Goal: Task Accomplishment & Management: Manage account settings

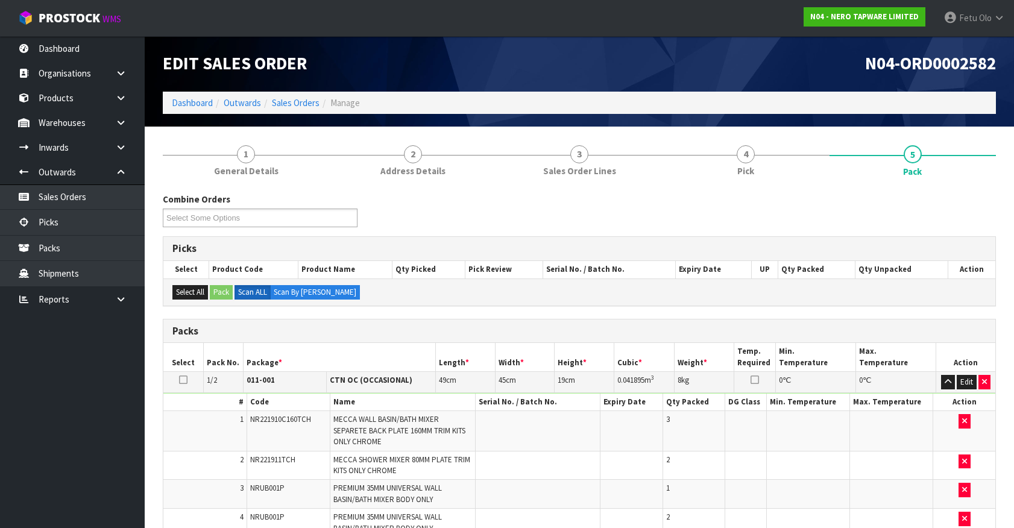
scroll to position [236, 0]
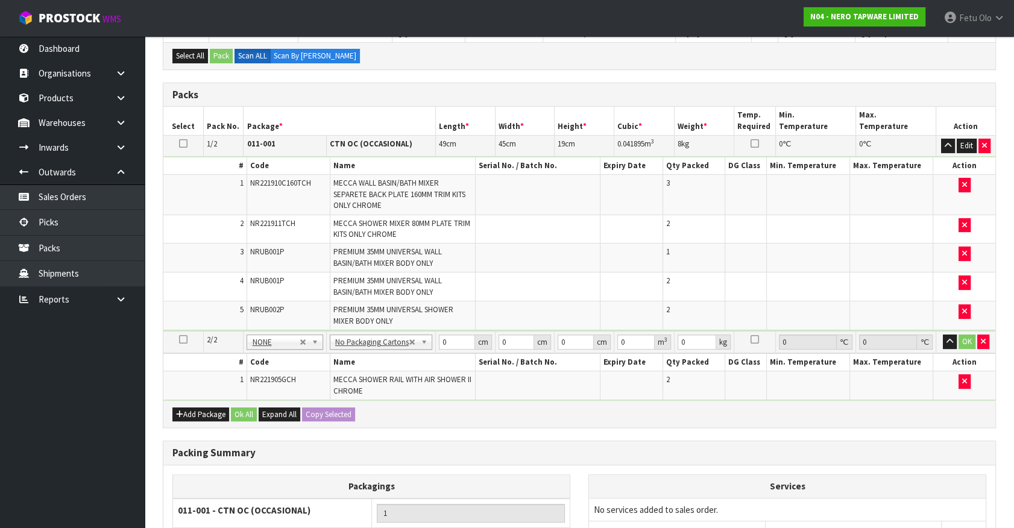
click at [602, 288] on td at bounding box center [631, 286] width 63 height 29
click at [588, 441] on div "Packing Summary" at bounding box center [579, 453] width 832 height 24
click at [573, 306] on td at bounding box center [538, 315] width 125 height 28
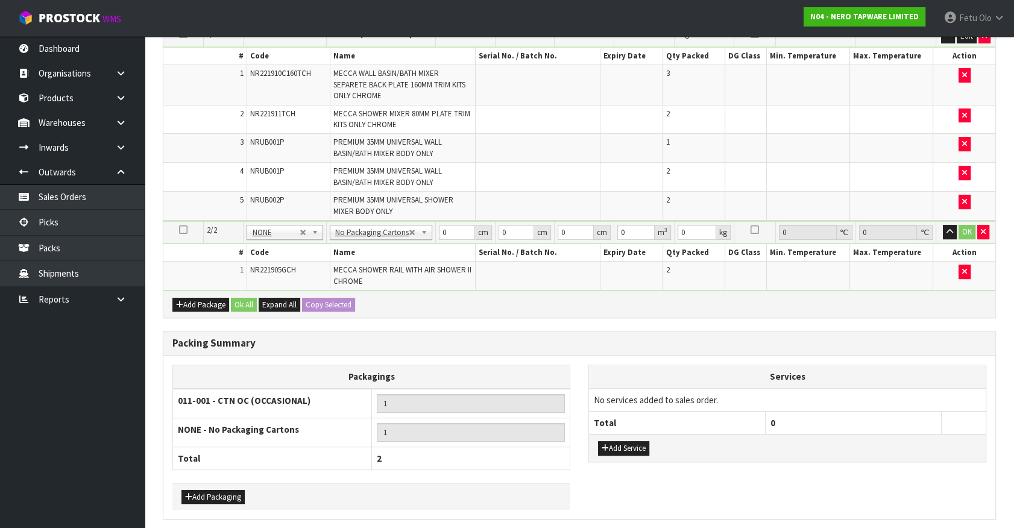
click at [573, 304] on div "Add Package Ok All Expand All Copy Selected" at bounding box center [579, 303] width 832 height 27
click at [531, 344] on h3 "Packing Summary" at bounding box center [579, 343] width 814 height 11
click at [476, 346] on div "Packing Summary" at bounding box center [579, 343] width 832 height 24
click at [485, 437] on input "1" at bounding box center [471, 432] width 189 height 19
drag, startPoint x: 412, startPoint y: 251, endPoint x: 398, endPoint y: 261, distance: 16.9
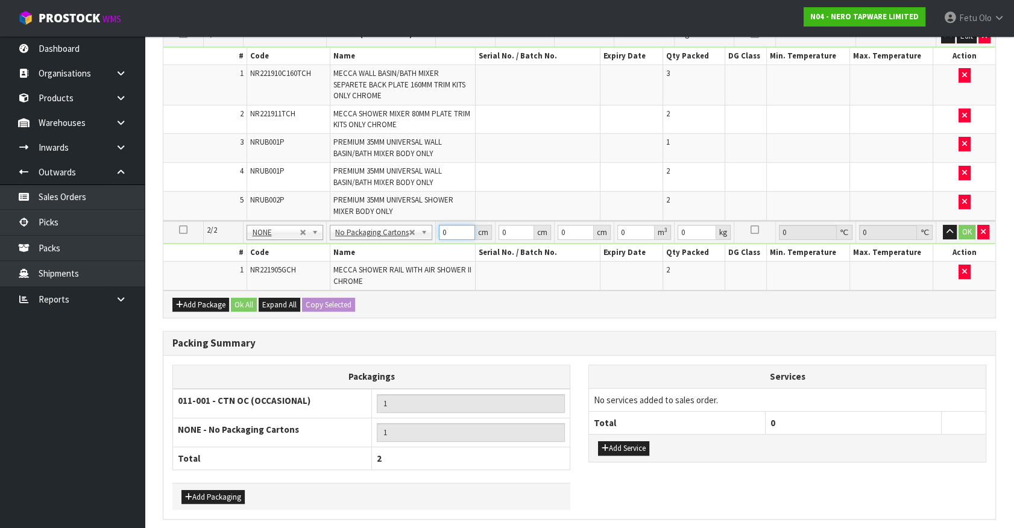
click at [398, 261] on tbody "2/2 NONE 007-001 007-002 007-004 007-009 007-013 007-014 007-015 007-017 007-01…" at bounding box center [579, 255] width 832 height 69
type input "96"
drag, startPoint x: 446, startPoint y: 236, endPoint x: 417, endPoint y: 249, distance: 31.8
click at [417, 249] on tbody "2/2 NONE 007-001 007-002 007-004 007-009 007-013 007-014 007-015 007-017 007-01…" at bounding box center [579, 255] width 832 height 69
type input "17"
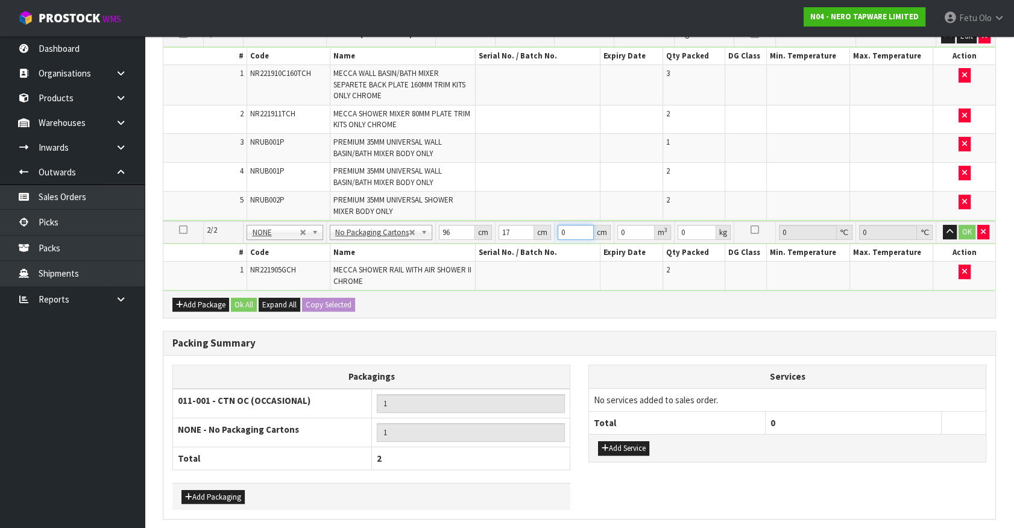
type input "2"
type input "0.003264"
type input "21"
type input "0.034272"
type input "21"
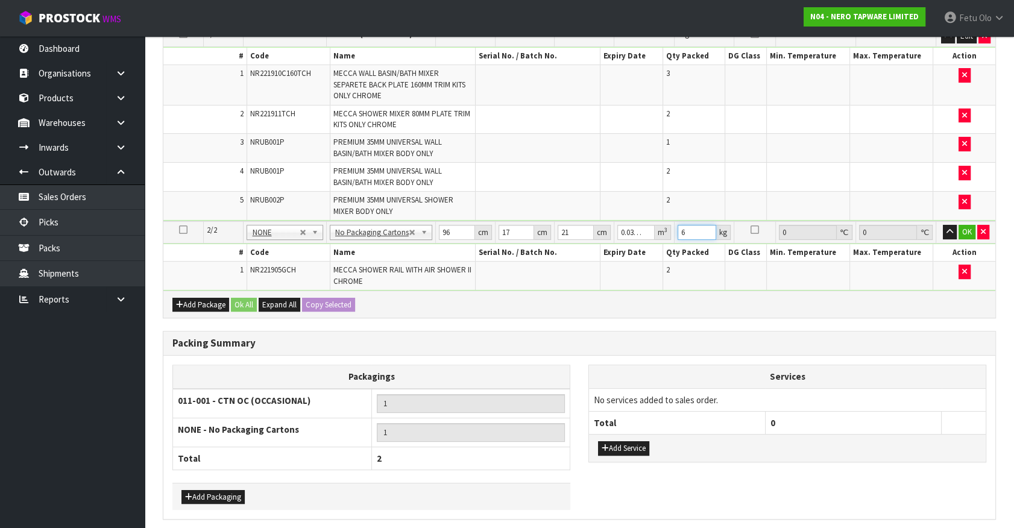
type input "6"
click button "OK" at bounding box center [966, 232] width 17 height 14
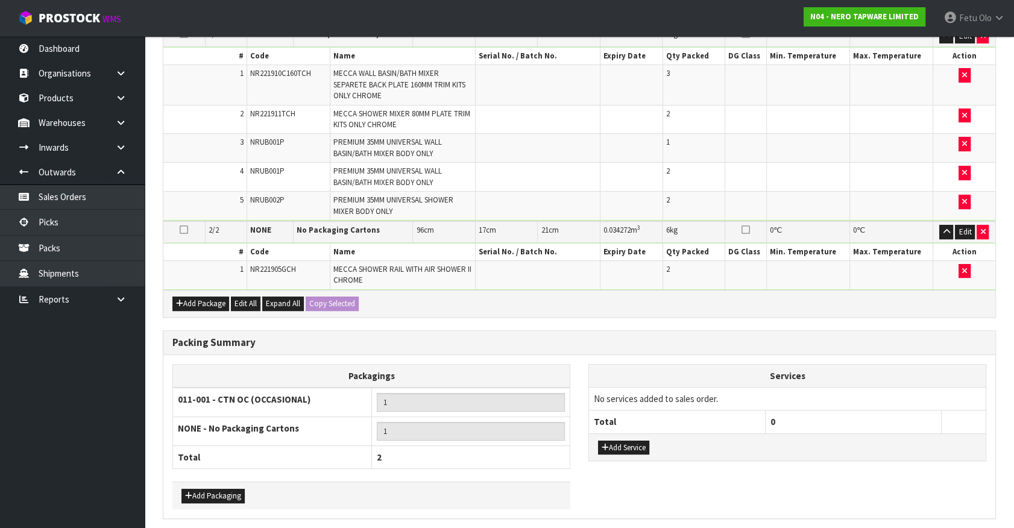
scroll to position [389, 0]
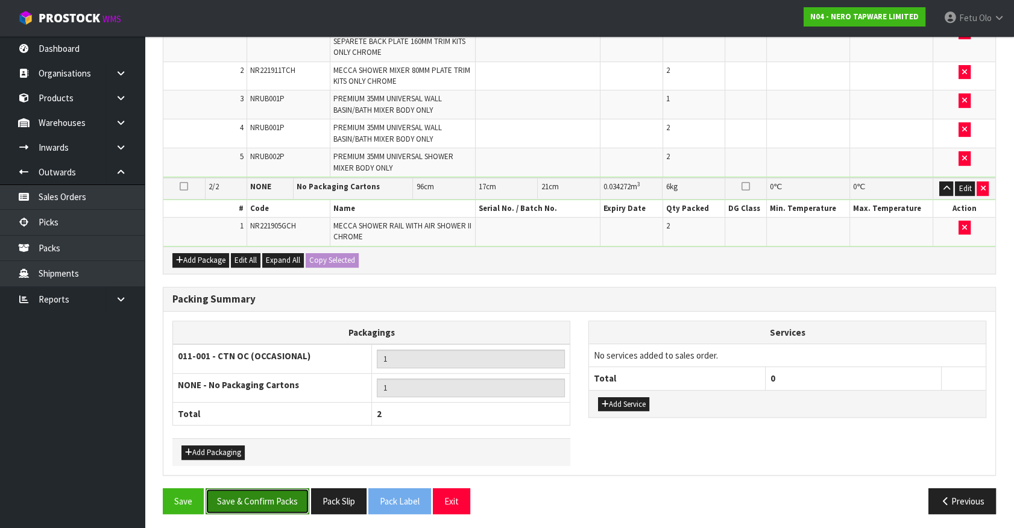
click at [289, 494] on button "Save & Confirm Packs" at bounding box center [258, 501] width 104 height 26
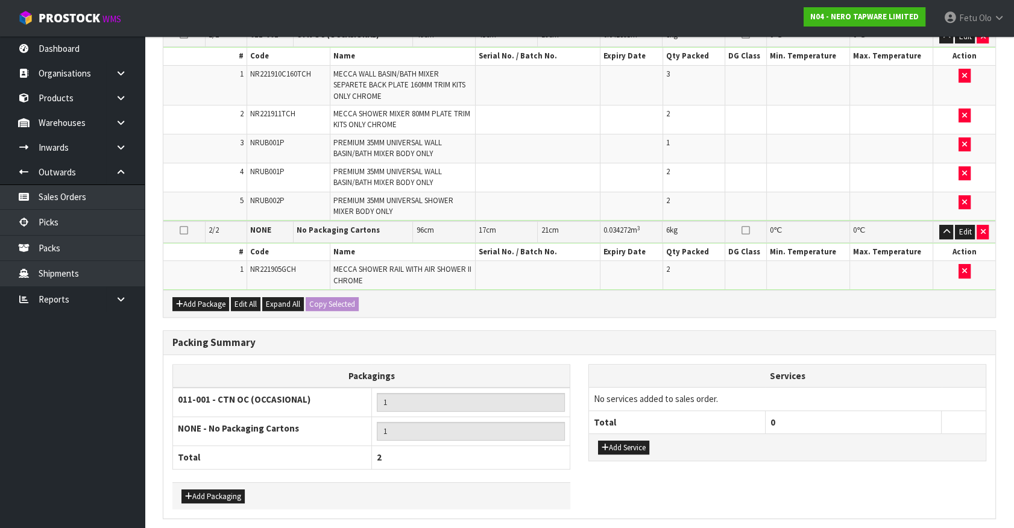
scroll to position [0, 0]
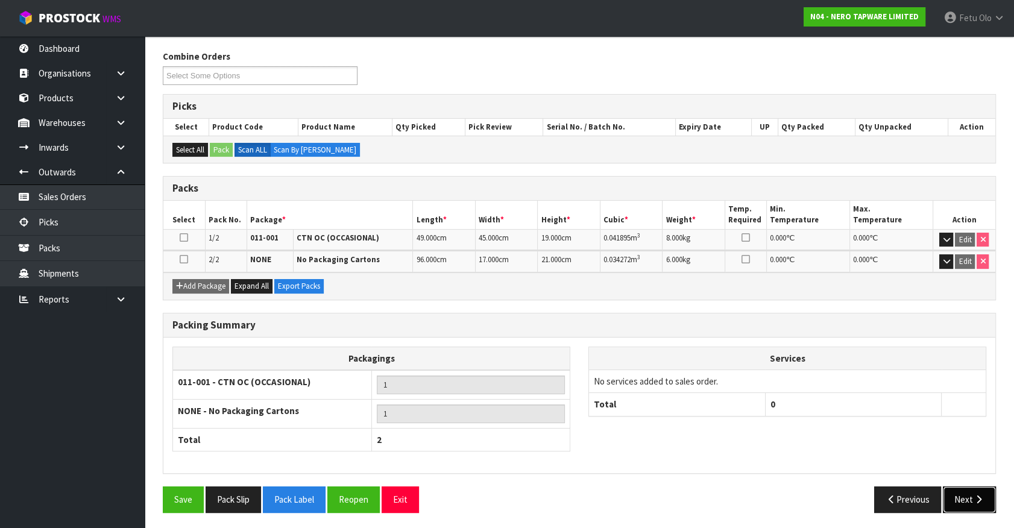
click at [961, 492] on button "Next" at bounding box center [969, 499] width 53 height 26
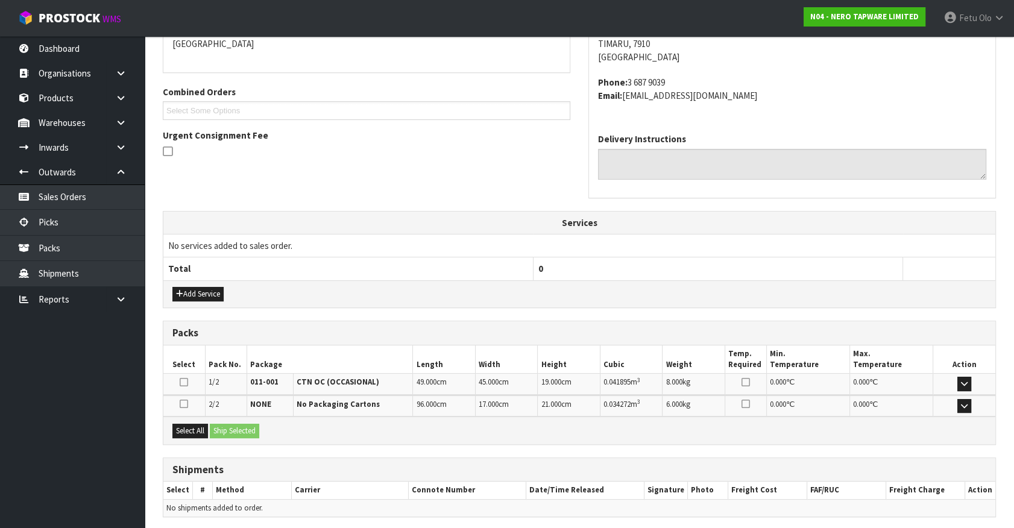
scroll to position [314, 0]
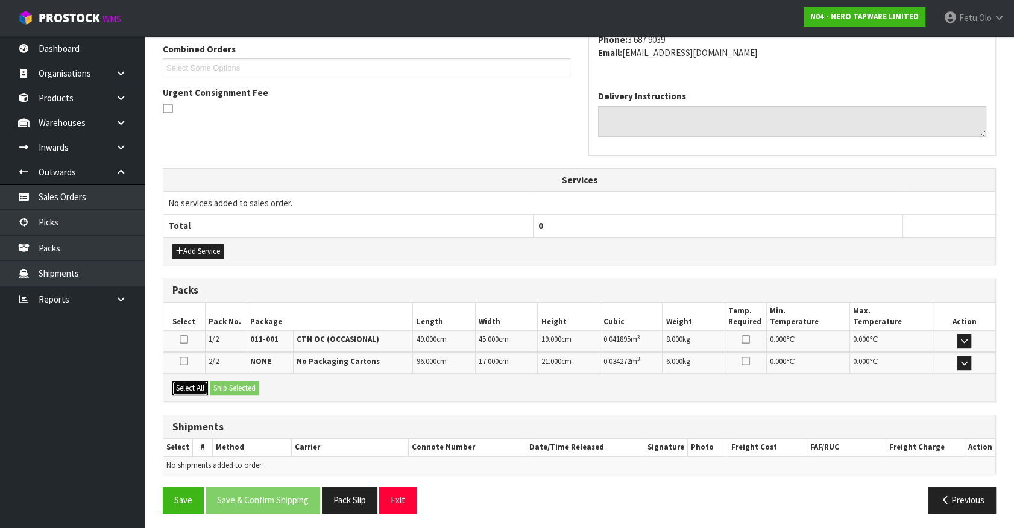
drag, startPoint x: 196, startPoint y: 388, endPoint x: 228, endPoint y: 386, distance: 32.0
click at [199, 387] on button "Select All" at bounding box center [190, 388] width 36 height 14
click at [228, 386] on button "Ship Selected" at bounding box center [234, 388] width 49 height 14
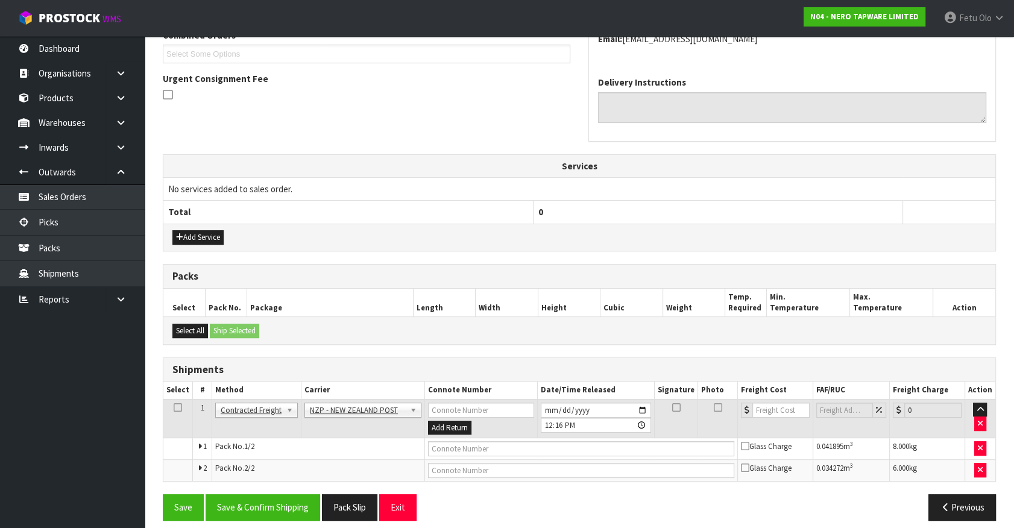
scroll to position [336, 0]
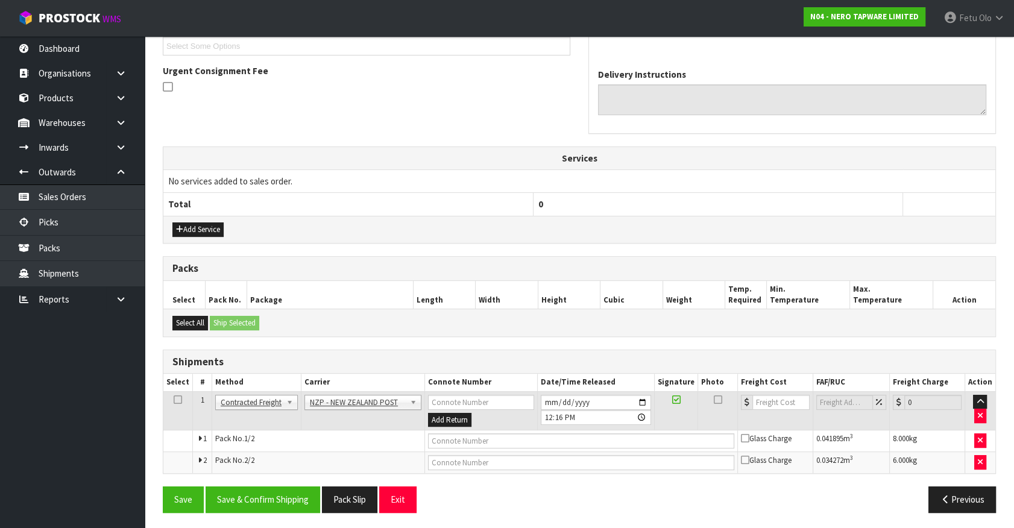
click at [299, 482] on div "From Address CONTRACT WAREHOUSING & LOGISTICS 17 Allens Road East Tamaki Auckla…" at bounding box center [579, 211] width 833 height 621
click at [298, 489] on button "Save & Confirm Shipping" at bounding box center [263, 499] width 115 height 26
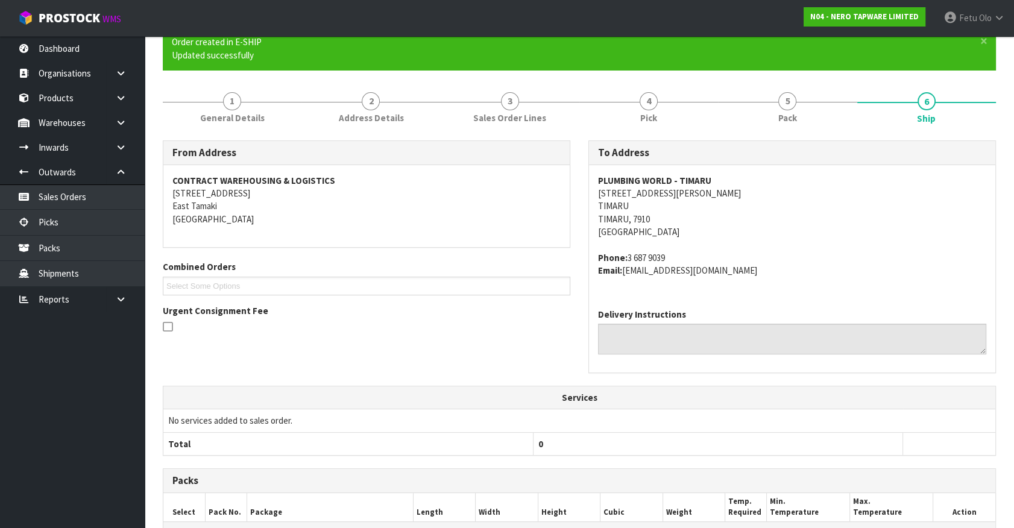
scroll to position [318, 0]
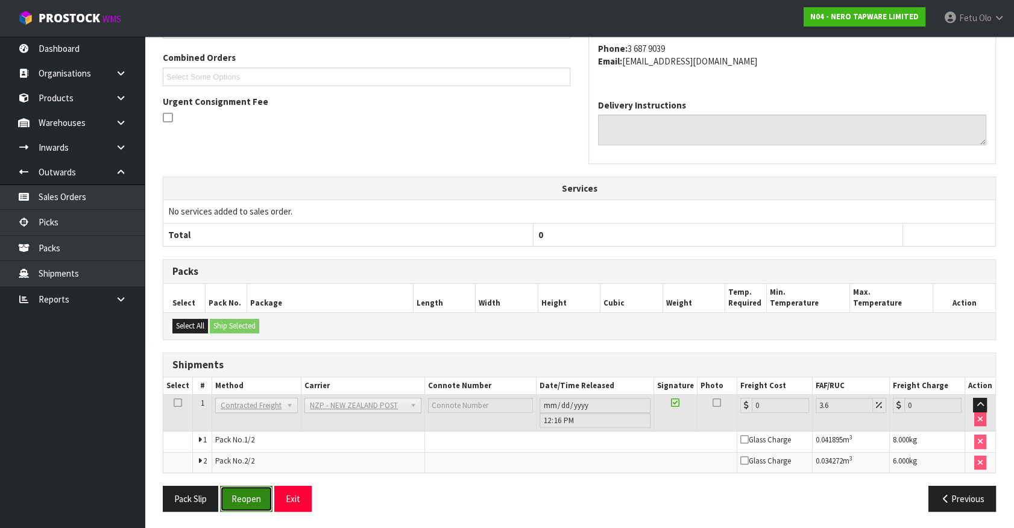
click at [232, 500] on button "Reopen" at bounding box center [246, 499] width 52 height 26
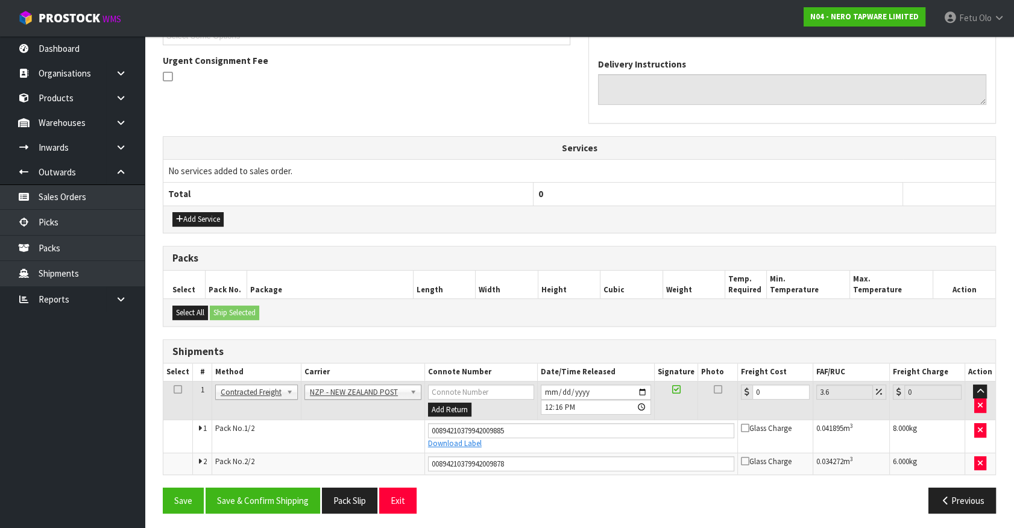
scroll to position [347, 0]
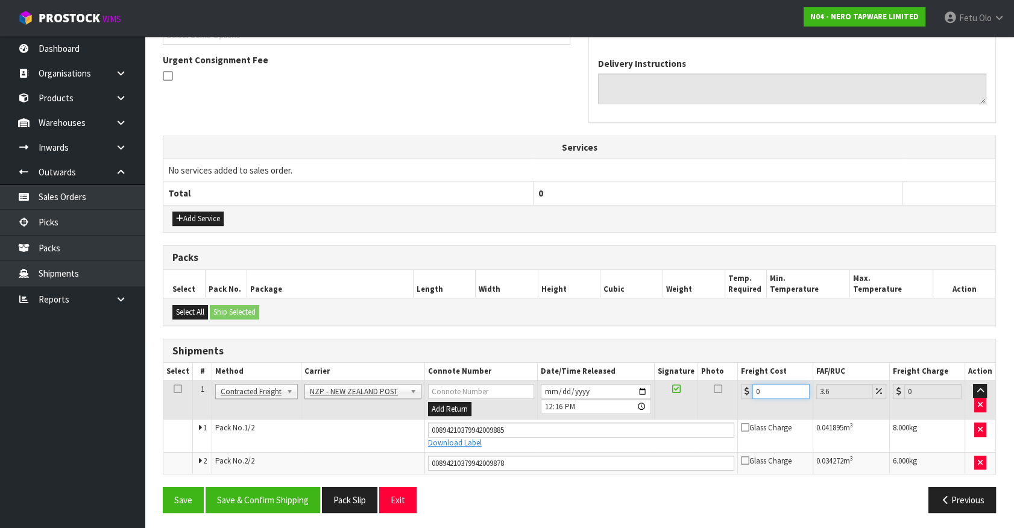
drag, startPoint x: 761, startPoint y: 386, endPoint x: 711, endPoint y: 400, distance: 51.9
click at [711, 400] on tr "1 Client Local Pickup Customer Local Pickup Company Freight Contracted Freight …" at bounding box center [579, 399] width 832 height 39
type input "2"
type input "2.07"
type input "23"
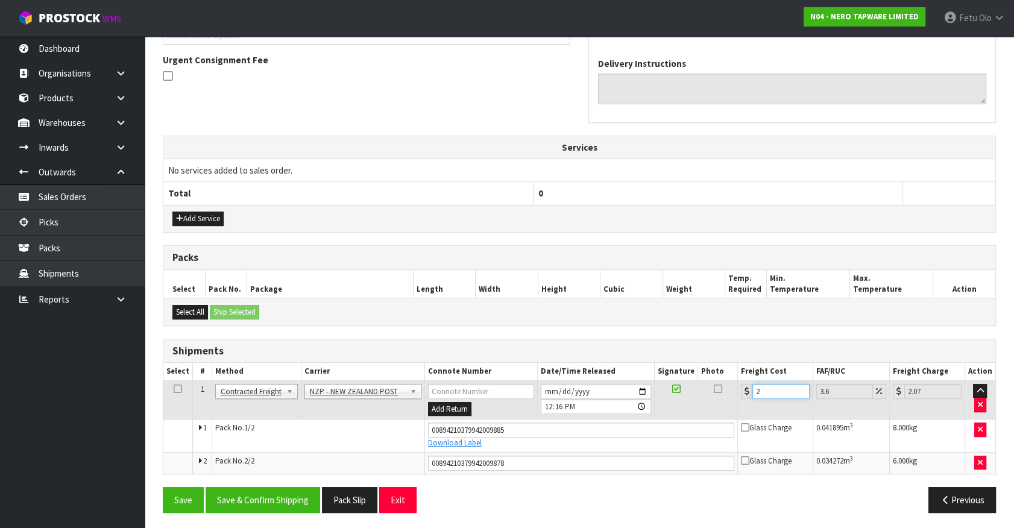
type input "23.83"
type input "23.2"
type input "24.04"
type input "23.22"
type input "24.06"
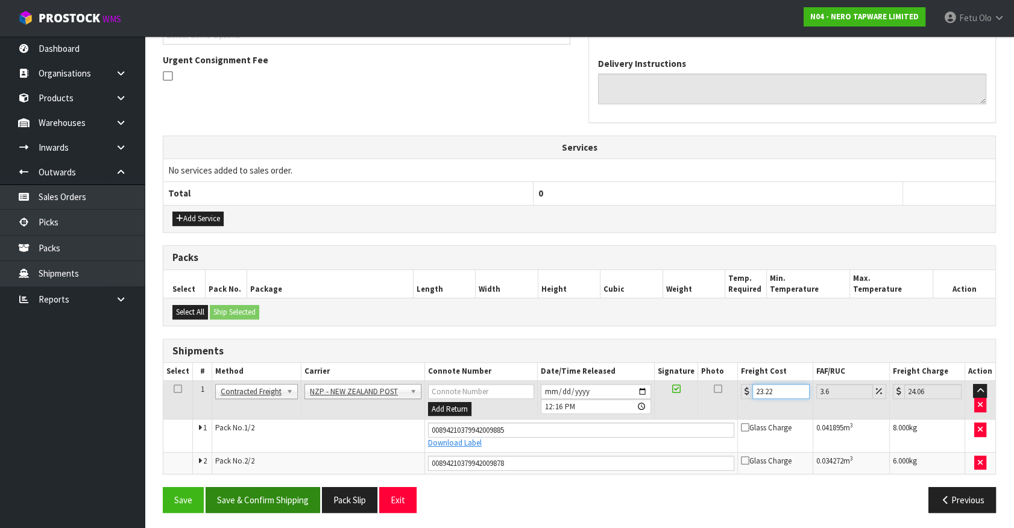
type input "23.22"
click at [263, 497] on button "Save & Confirm Shipping" at bounding box center [263, 500] width 115 height 26
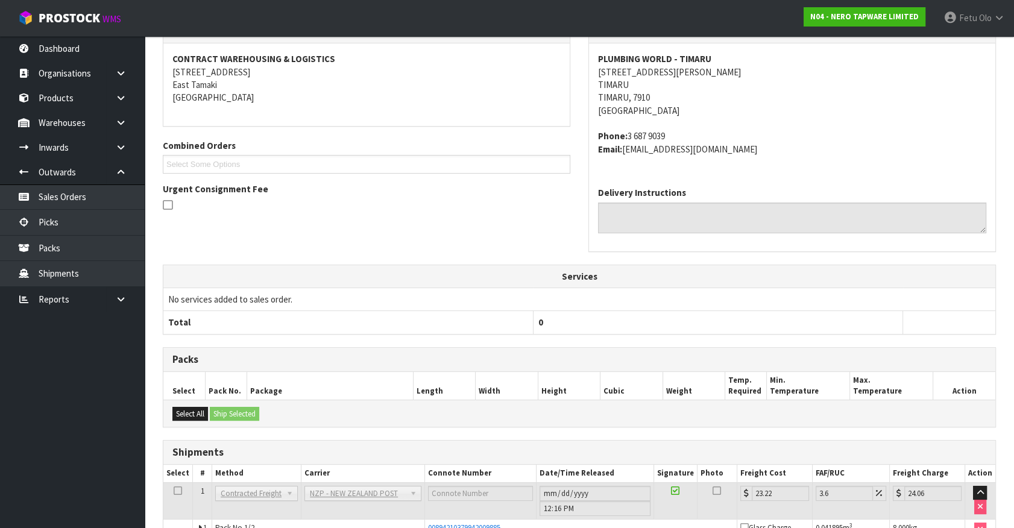
scroll to position [313, 0]
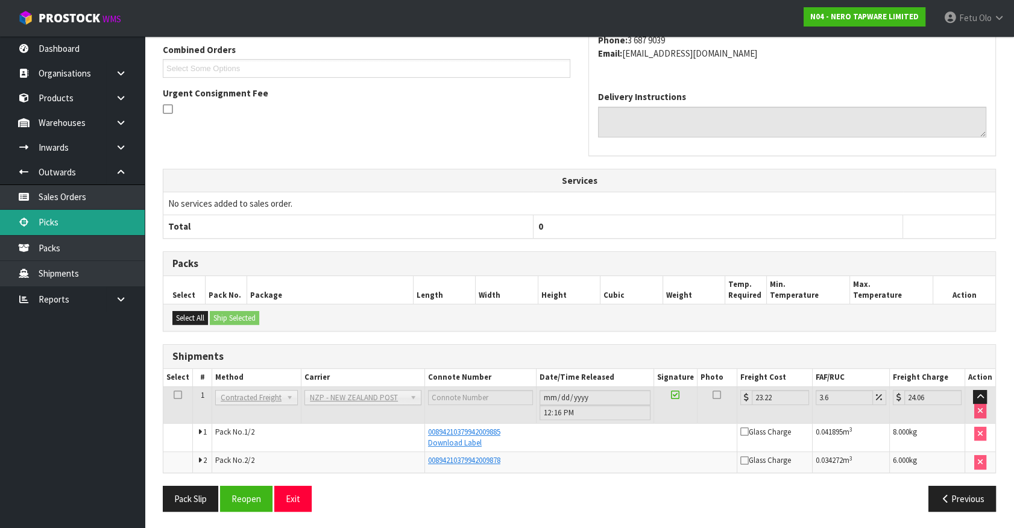
click at [74, 221] on link "Picks" at bounding box center [72, 222] width 145 height 25
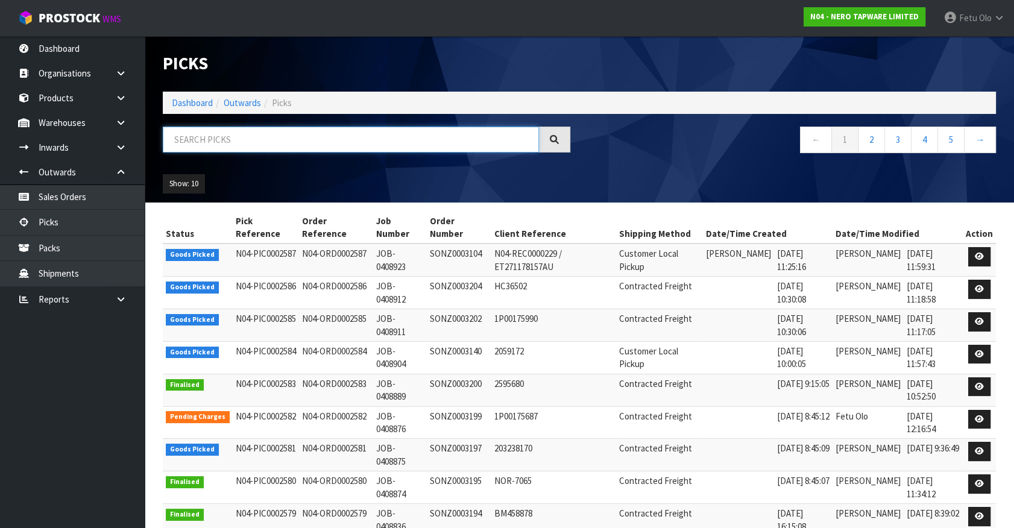
click at [188, 146] on input "text" at bounding box center [351, 140] width 376 height 26
click at [201, 139] on input "text" at bounding box center [351, 140] width 376 height 26
type input "0002587"
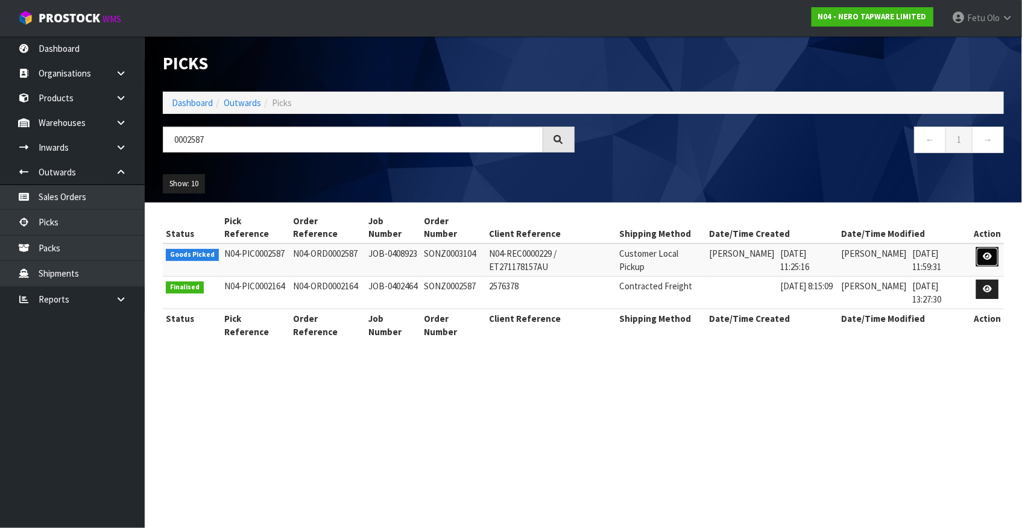
click at [985, 256] on icon at bounding box center [986, 257] width 9 height 8
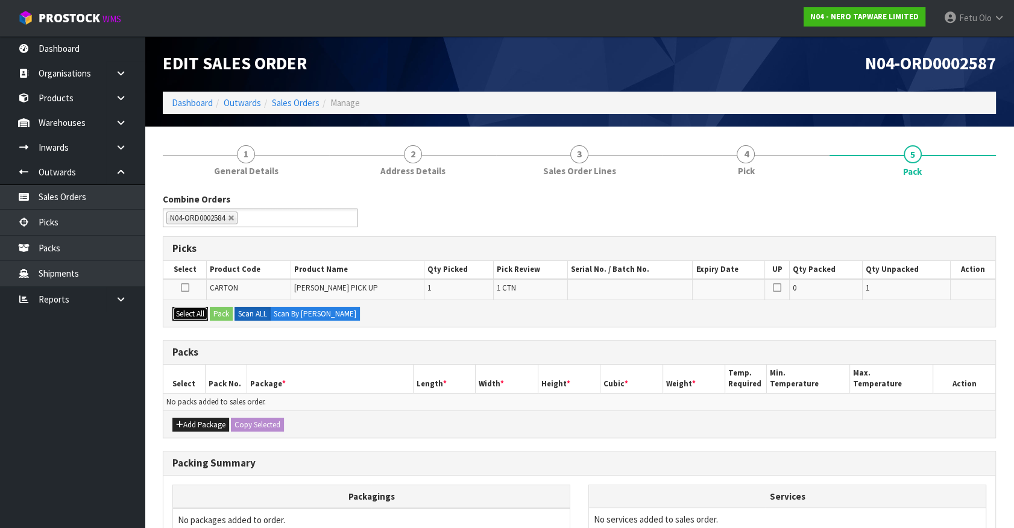
click at [187, 311] on button "Select All" at bounding box center [190, 314] width 36 height 14
click at [218, 308] on button "Pack" at bounding box center [221, 314] width 23 height 14
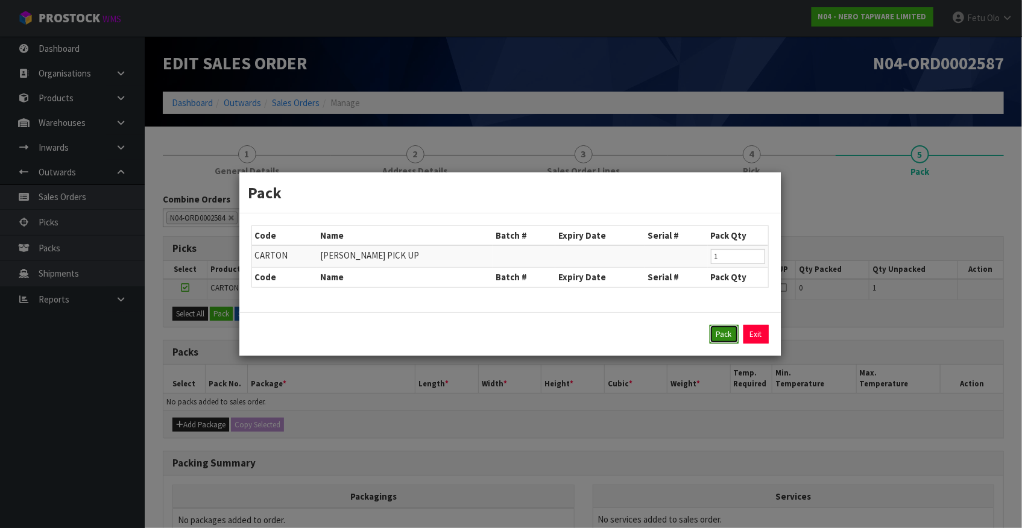
click at [729, 338] on button "Pack" at bounding box center [723, 334] width 29 height 19
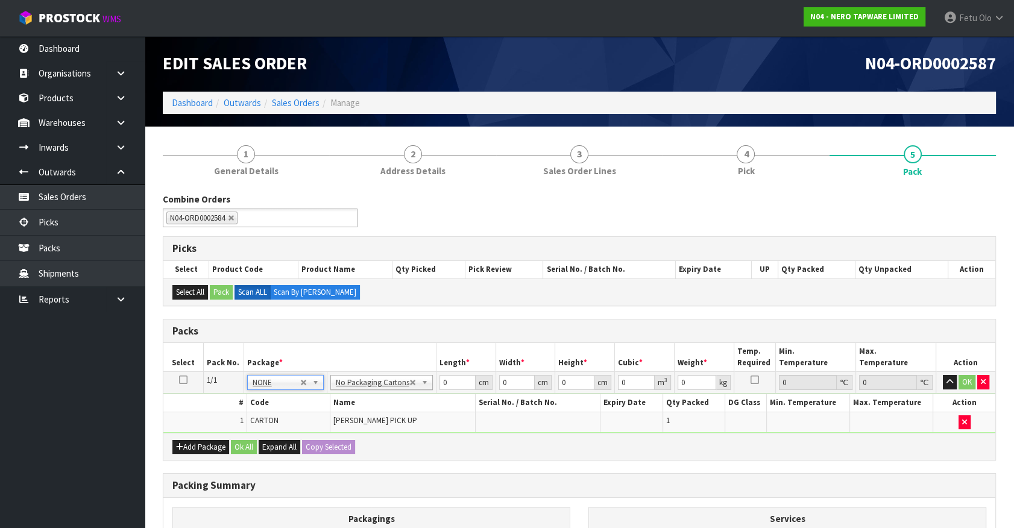
click at [372, 348] on th "Package *" at bounding box center [339, 357] width 192 height 28
drag, startPoint x: 451, startPoint y: 378, endPoint x: 395, endPoint y: 417, distance: 68.4
click at [395, 417] on tbody "1/1 NONE 007-001 007-002 007-004 007-009 007-013 007-014 007-015 007-017 007-01…" at bounding box center [579, 402] width 832 height 61
type input "53"
type input "36"
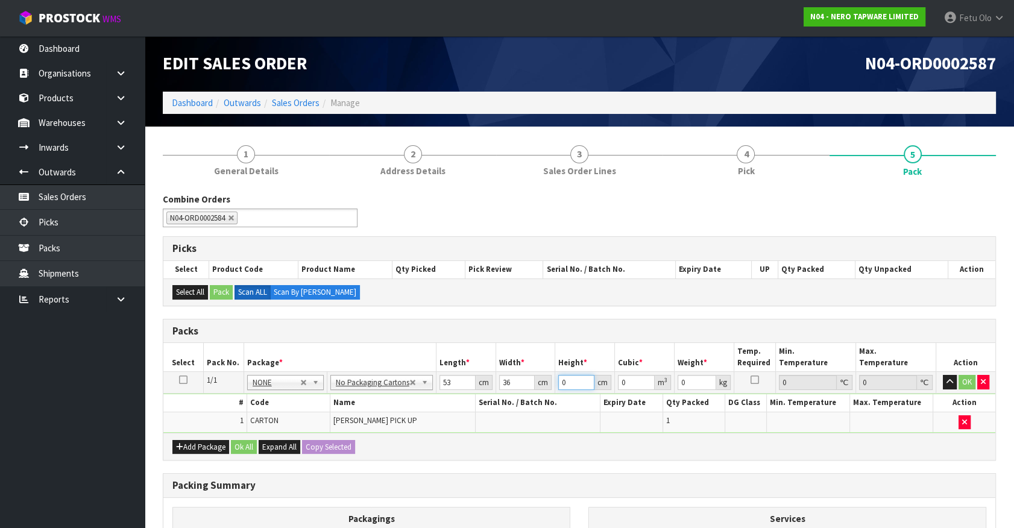
type input "1"
type input "0.001908"
type input "12"
type input "0.022896"
type input "12"
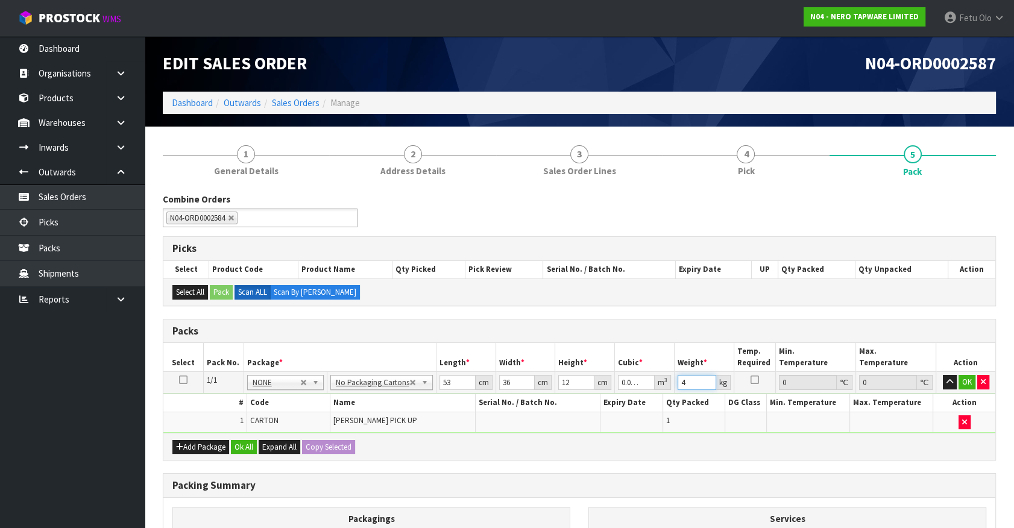
type input "4"
click button "OK" at bounding box center [966, 382] width 17 height 14
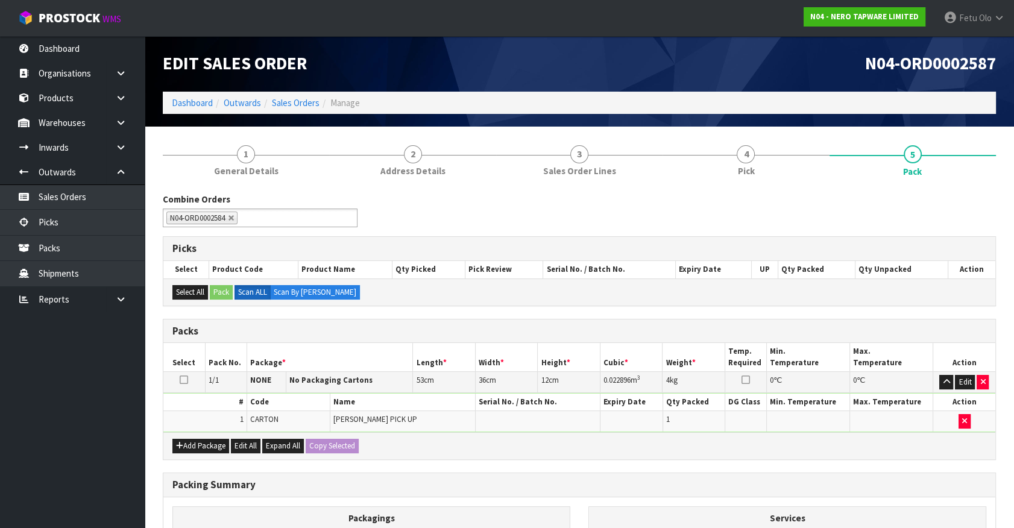
scroll to position [157, 0]
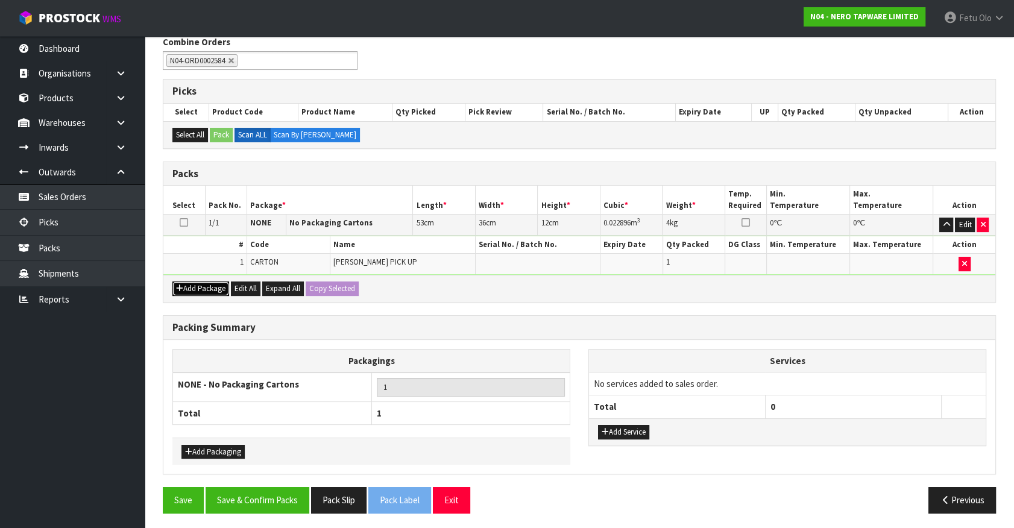
click at [204, 284] on button "Add Package" at bounding box center [200, 288] width 57 height 14
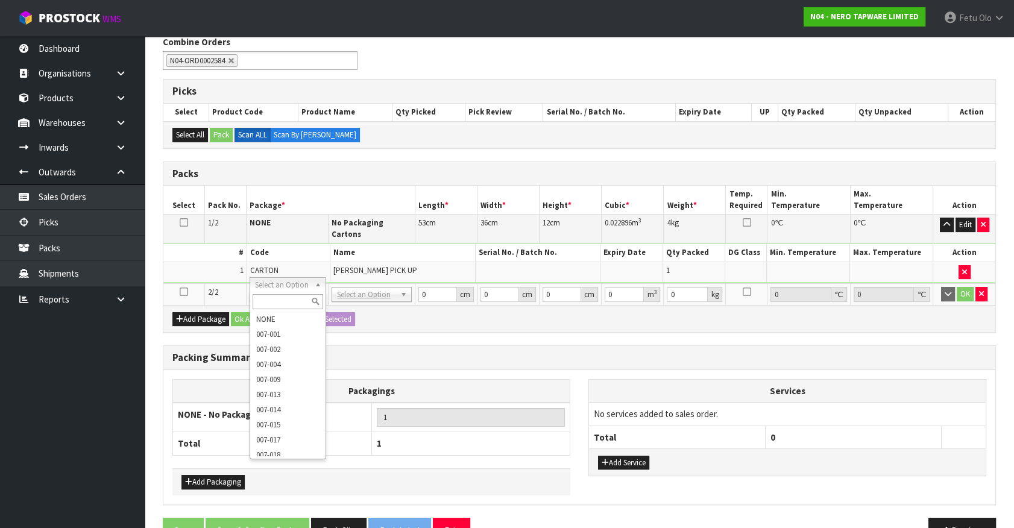
click at [283, 302] on input "text" at bounding box center [288, 301] width 71 height 15
type input "011"
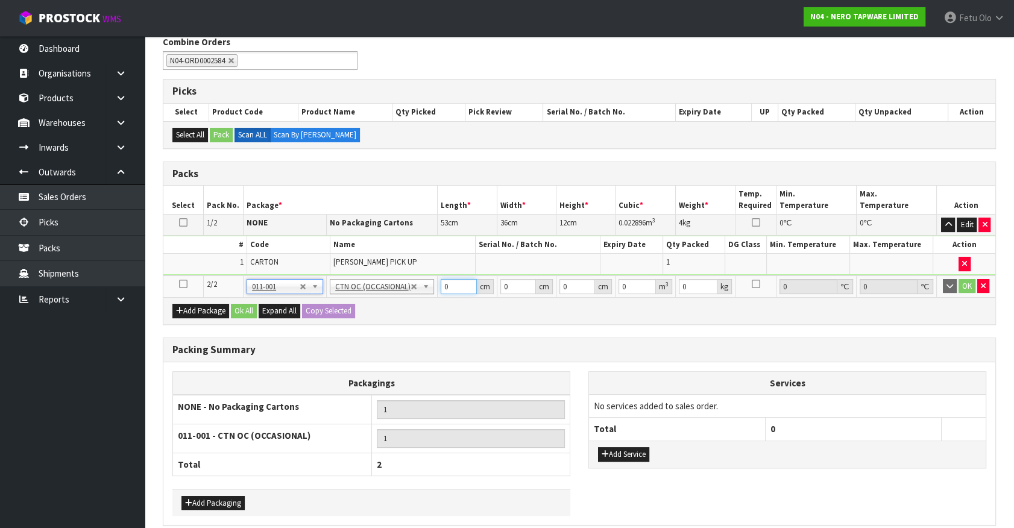
drag, startPoint x: 457, startPoint y: 286, endPoint x: 416, endPoint y: 297, distance: 42.6
click at [416, 297] on div "Packs Select Pack No. Package * Length * Width * Height * Cubic * Weight * Temp…" at bounding box center [579, 243] width 833 height 163
type input "75"
type input "29"
type input "21"
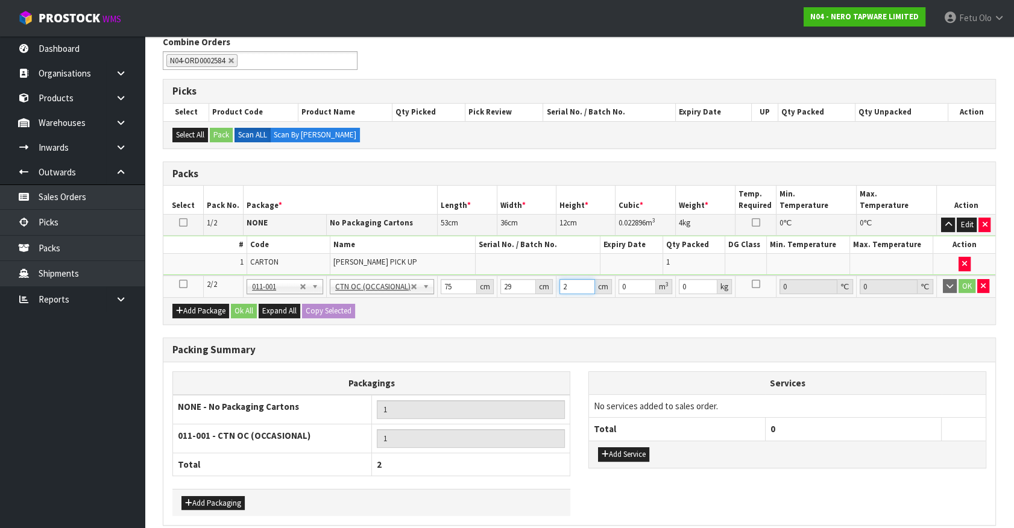
type input "0.045675"
type input "2"
type input "0.00435"
type input "0"
type input "1"
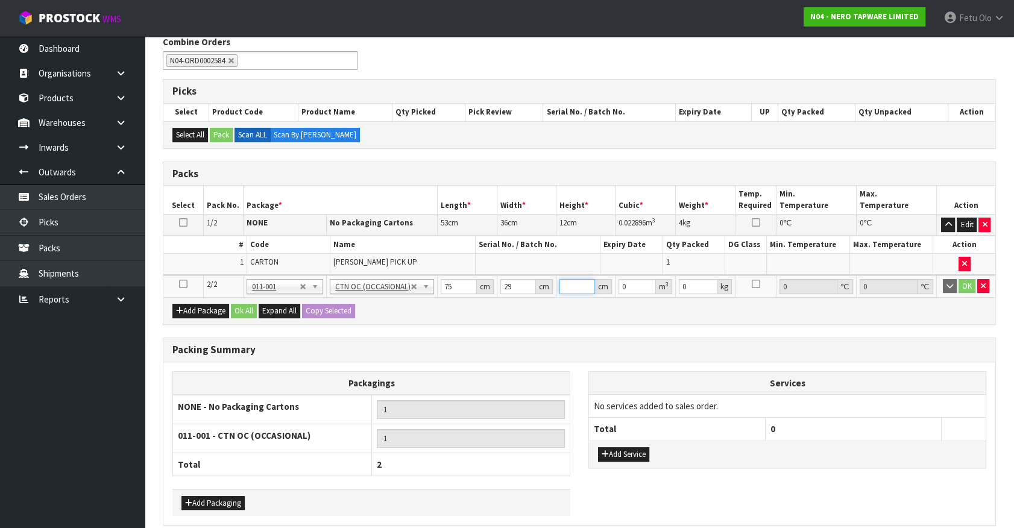
type input "0.002175"
type input "12"
type input "0.0261"
type input "12"
type input "3"
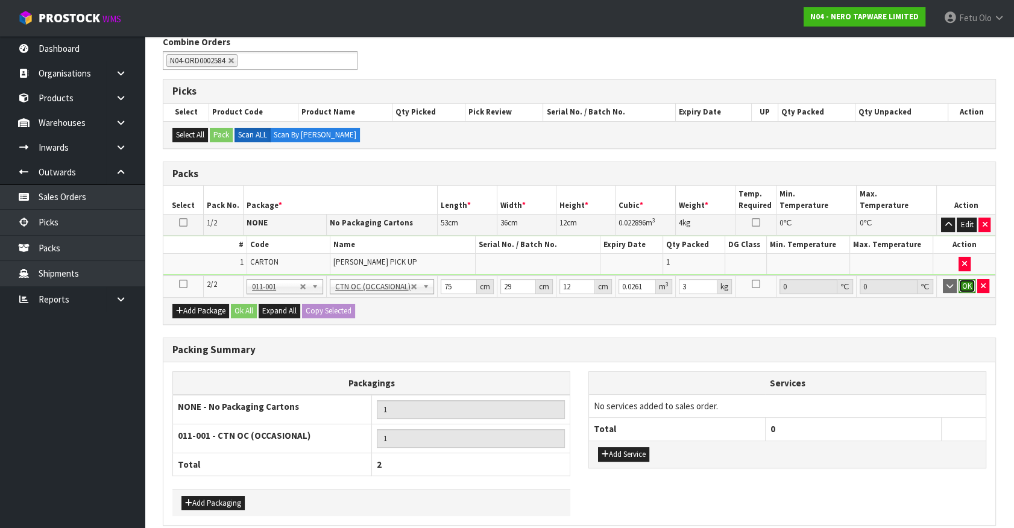
click at [966, 283] on button "OK" at bounding box center [966, 286] width 17 height 14
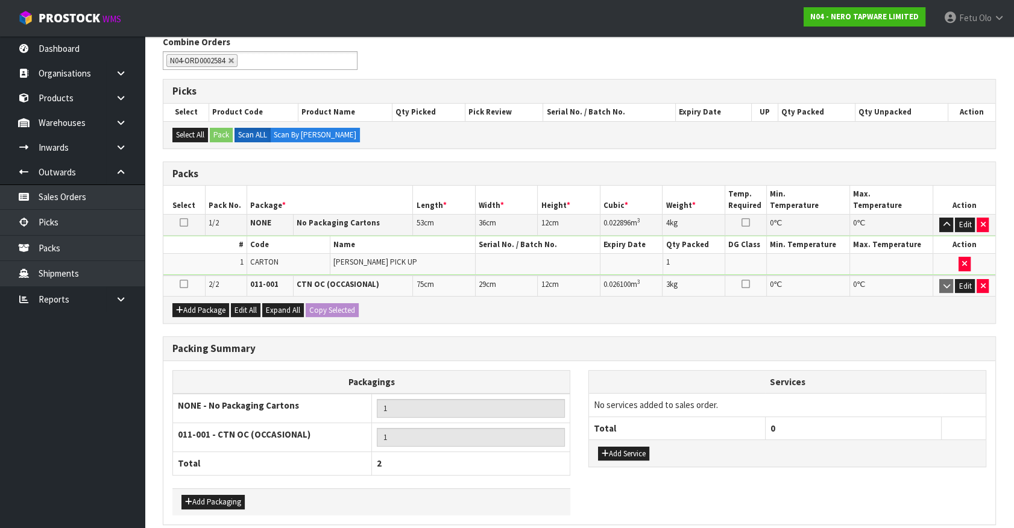
scroll to position [207, 0]
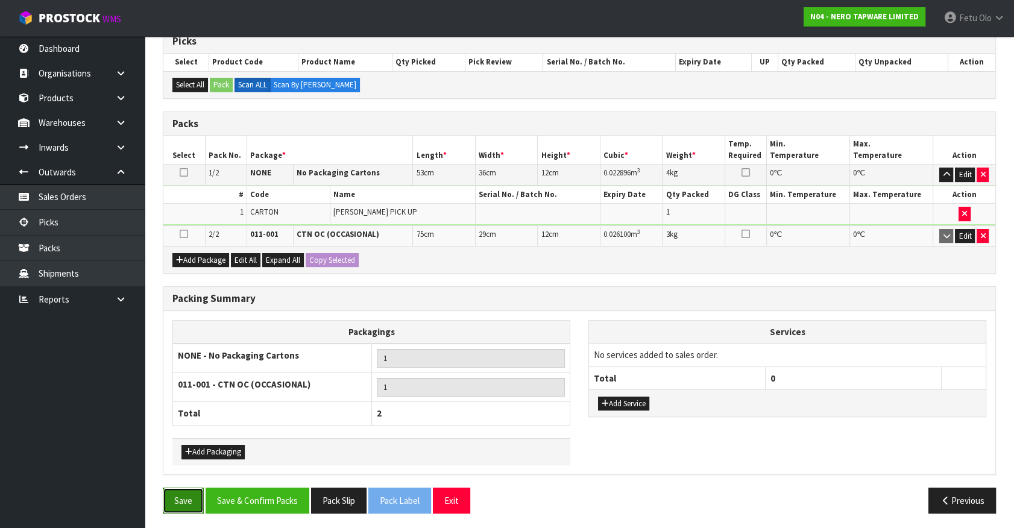
drag, startPoint x: 178, startPoint y: 501, endPoint x: 173, endPoint y: 485, distance: 16.6
click at [178, 501] on button "Save" at bounding box center [183, 501] width 41 height 26
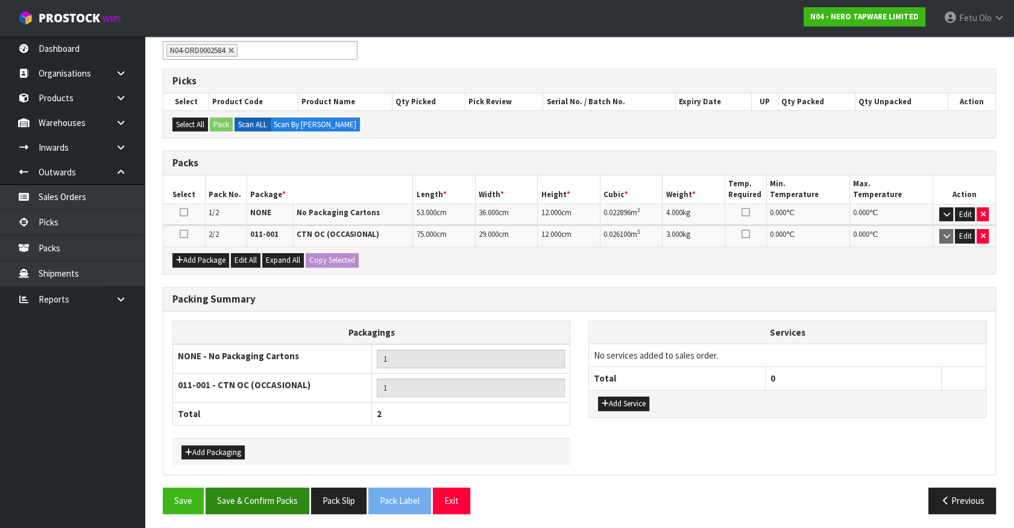
scroll to position [212, 0]
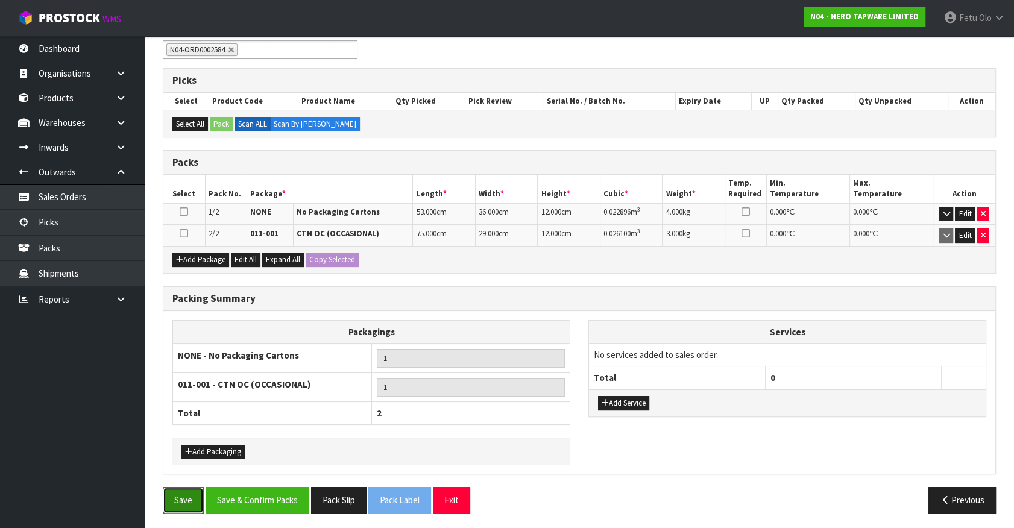
click at [198, 494] on button "Save" at bounding box center [183, 500] width 41 height 26
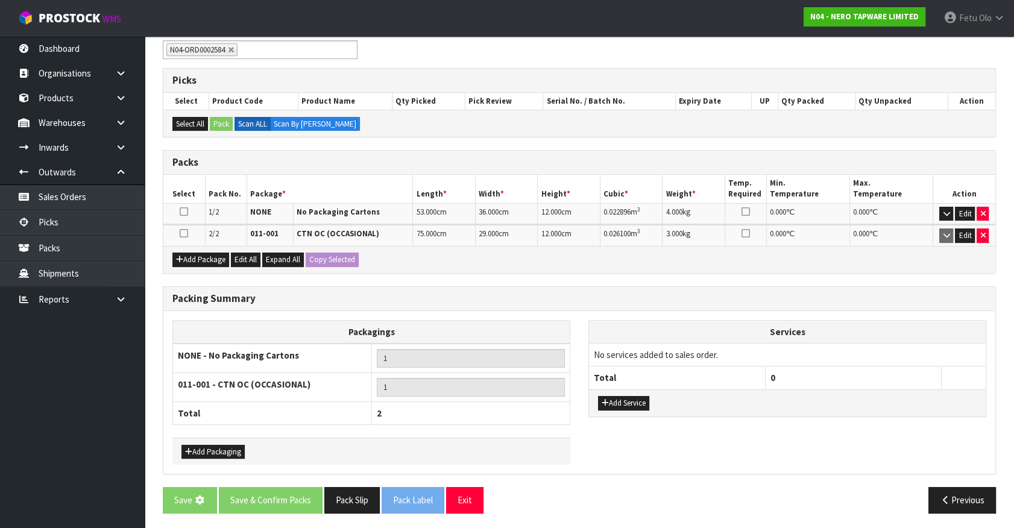
scroll to position [0, 0]
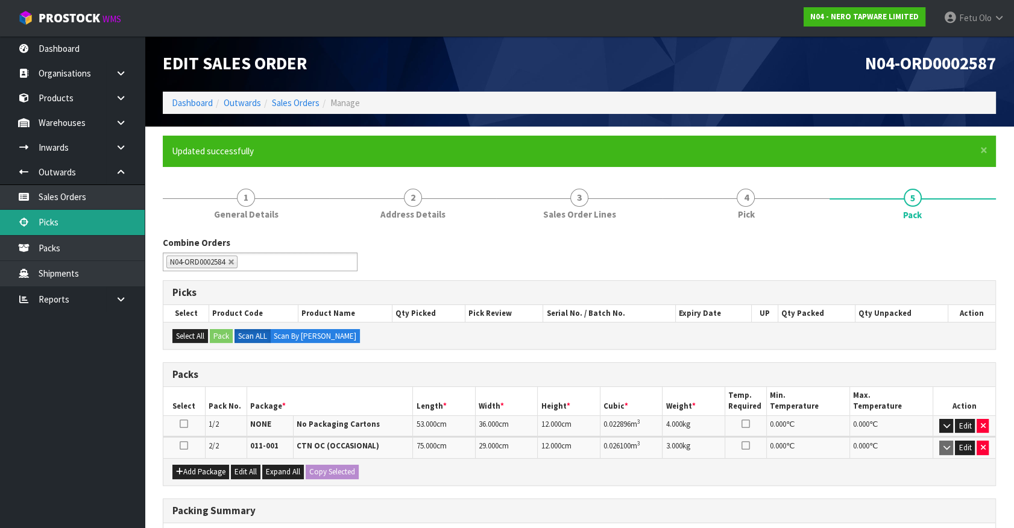
click at [58, 227] on link "Picks" at bounding box center [72, 222] width 145 height 25
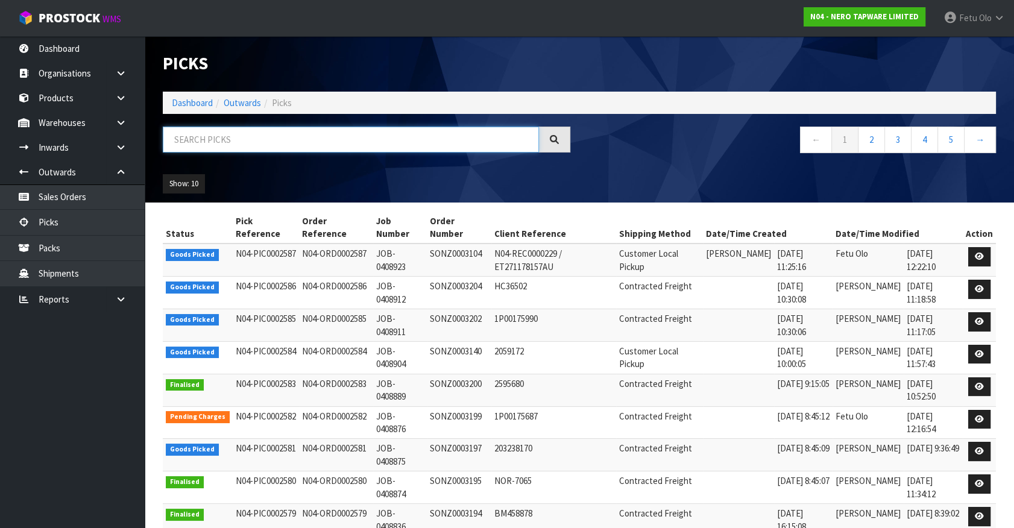
click at [205, 150] on input "text" at bounding box center [351, 140] width 376 height 26
type input "2584"
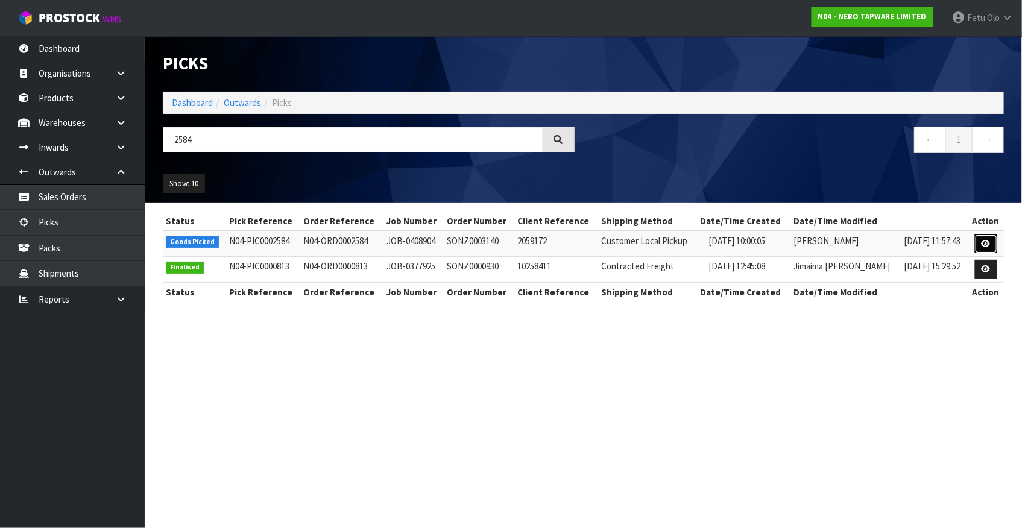
click at [985, 237] on link at bounding box center [986, 243] width 22 height 19
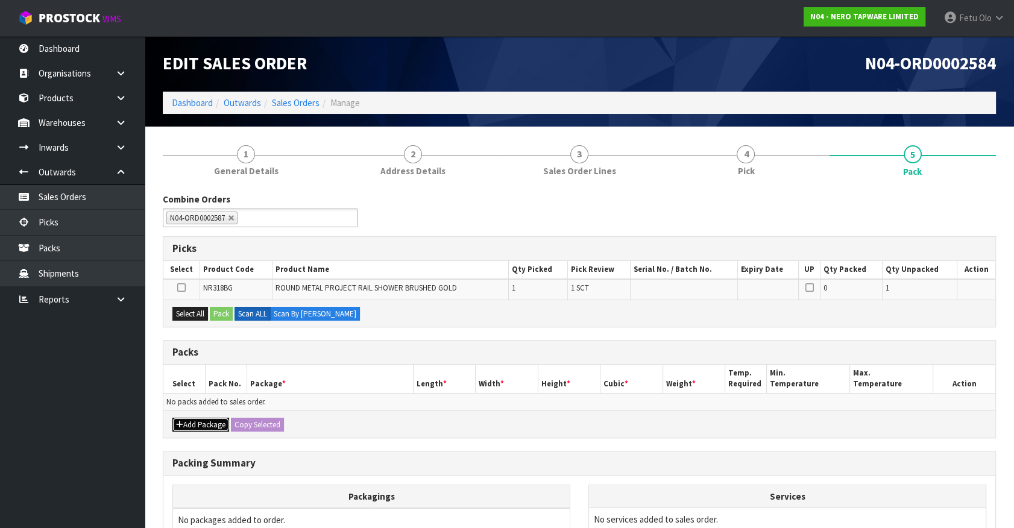
click at [203, 422] on button "Add Package" at bounding box center [200, 425] width 57 height 14
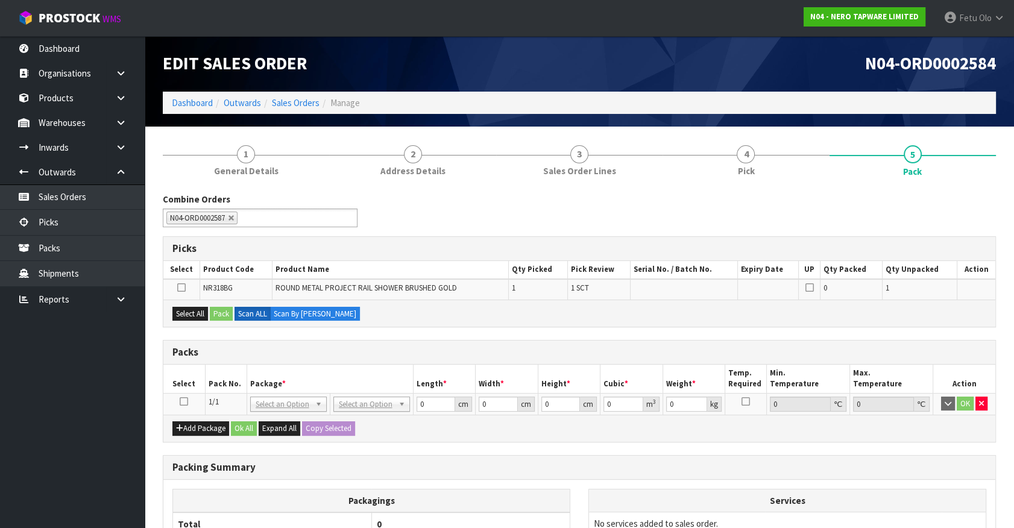
click at [186, 401] on icon at bounding box center [184, 401] width 8 height 1
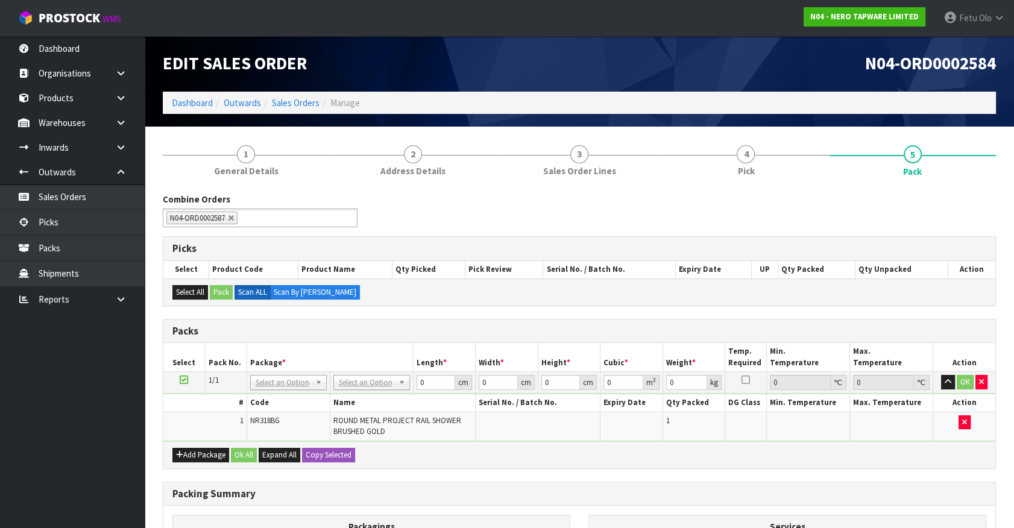
drag, startPoint x: 305, startPoint y: 380, endPoint x: 298, endPoint y: 393, distance: 14.8
click at [295, 396] on input "text" at bounding box center [288, 398] width 71 height 15
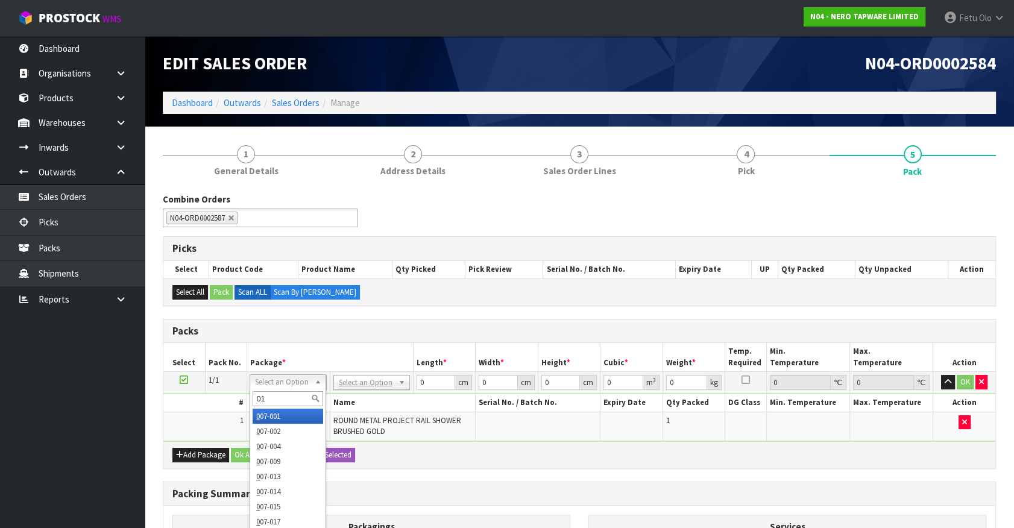
type input "011"
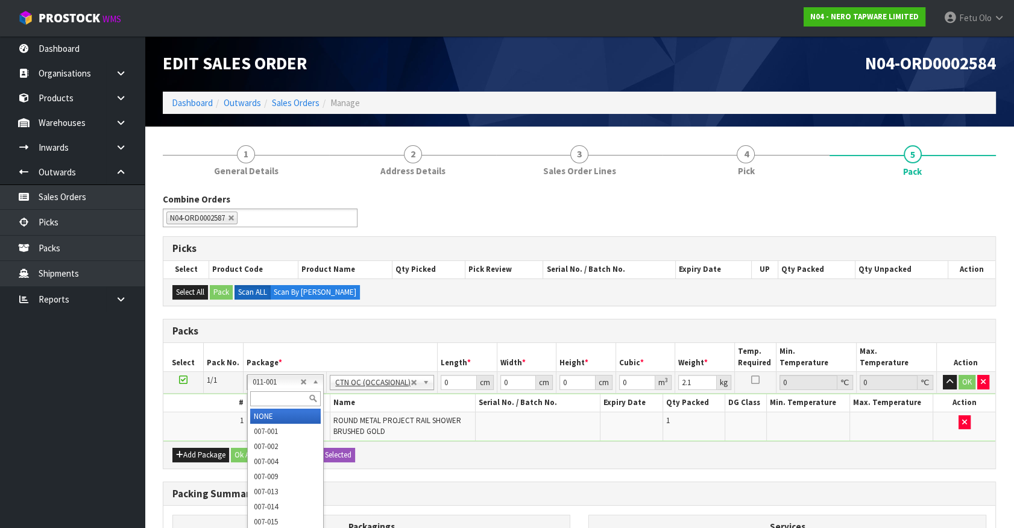
drag, startPoint x: 275, startPoint y: 416, endPoint x: 359, endPoint y: 408, distance: 84.1
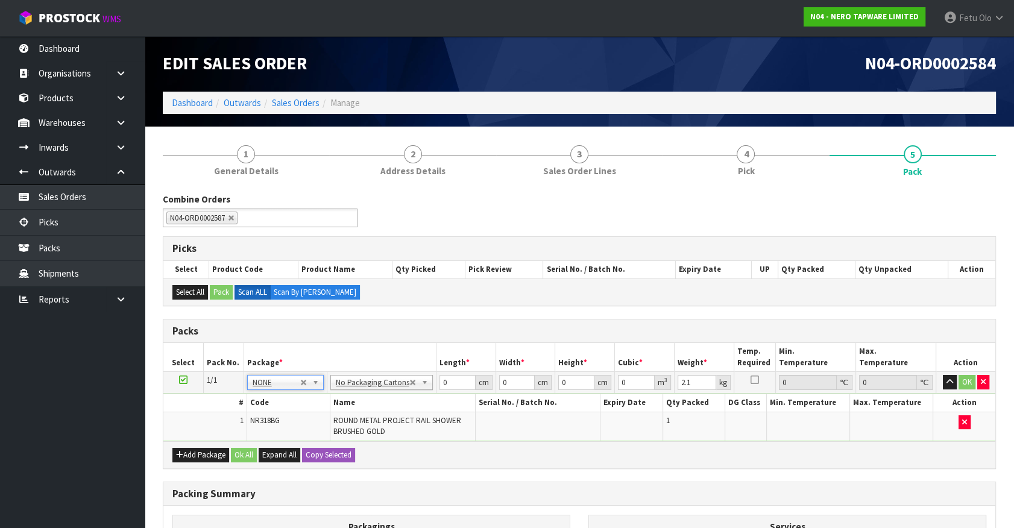
type input "0"
drag, startPoint x: 448, startPoint y: 382, endPoint x: 386, endPoint y: 408, distance: 68.1
click at [386, 408] on tbody "1/1 NONE 007-001 007-002 007-004 007-009 007-013 007-014 007-015 007-017 007-01…" at bounding box center [579, 406] width 832 height 69
type input "75"
type input "29"
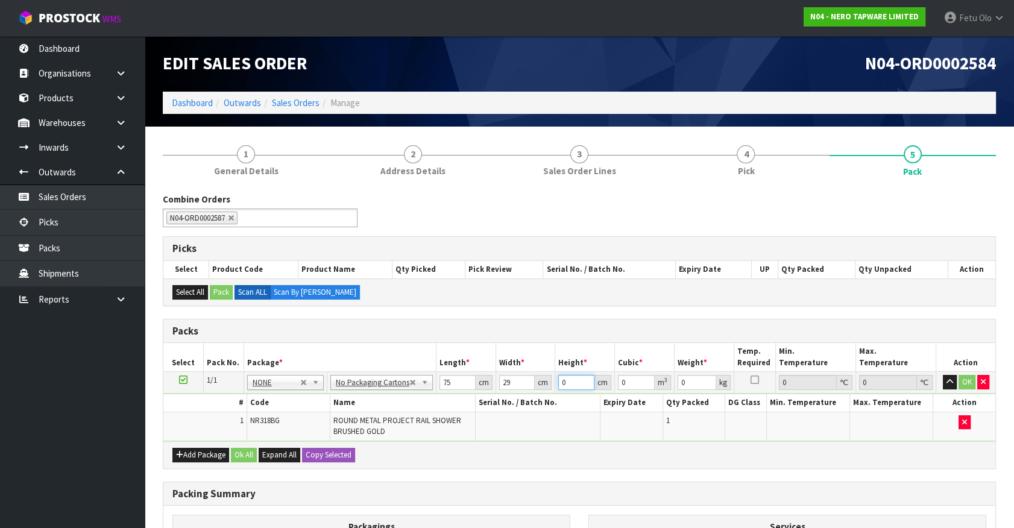
type input "1"
type input "0.002175"
type input "12"
type input "0.0261"
type input "12"
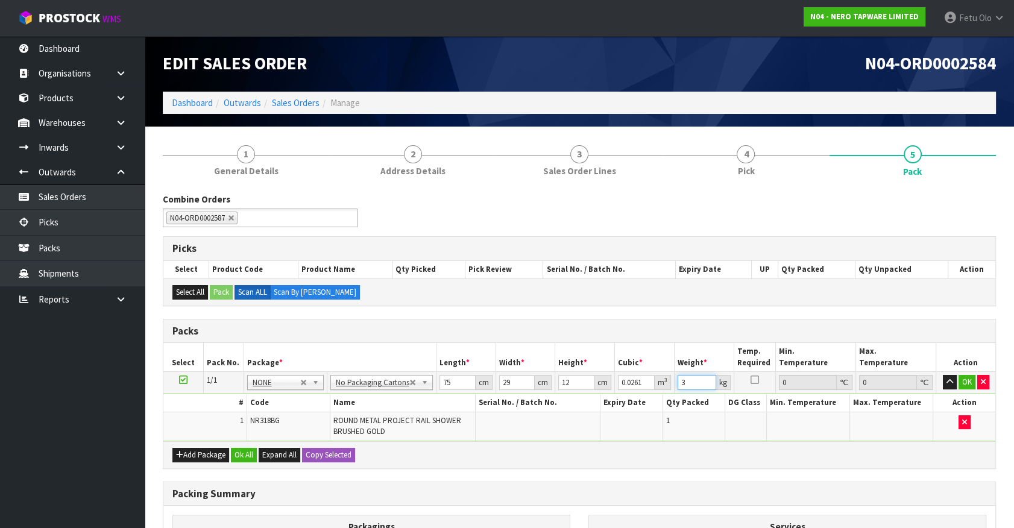
type input "3"
click button "OK" at bounding box center [966, 382] width 17 height 14
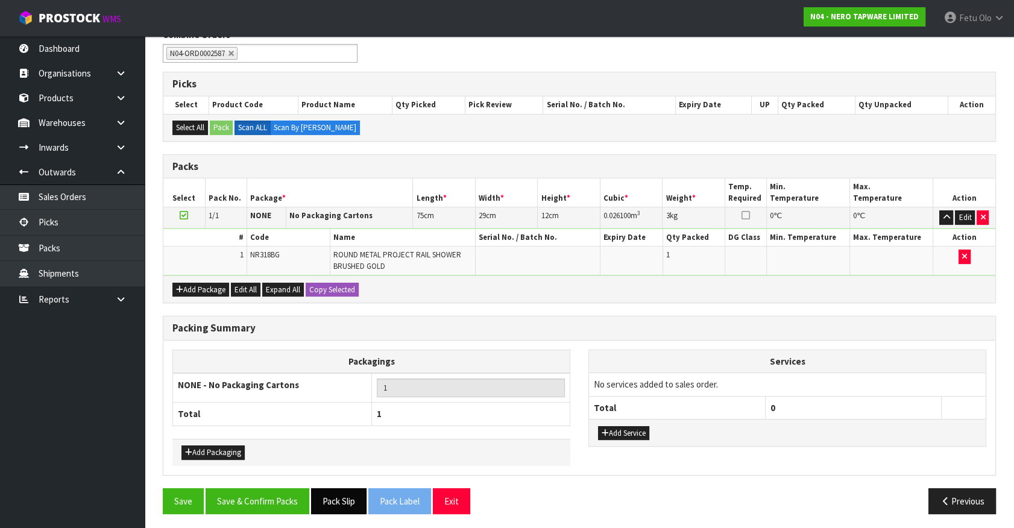
scroll to position [166, 0]
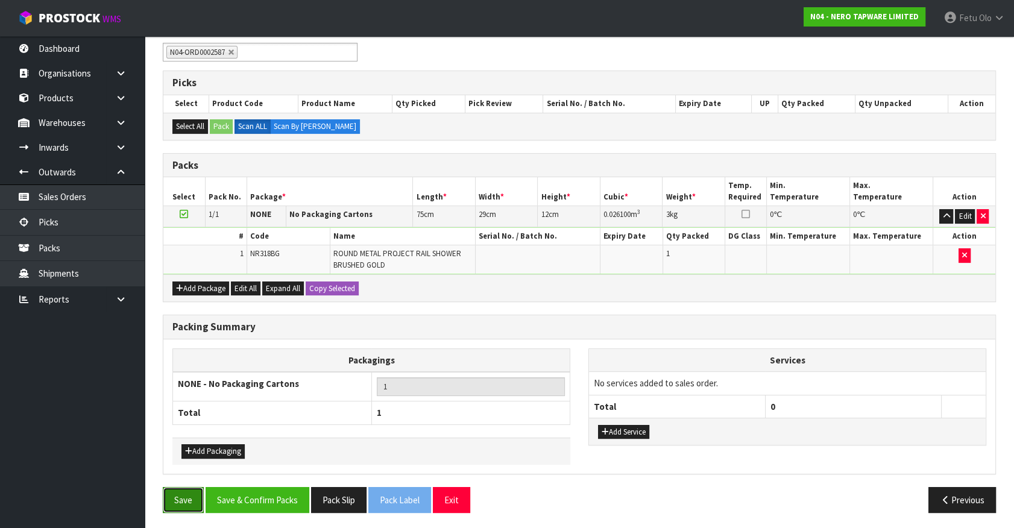
click at [203, 493] on button "Save" at bounding box center [183, 500] width 41 height 26
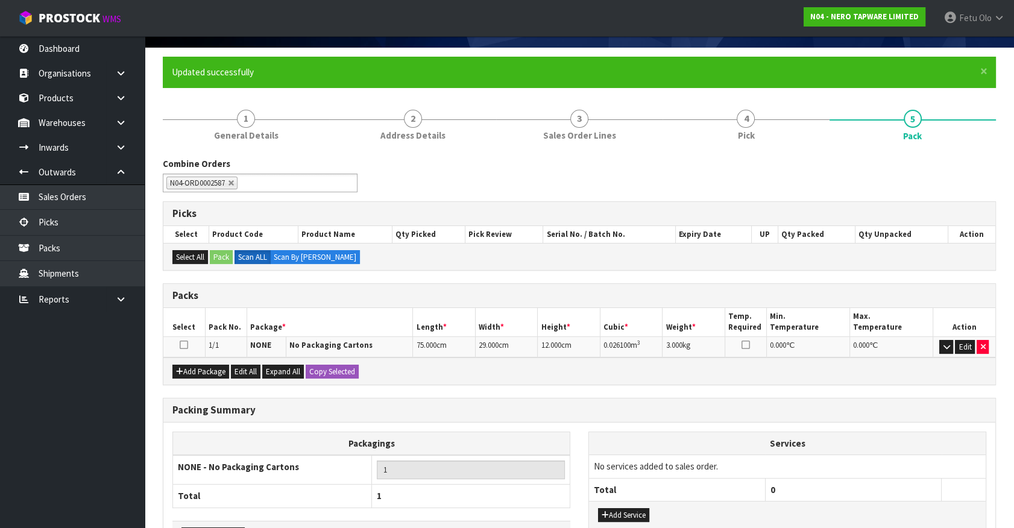
scroll to position [163, 0]
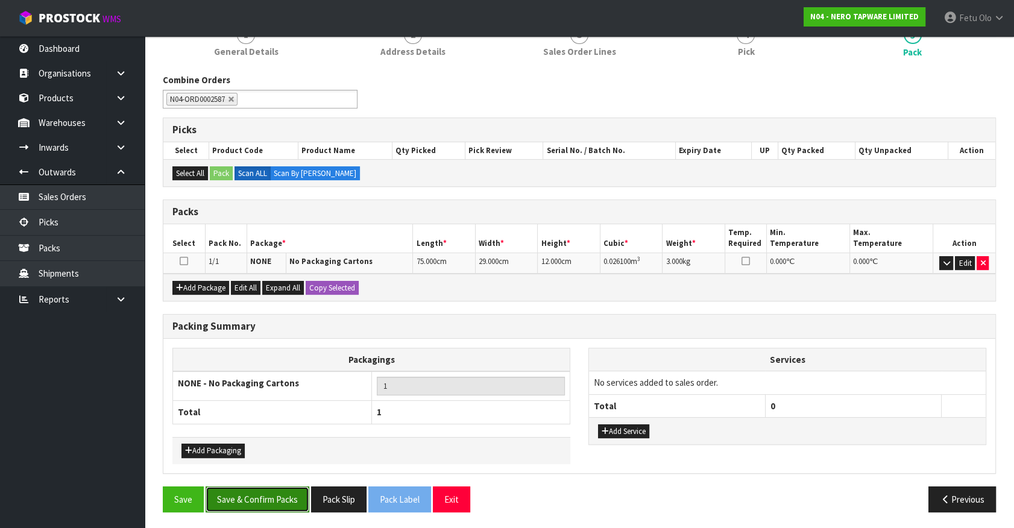
click at [266, 494] on button "Save & Confirm Packs" at bounding box center [258, 499] width 104 height 26
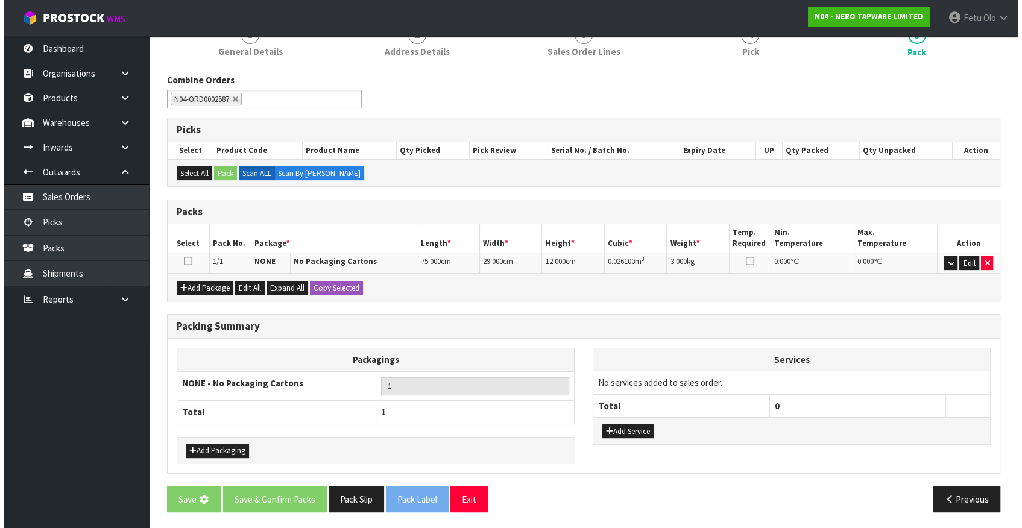
scroll to position [0, 0]
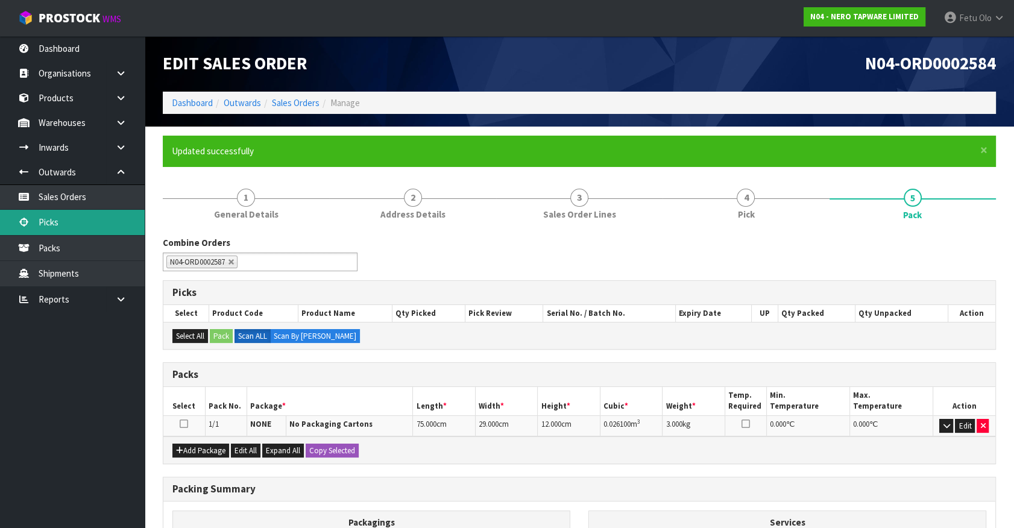
click at [57, 220] on link "Picks" at bounding box center [72, 222] width 145 height 25
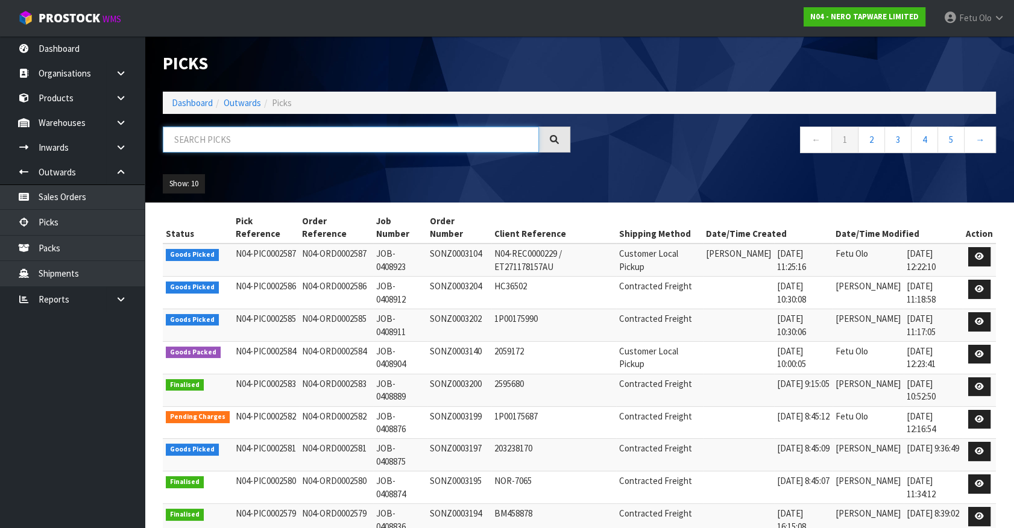
click at [356, 140] on input "text" at bounding box center [351, 140] width 376 height 26
type input "2587"
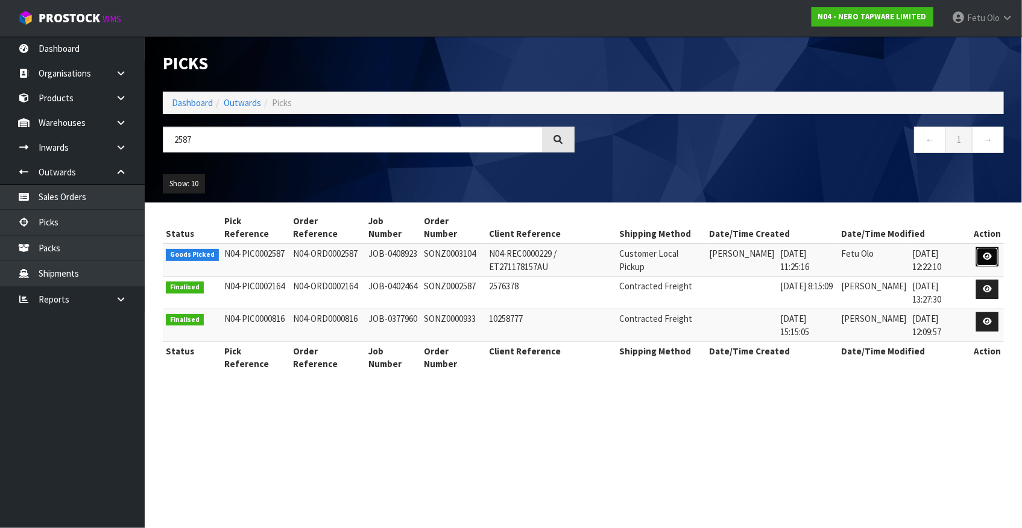
drag, startPoint x: 978, startPoint y: 253, endPoint x: 972, endPoint y: 255, distance: 6.5
click at [979, 253] on link at bounding box center [987, 256] width 22 height 19
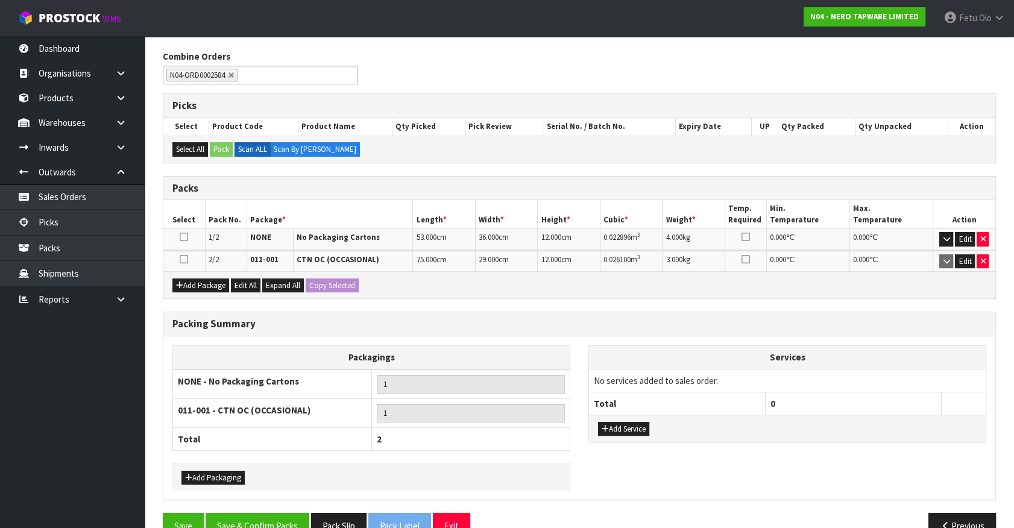
scroll to position [169, 0]
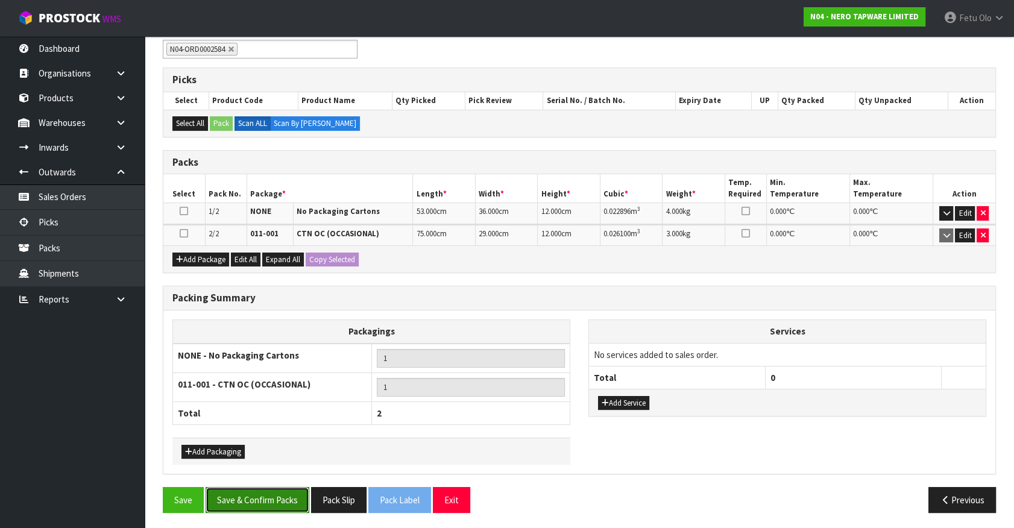
click at [272, 498] on button "Save & Confirm Packs" at bounding box center [258, 500] width 104 height 26
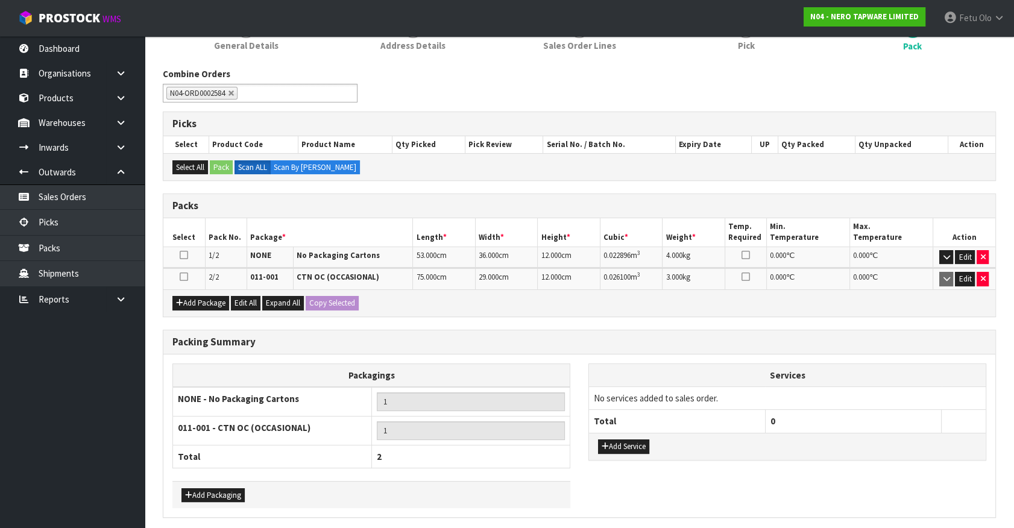
scroll to position [0, 0]
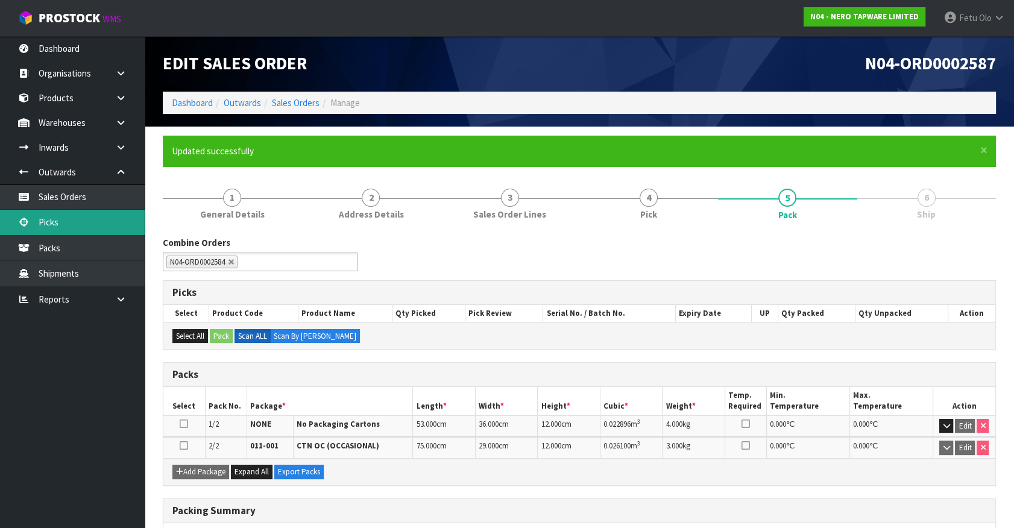
click at [62, 224] on link "Picks" at bounding box center [72, 222] width 145 height 25
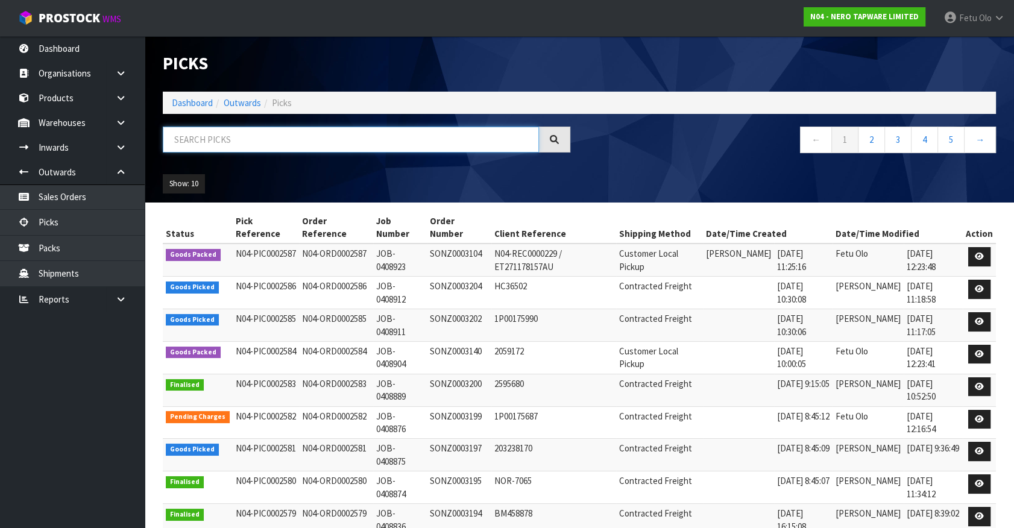
click at [270, 135] on input "text" at bounding box center [351, 140] width 376 height 26
type input "0002586"
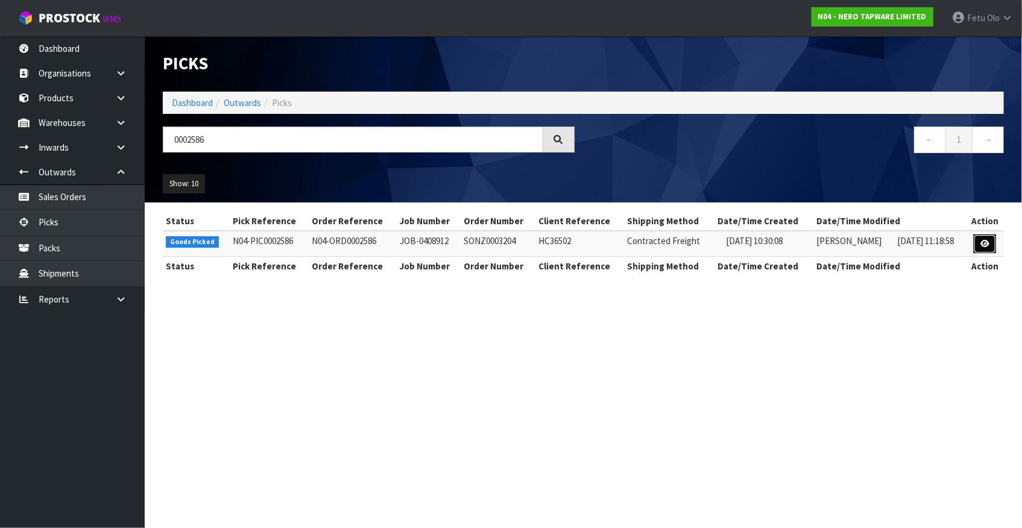
click at [982, 242] on icon at bounding box center [984, 244] width 9 height 8
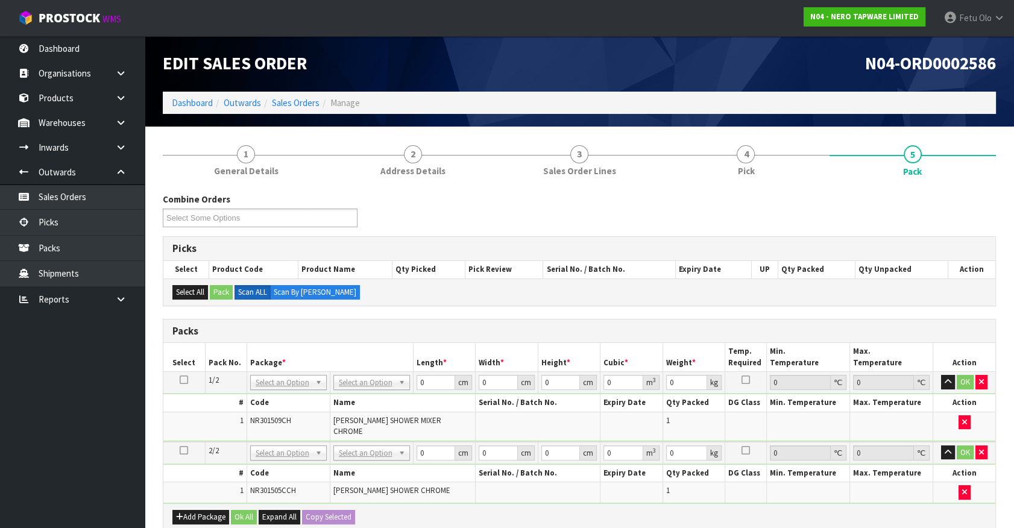
drag, startPoint x: 265, startPoint y: 382, endPoint x: 260, endPoint y: 393, distance: 11.9
click at [261, 393] on input "text" at bounding box center [288, 398] width 71 height 15
type input "011"
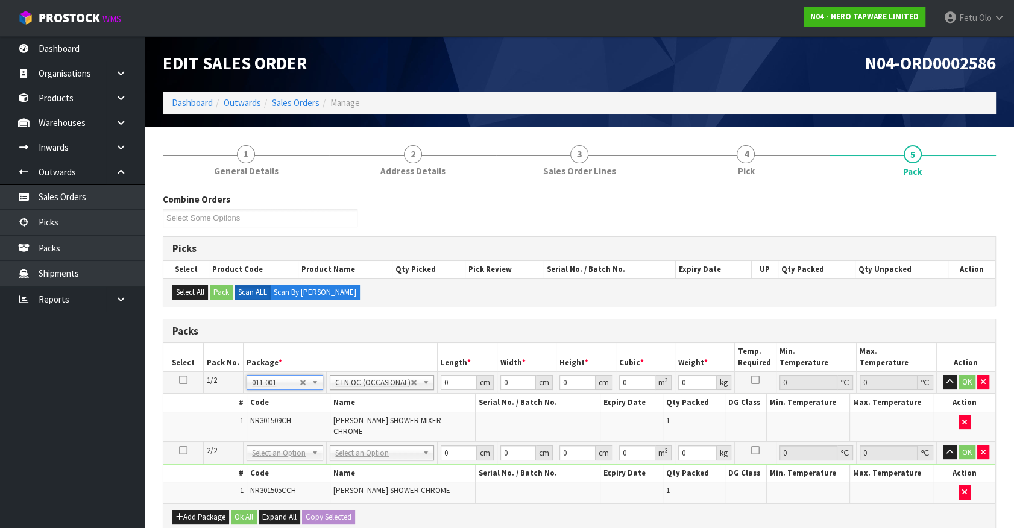
type input "1.1"
drag, startPoint x: 436, startPoint y: 386, endPoint x: 286, endPoint y: 421, distance: 154.7
click at [286, 421] on tbody "1/2 NONE 007-001 007-002 007-004 007-009 007-013 007-014 007-015 007-017 007-01…" at bounding box center [579, 407] width 832 height 70
type input "21"
type input "14"
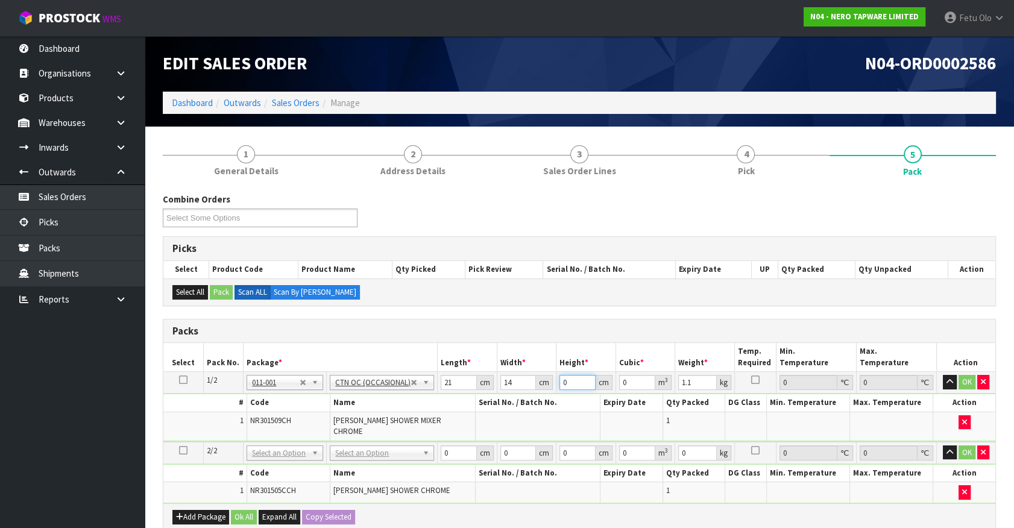
type input "1"
type input "0.000294"
type input "18"
type input "0.005292"
type input "18"
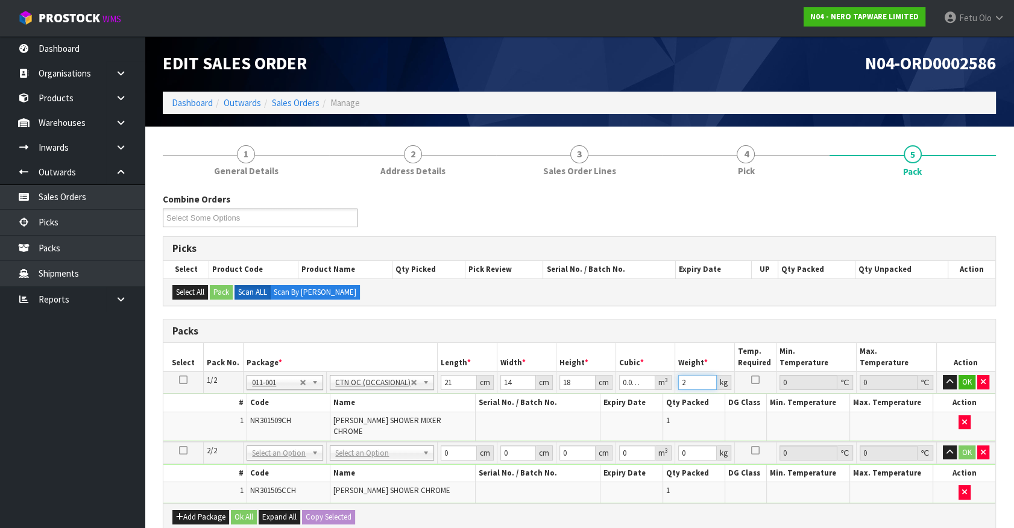
type input "2"
click button "OK" at bounding box center [966, 382] width 17 height 14
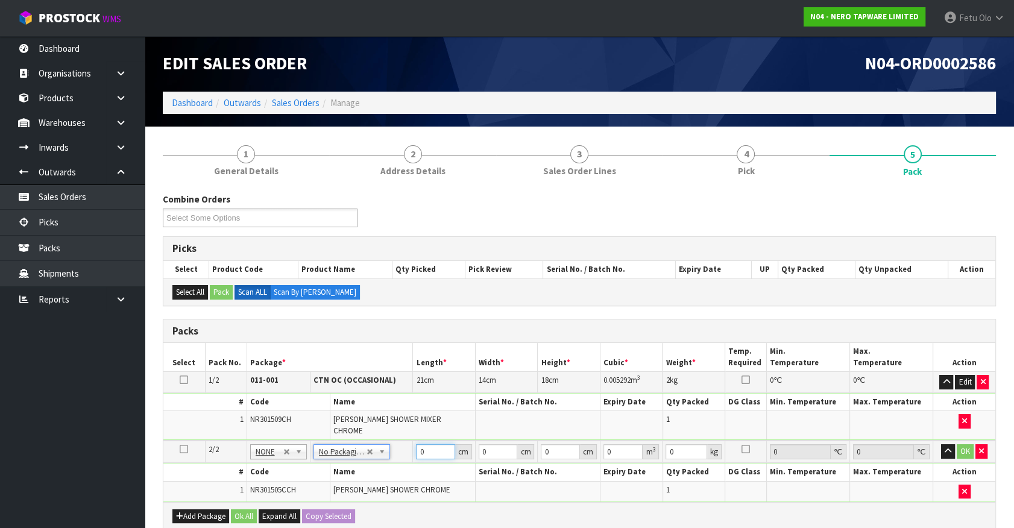
drag, startPoint x: 423, startPoint y: 442, endPoint x: 336, endPoint y: 476, distance: 93.3
click at [336, 476] on tbody "2/2 NONE 007-001 007-002 007-004 007-009 007-013 007-014 007-015 007-017 007-01…" at bounding box center [579, 471] width 832 height 61
type input "68"
type input "51"
type input "1"
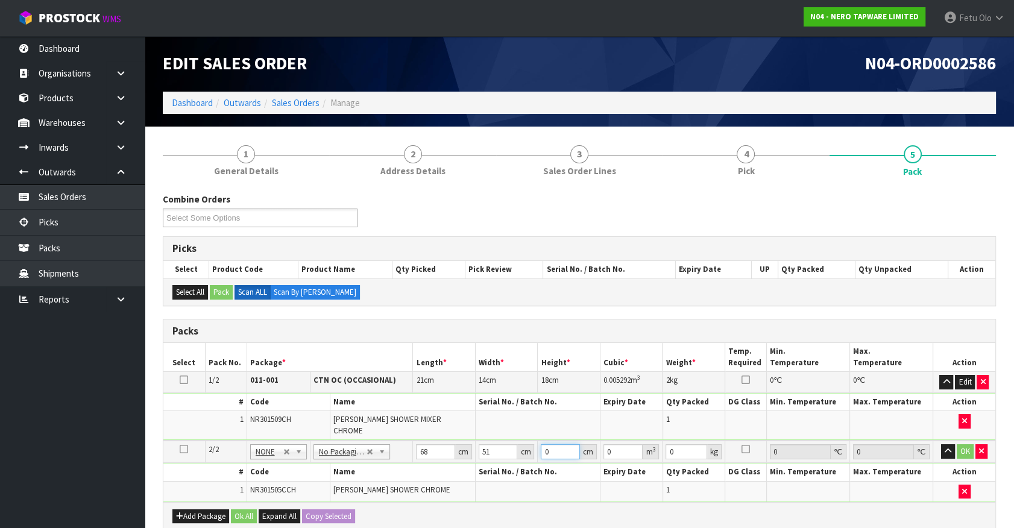
type input "0.003468"
type input "10"
type input "0.03468"
type input "10"
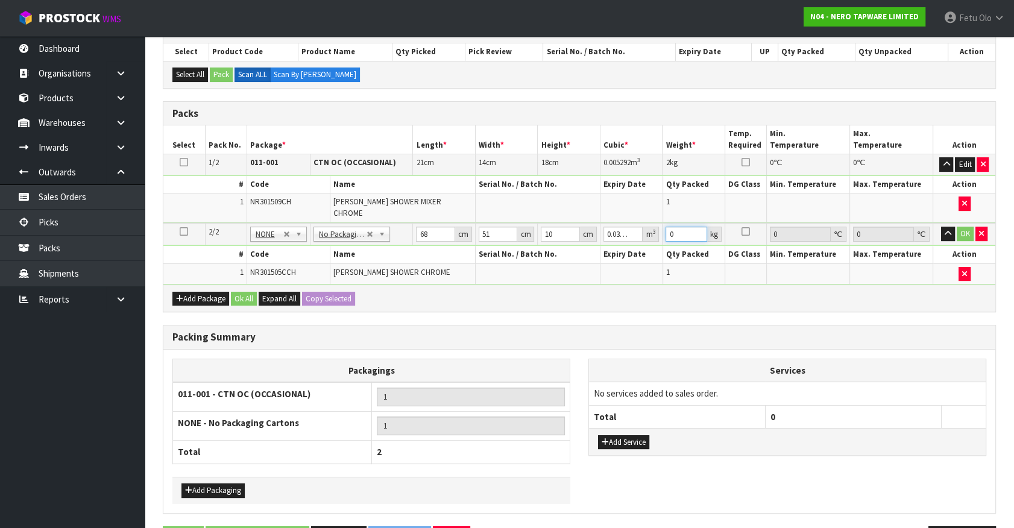
scroll to position [219, 0]
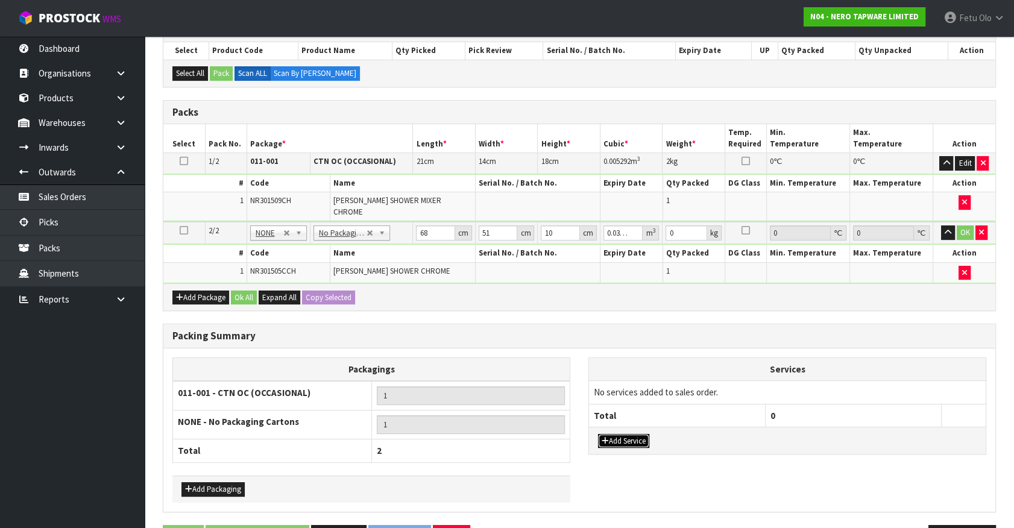
click at [614, 434] on button "Add Service" at bounding box center [623, 441] width 51 height 14
drag, startPoint x: 633, startPoint y: 382, endPoint x: 628, endPoint y: 398, distance: 16.6
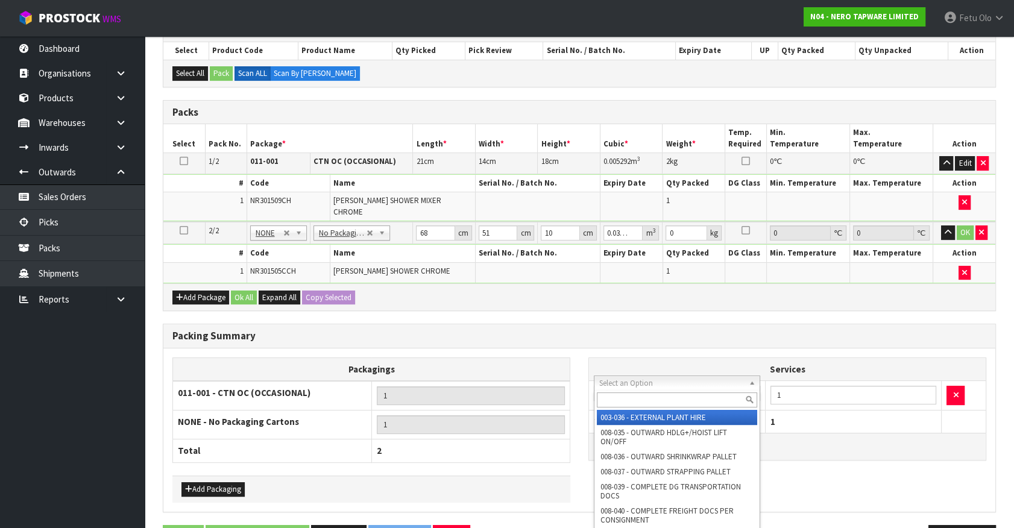
click at [627, 398] on input "text" at bounding box center [677, 399] width 160 height 15
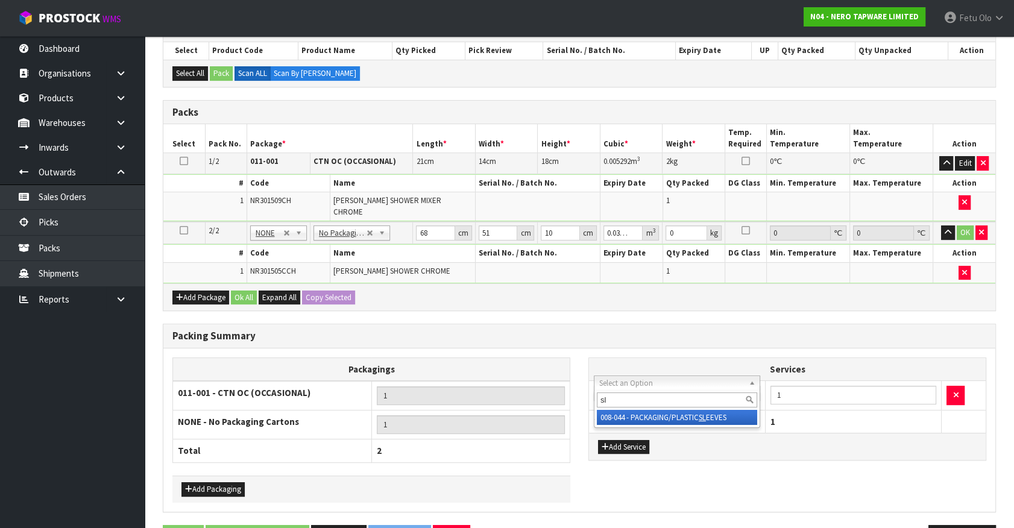
type input "sl"
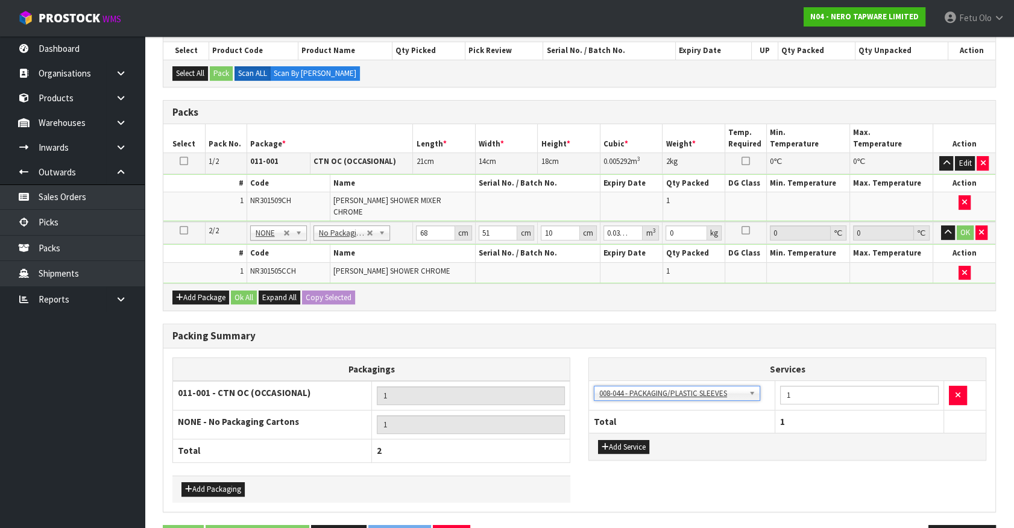
click at [492, 336] on div "Packing Summary" at bounding box center [579, 336] width 832 height 24
drag, startPoint x: 682, startPoint y: 227, endPoint x: 594, endPoint y: 269, distance: 97.3
click at [594, 269] on tbody "2/2 NONE 007-001 007-002 007-004 007-009 007-013 007-014 007-015 007-017 007-01…" at bounding box center [579, 252] width 832 height 61
type input "5"
click button "OK" at bounding box center [964, 232] width 17 height 14
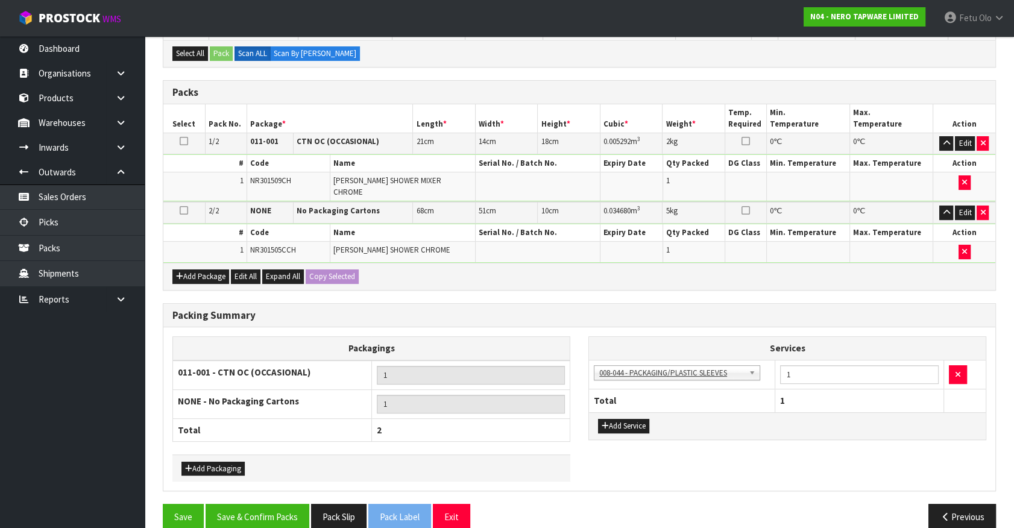
scroll to position [247, 0]
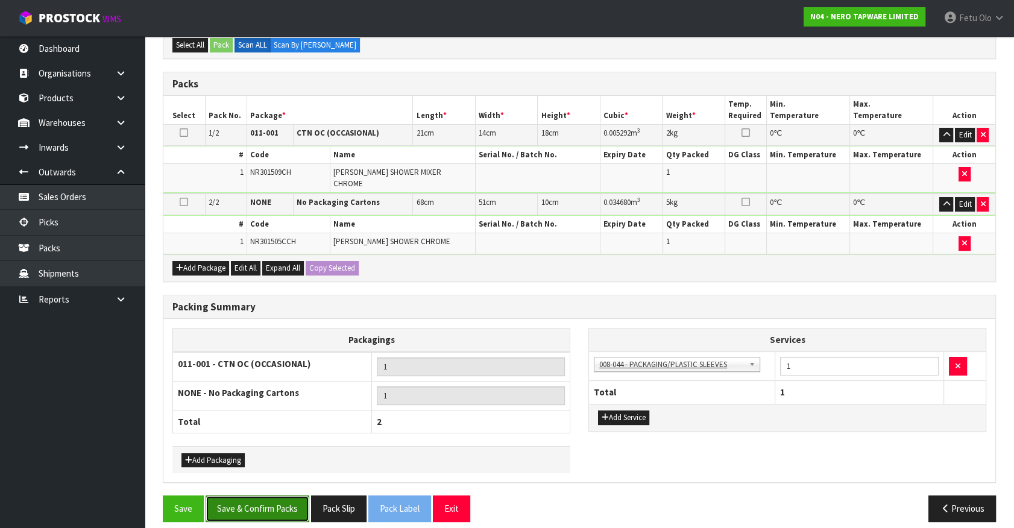
click at [280, 495] on button "Save & Confirm Packs" at bounding box center [258, 508] width 104 height 26
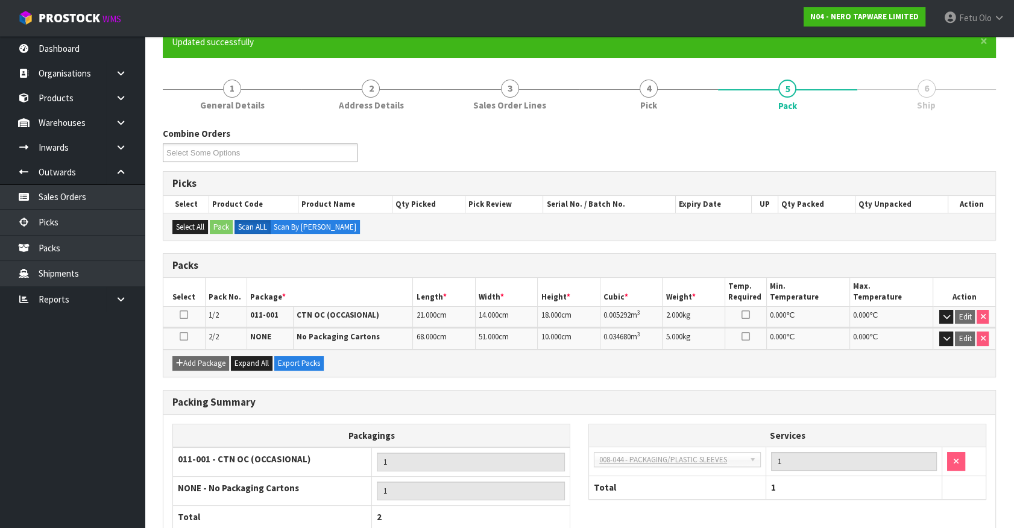
scroll to position [186, 0]
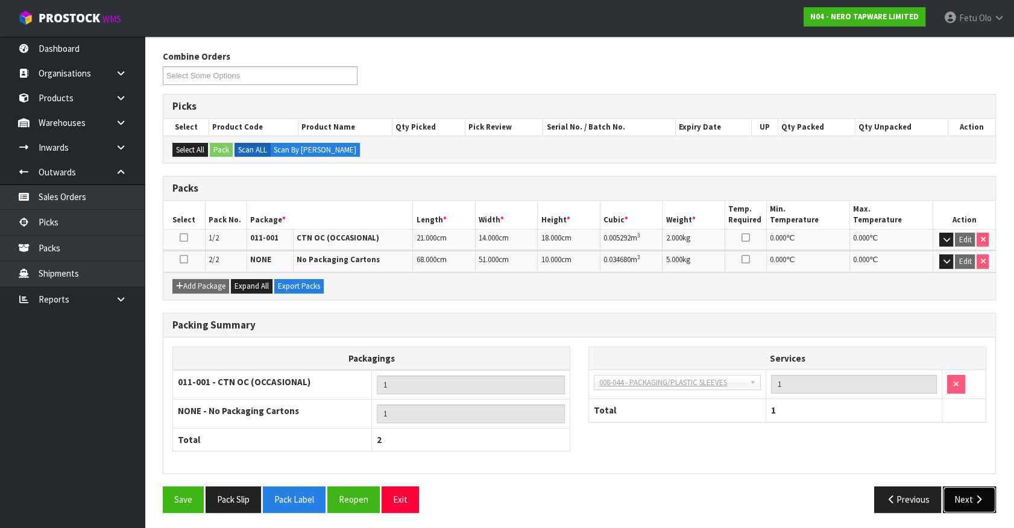
click at [967, 488] on button "Next" at bounding box center [969, 499] width 53 height 26
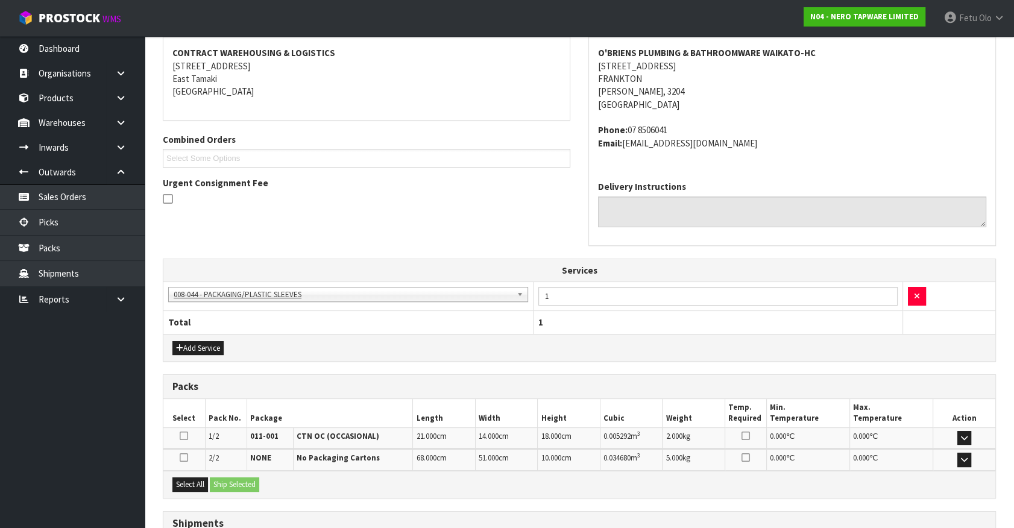
scroll to position [320, 0]
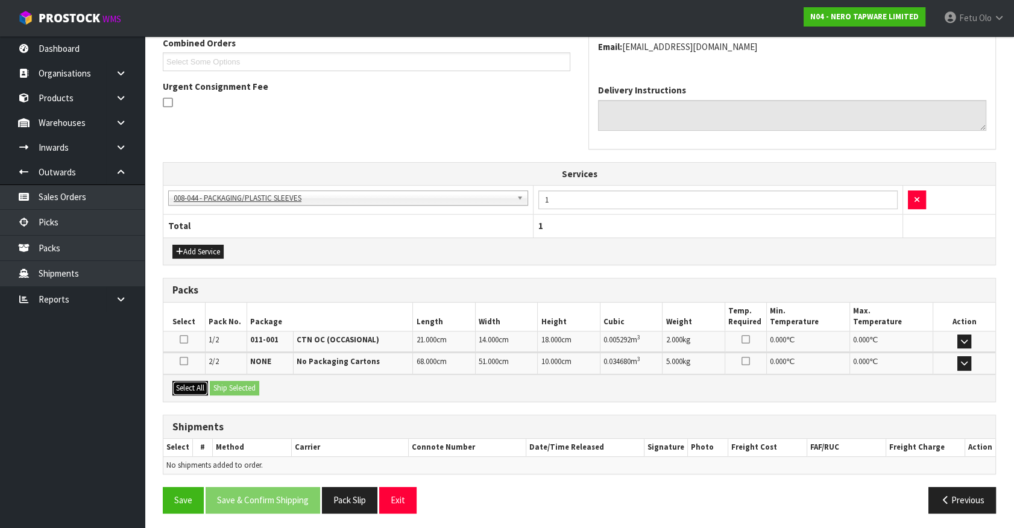
click at [198, 382] on button "Select All" at bounding box center [190, 388] width 36 height 14
click at [224, 381] on button "Ship Selected" at bounding box center [234, 388] width 49 height 14
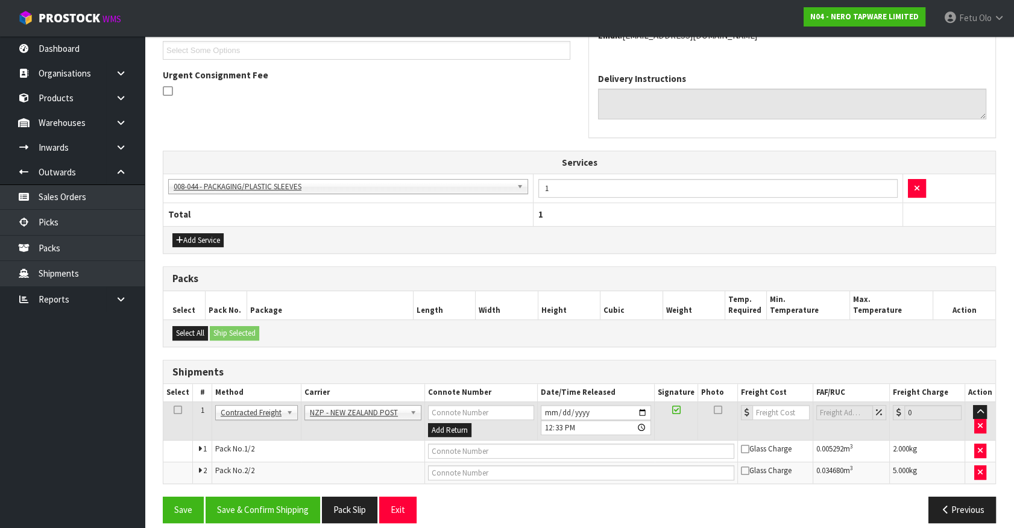
scroll to position [342, 0]
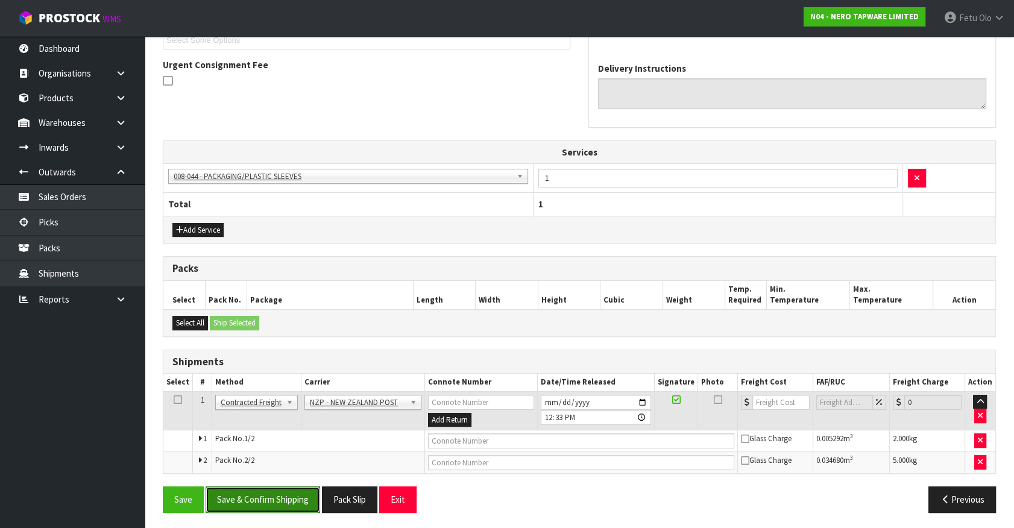
click at [272, 496] on button "Save & Confirm Shipping" at bounding box center [263, 499] width 115 height 26
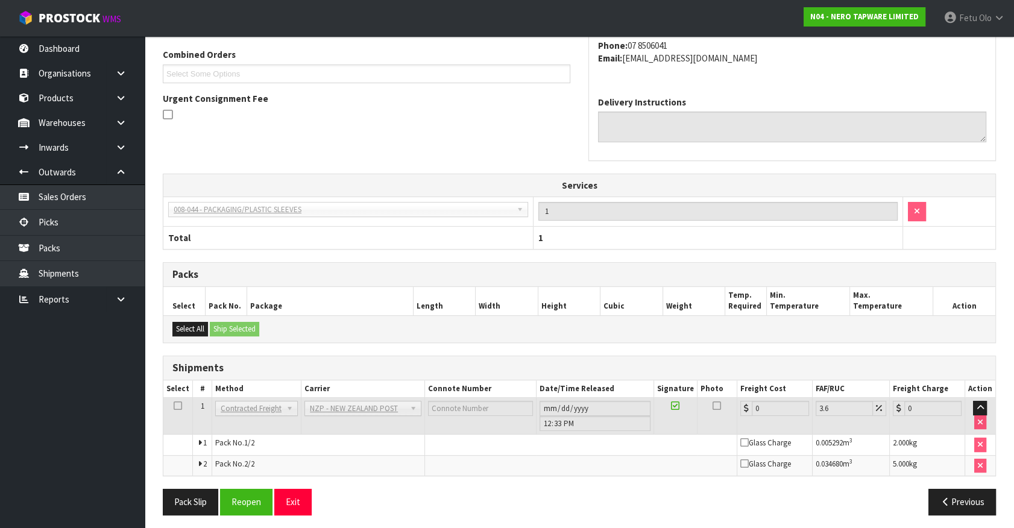
scroll to position [324, 0]
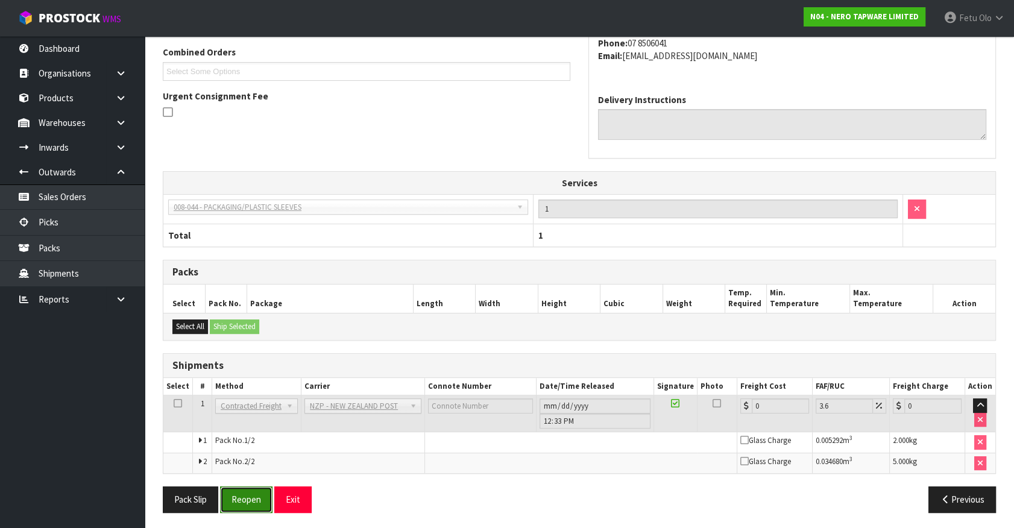
click at [245, 496] on button "Reopen" at bounding box center [246, 499] width 52 height 26
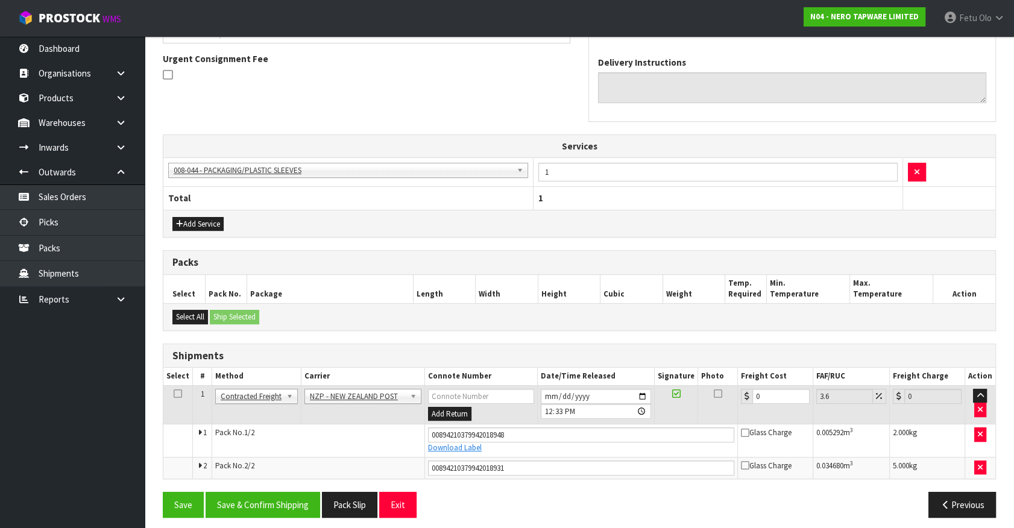
scroll to position [353, 0]
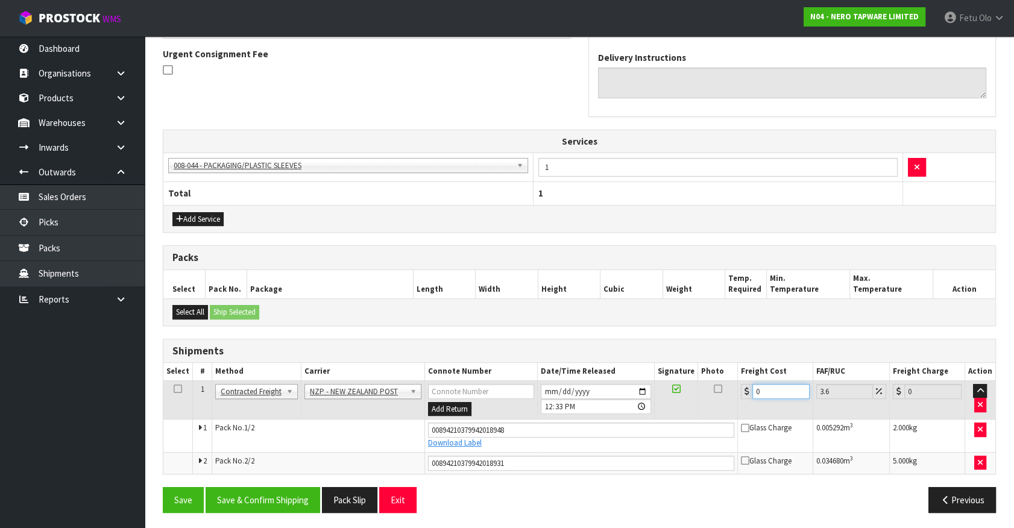
drag, startPoint x: 770, startPoint y: 389, endPoint x: 557, endPoint y: 449, distance: 221.0
click at [557, 449] on tbody "1 Client Local Pickup Customer Local Pickup Company Freight Contracted Freight …" at bounding box center [579, 426] width 832 height 93
type input "1"
type input "1.04"
type input "14"
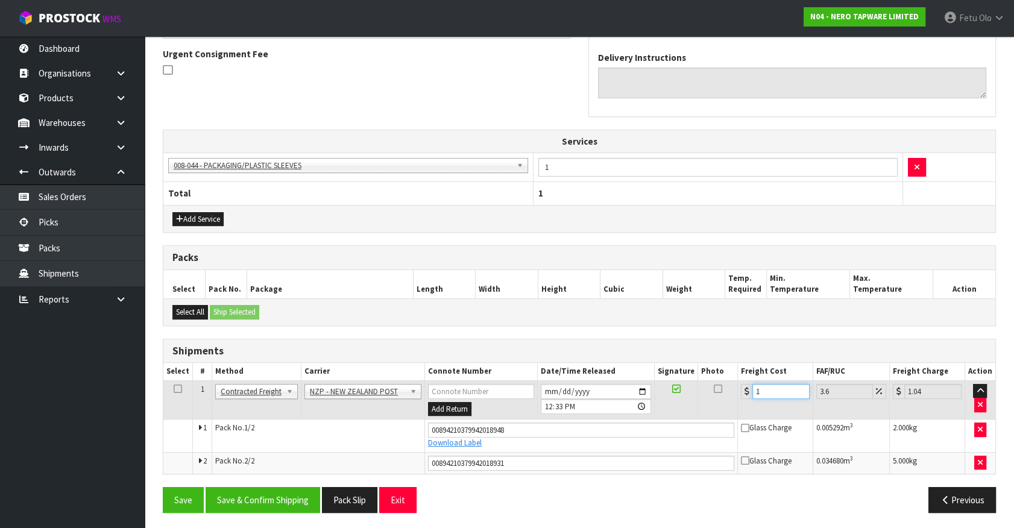
type input "14.5"
type input "14.6"
type input "15.13"
type input "14.62"
type input "15.15"
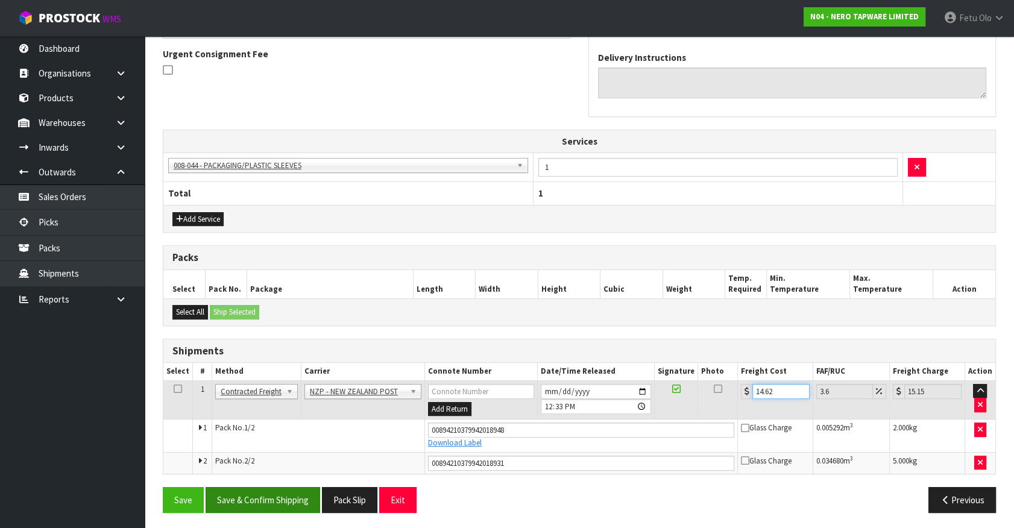
type input "14.62"
click at [275, 502] on button "Save & Confirm Shipping" at bounding box center [263, 500] width 115 height 26
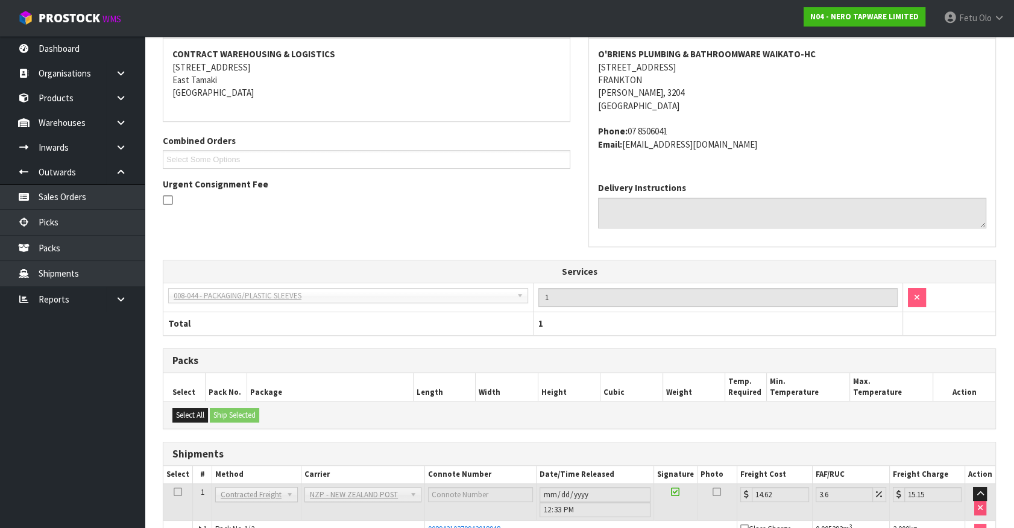
scroll to position [319, 0]
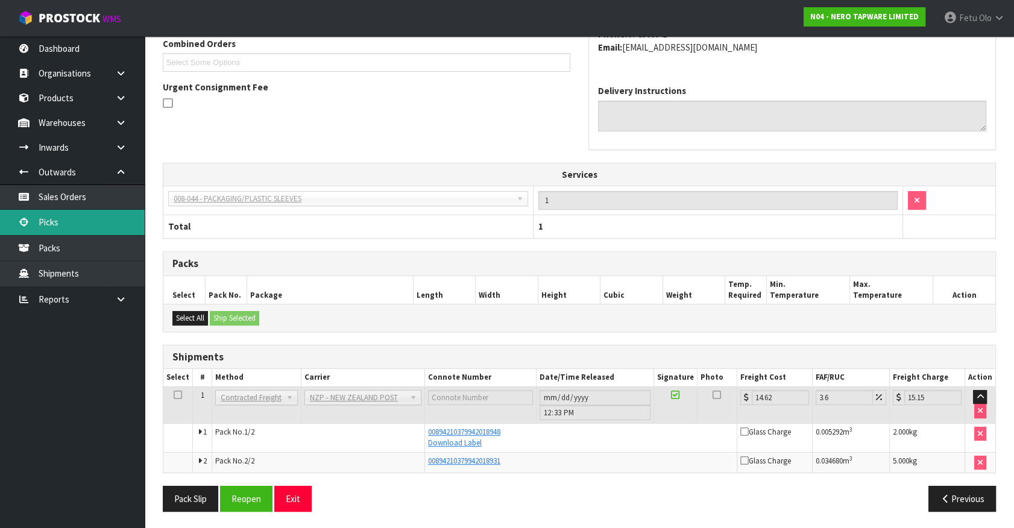
click at [48, 222] on link "Picks" at bounding box center [72, 222] width 145 height 25
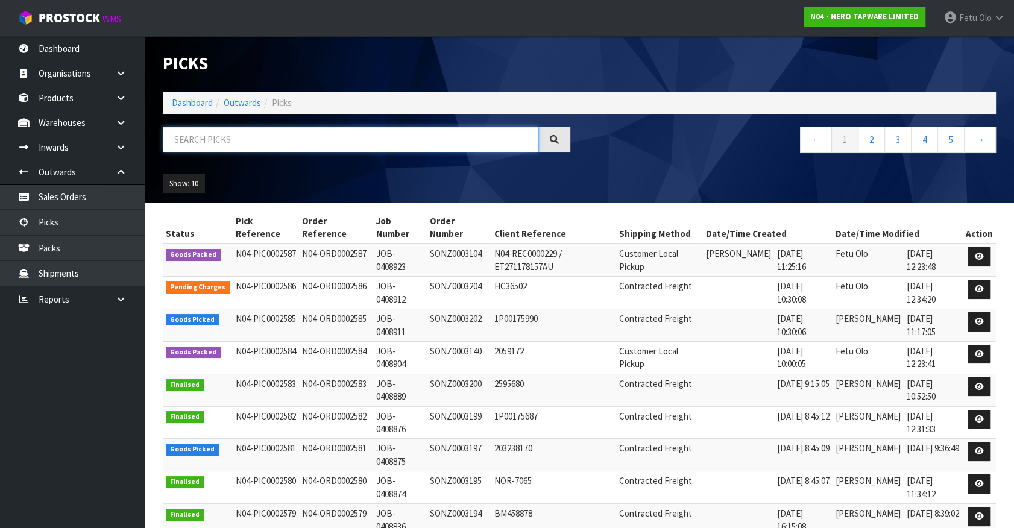
click at [276, 143] on input "text" at bounding box center [351, 140] width 376 height 26
type input "0002585"
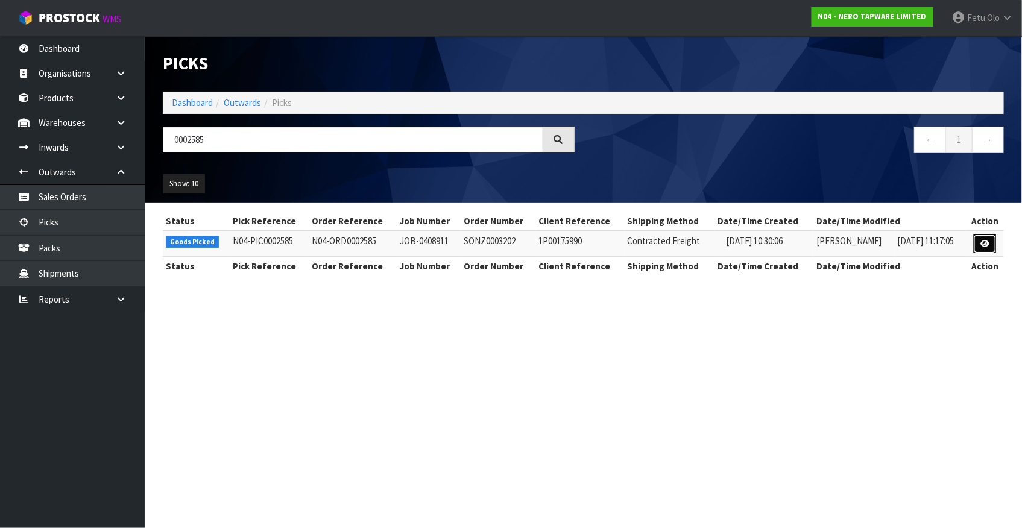
click at [982, 244] on icon at bounding box center [984, 244] width 9 height 8
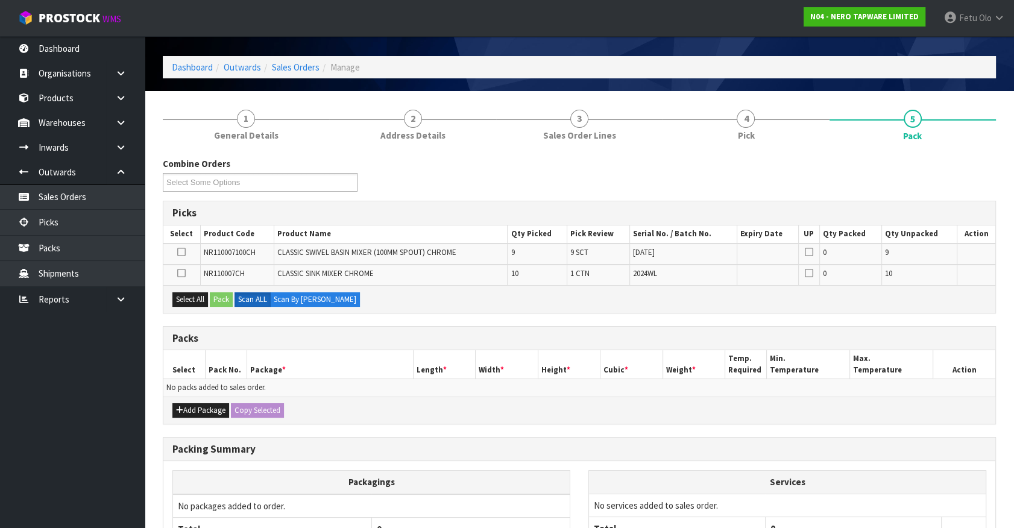
scroll to position [54, 0]
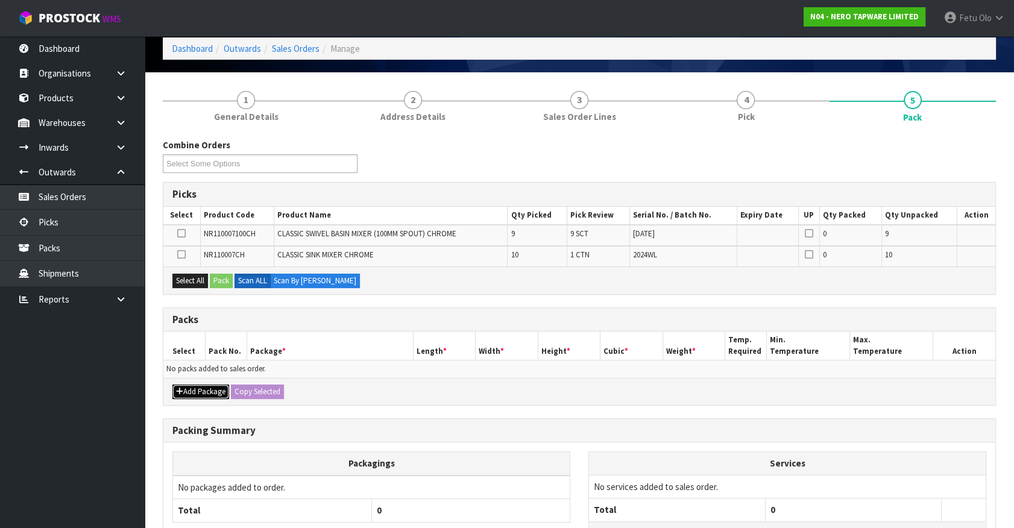
click at [195, 388] on button "Add Package" at bounding box center [200, 392] width 57 height 14
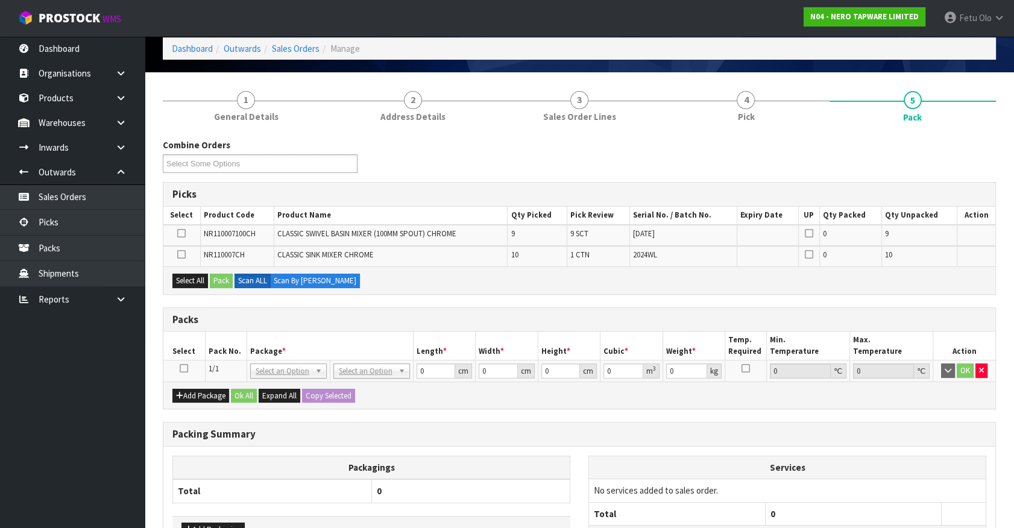
click at [183, 368] on icon at bounding box center [184, 368] width 8 height 1
click at [273, 333] on th "Package *" at bounding box center [329, 345] width 166 height 28
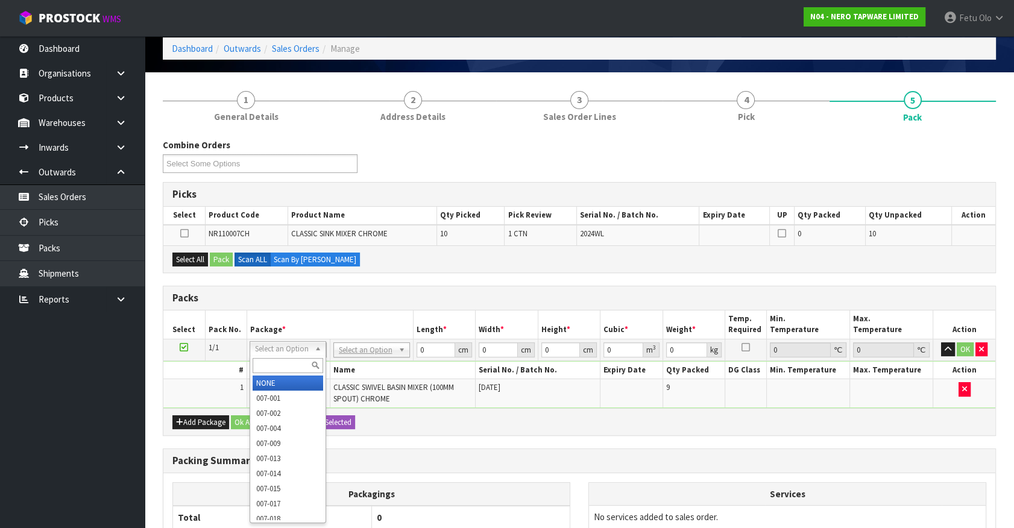
click at [287, 359] on input "text" at bounding box center [288, 365] width 71 height 15
type input "011"
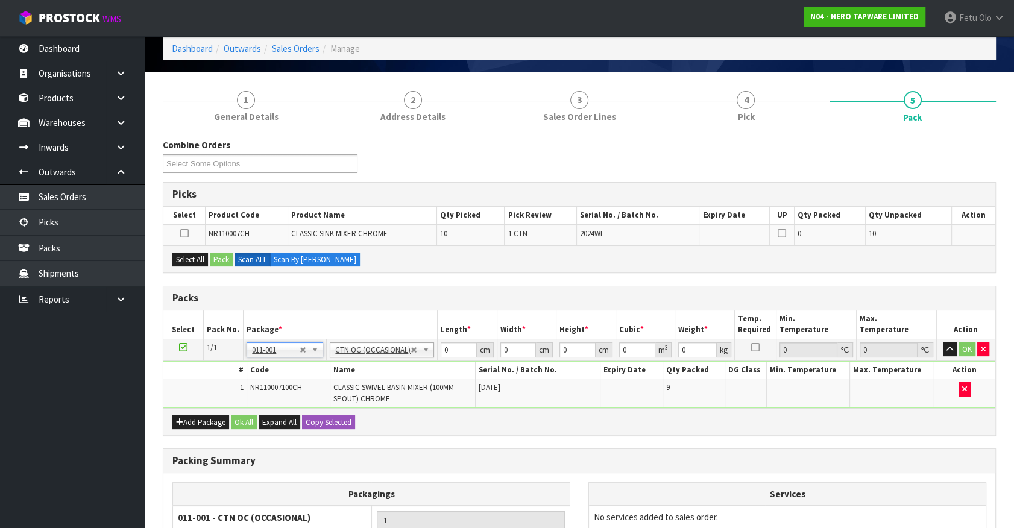
type input "9.9"
drag, startPoint x: 442, startPoint y: 356, endPoint x: 387, endPoint y: 374, distance: 57.9
click at [387, 374] on tbody "1/1 NONE 007-001 007-002 007-004 007-009 007-013 007-014 007-015 007-017 007-01…" at bounding box center [579, 373] width 832 height 69
type input "41"
type input "36"
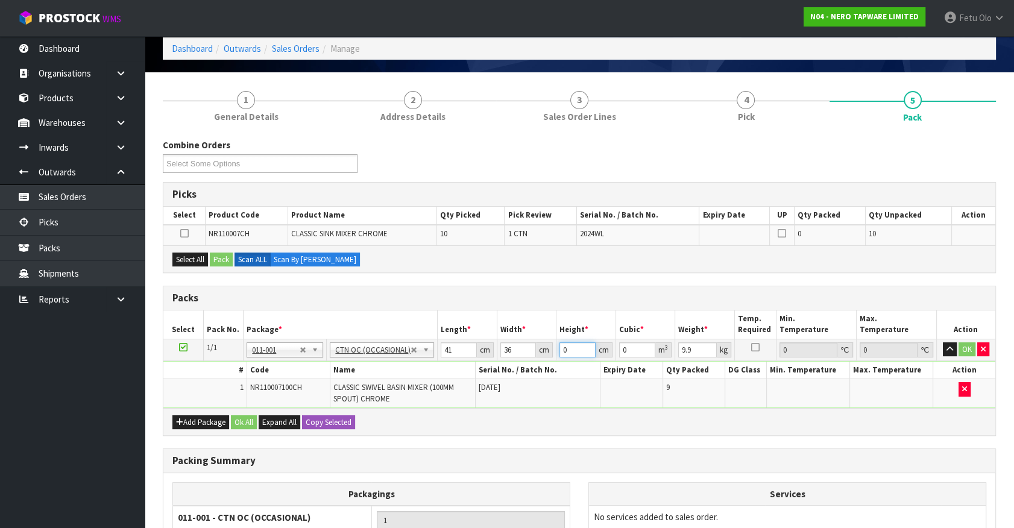
type input "2"
type input "0.002952"
type input "29"
type input "0.042804"
type input "29"
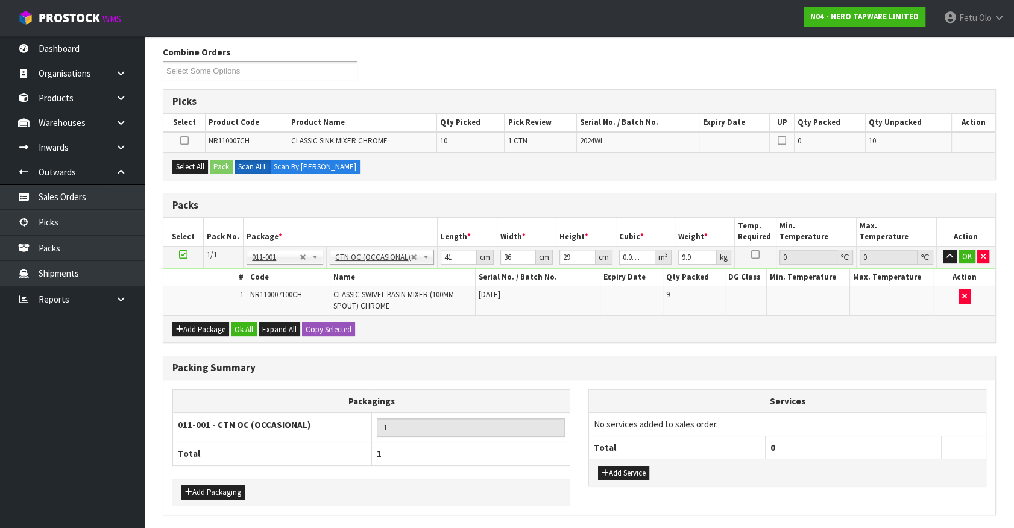
scroll to position [187, 0]
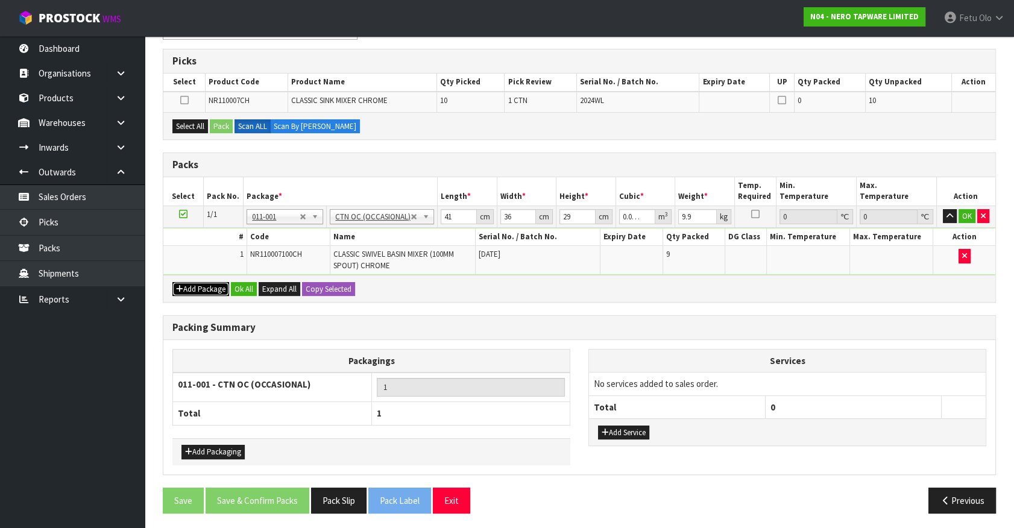
click at [183, 289] on button "Add Package" at bounding box center [200, 289] width 57 height 14
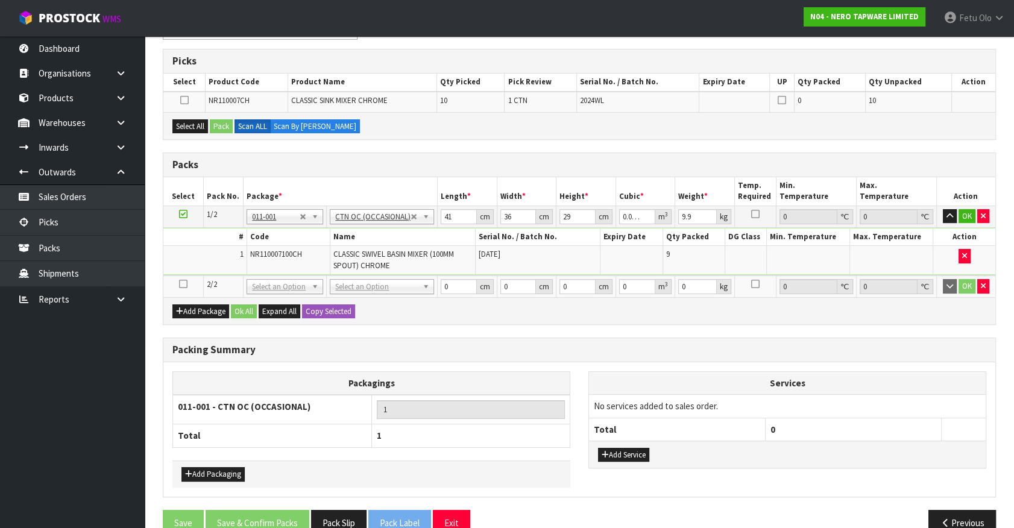
click at [180, 284] on icon at bounding box center [183, 284] width 8 height 1
click at [87, 436] on ul "Dashboard Organisations Clients Consignees Carriers Products Categories Serial …" at bounding box center [72, 282] width 145 height 492
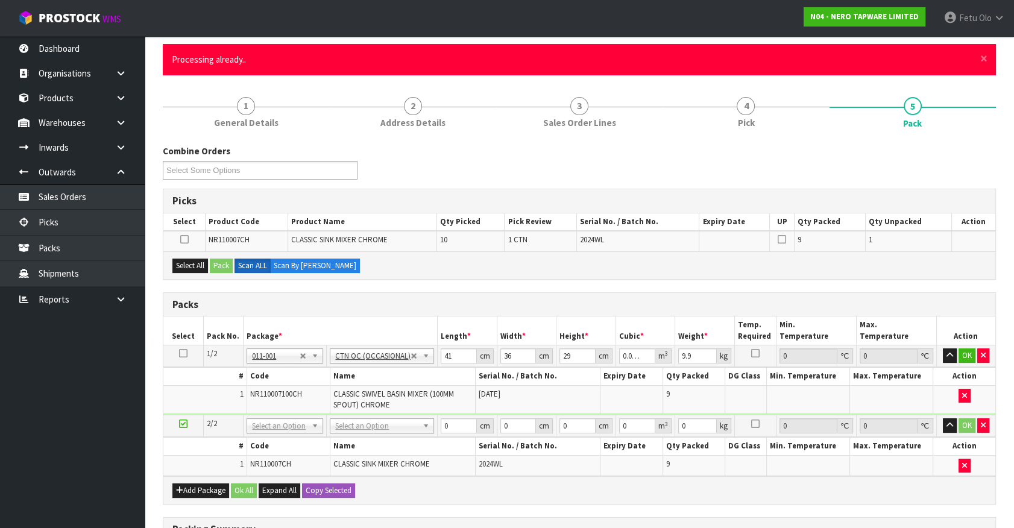
scroll to position [164, 0]
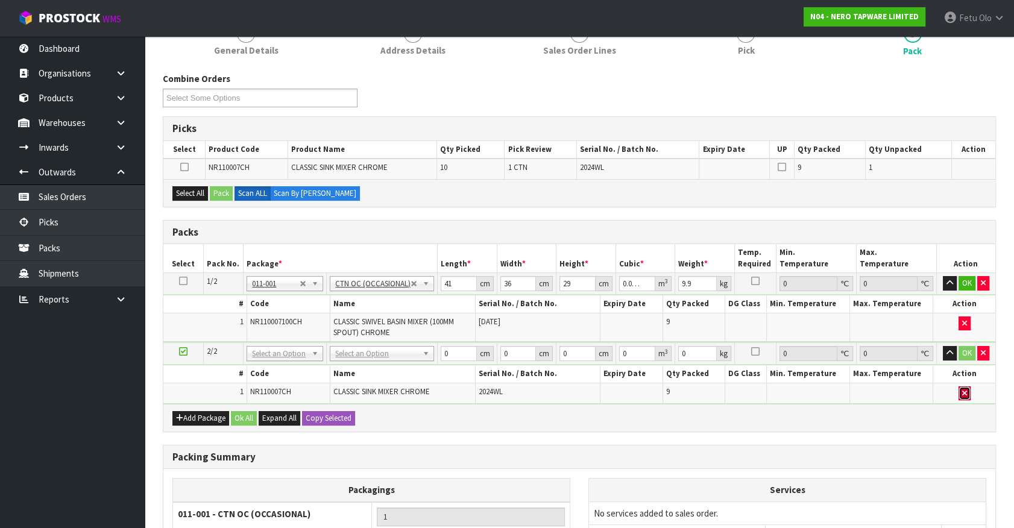
click at [964, 389] on icon "button" at bounding box center [964, 393] width 5 height 8
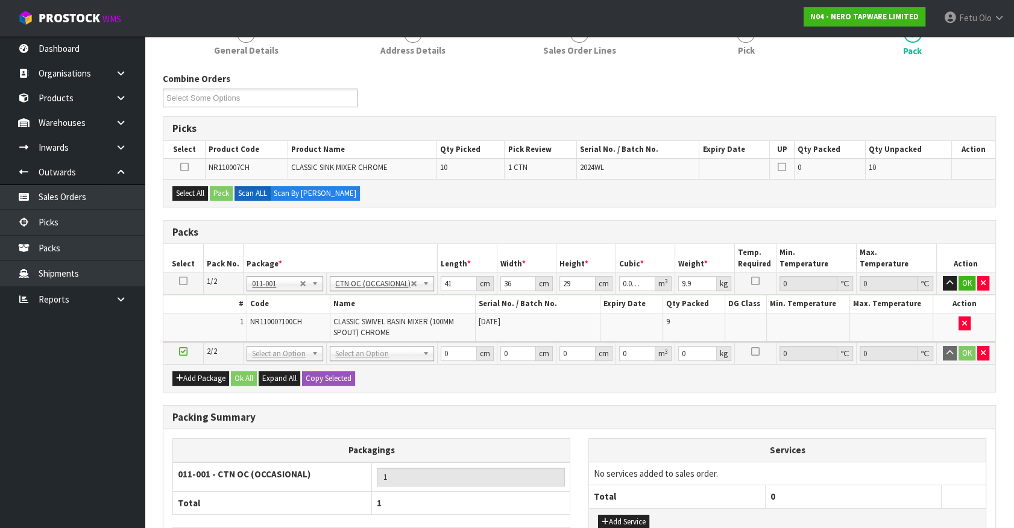
click at [78, 446] on ul "Dashboard Organisations Clients Consignees Carriers Products Categories Serial …" at bounding box center [72, 282] width 145 height 492
drag, startPoint x: 292, startPoint y: 351, endPoint x: 287, endPoint y: 367, distance: 16.4
click at [284, 368] on input "text" at bounding box center [285, 369] width 71 height 15
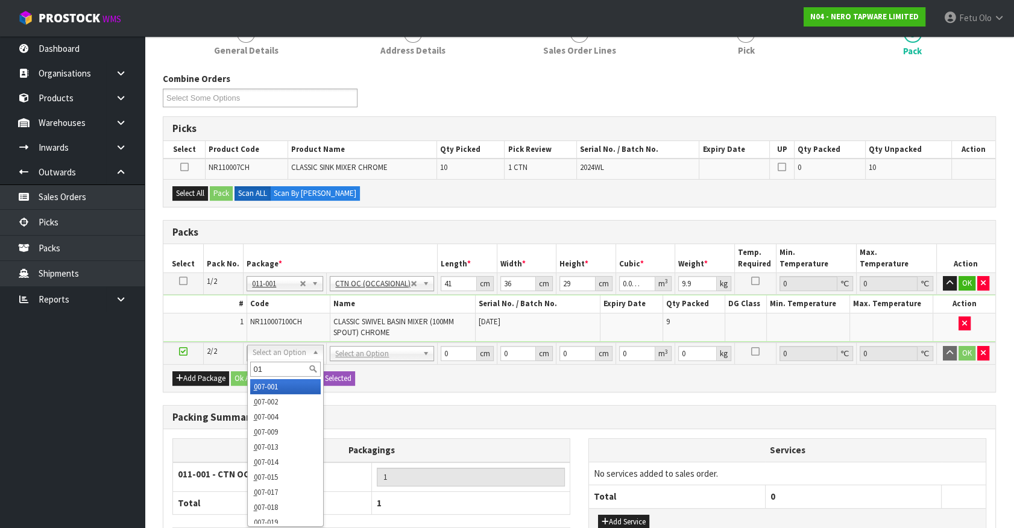
type input "011"
type input "2"
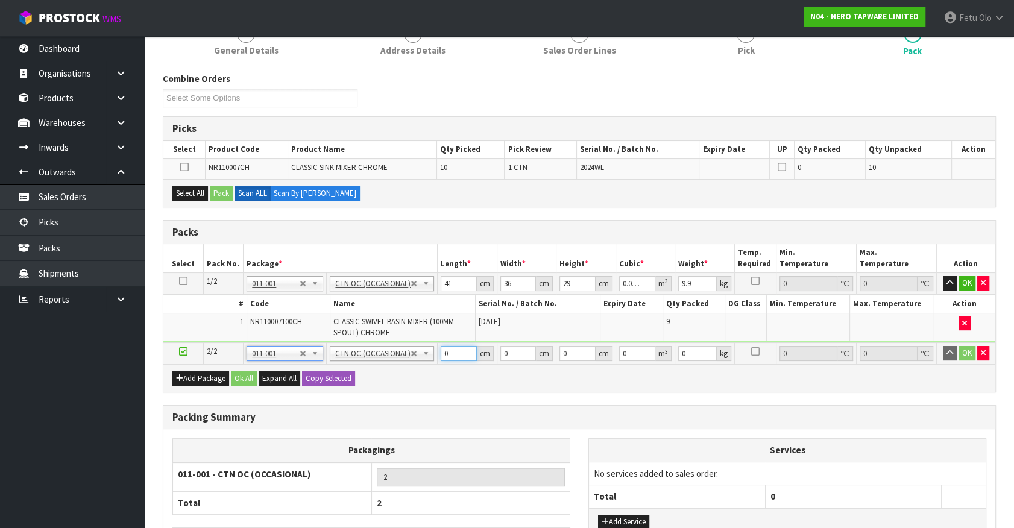
drag, startPoint x: 444, startPoint y: 357, endPoint x: 350, endPoint y: 404, distance: 105.7
click at [350, 404] on div "Combine Orders N04-ORD0002471 N04-ORD0002574 N04-ORD0002581 N04-ORD0002584 N04-…" at bounding box center [579, 341] width 833 height 539
type input "45"
type input "33"
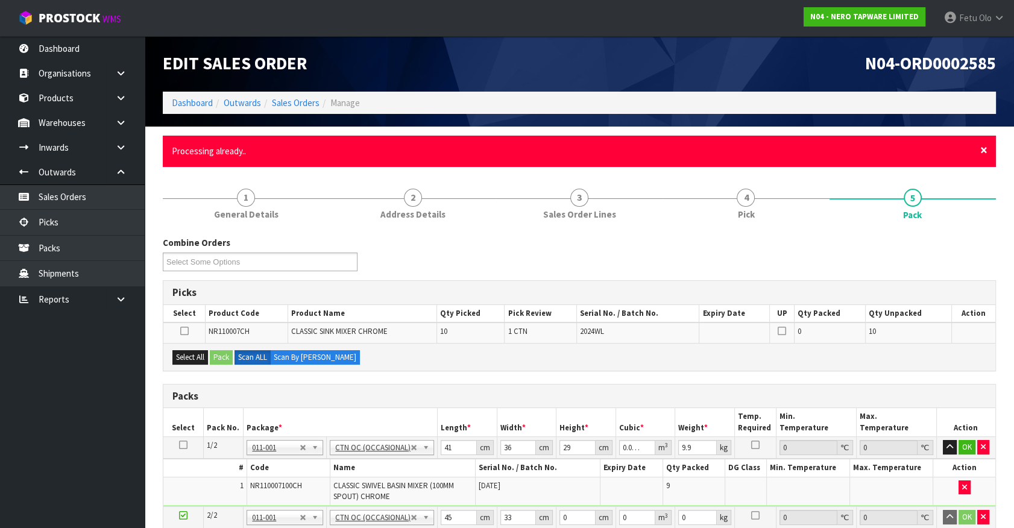
click at [984, 152] on span "×" at bounding box center [983, 150] width 7 height 17
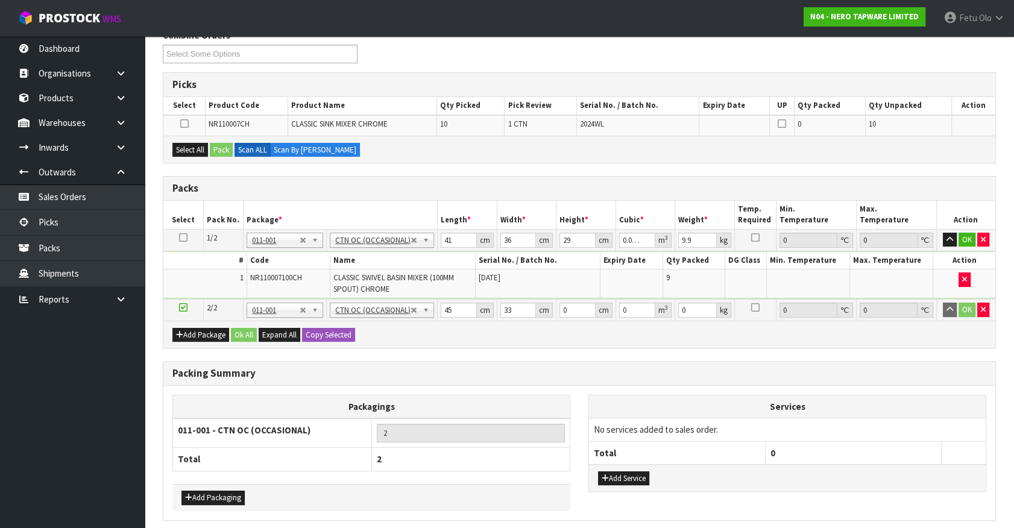
scroll to position [210, 0]
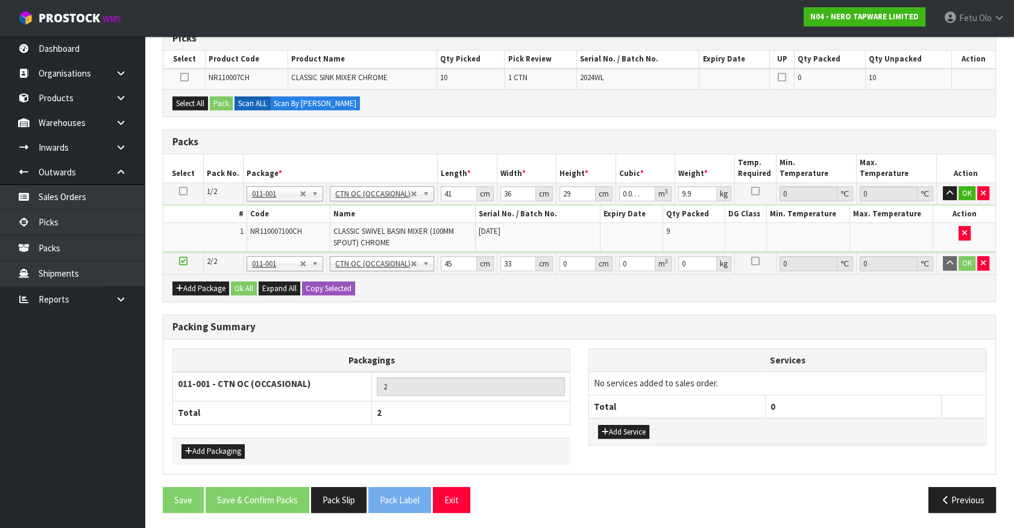
click at [442, 315] on div "Packing Summary" at bounding box center [579, 327] width 832 height 24
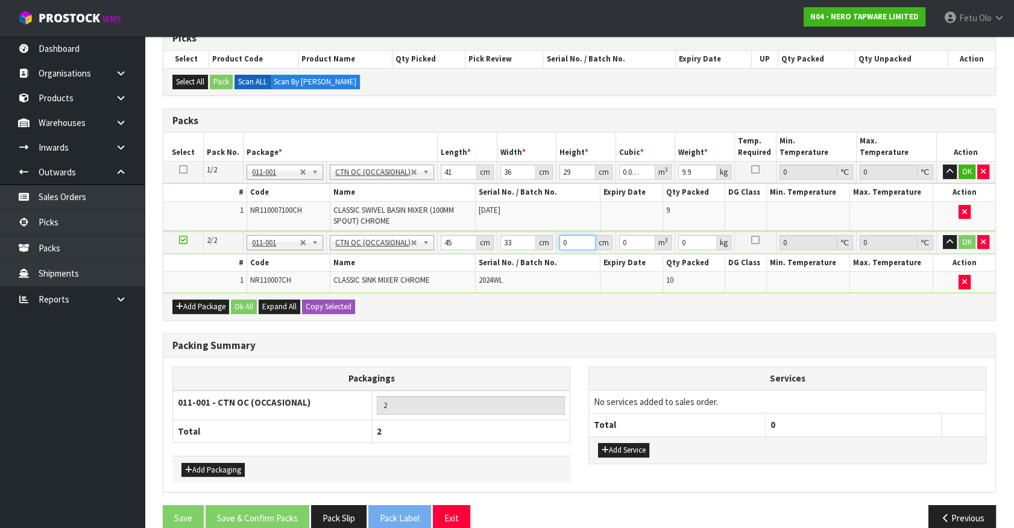
drag, startPoint x: 579, startPoint y: 242, endPoint x: 551, endPoint y: 248, distance: 27.7
click at [551, 248] on tr "2/2 NONE 007-001 007-002 007-004 007-009 007-013 007-014 007-015 007-017 007-01…" at bounding box center [579, 242] width 832 height 22
type input "3"
type input "0.004455"
type input "33"
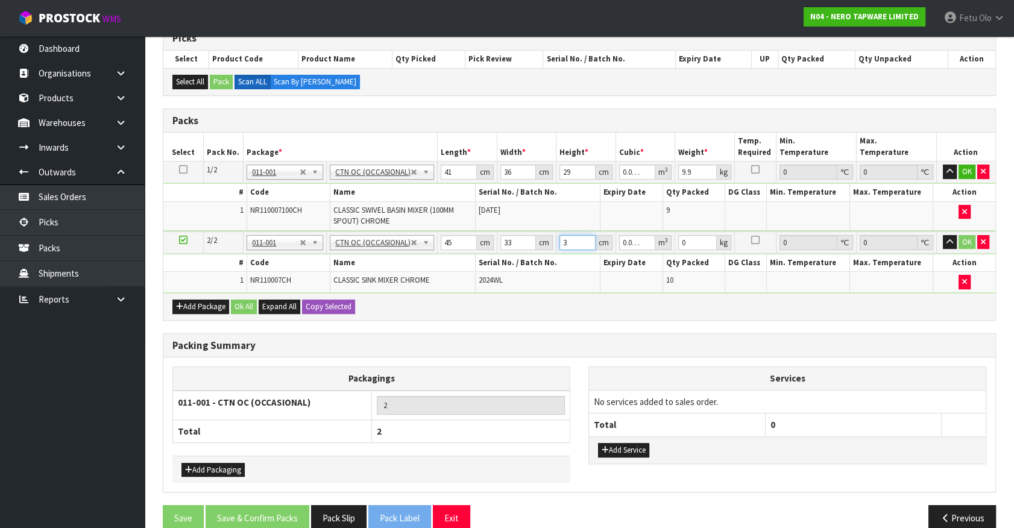
type input "0.049005"
type input "33"
type input "14"
click button "OK" at bounding box center [966, 242] width 17 height 14
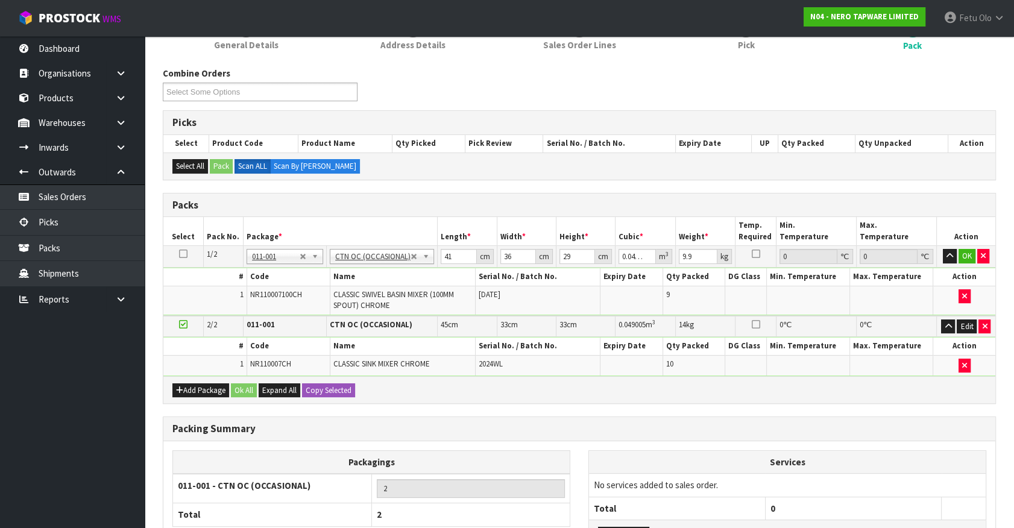
scroll to position [46, 0]
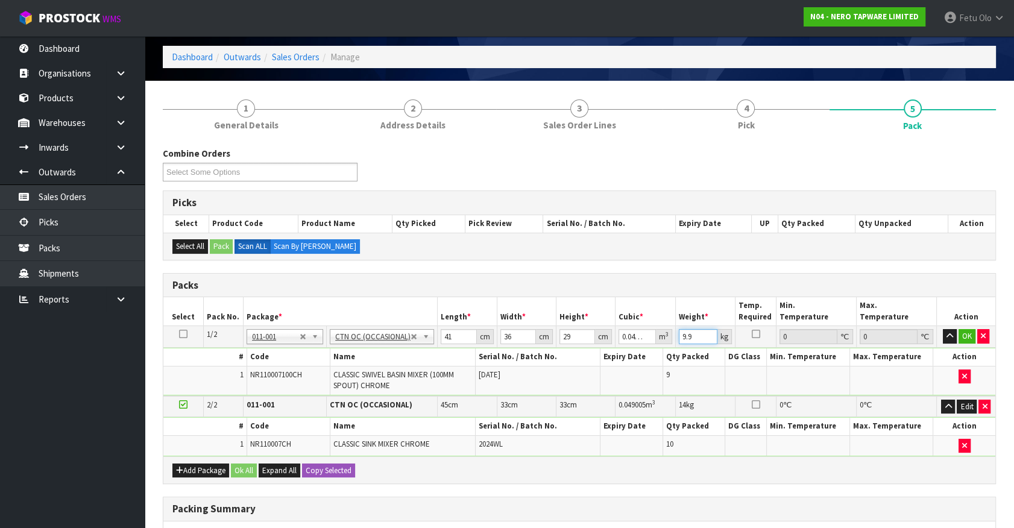
drag, startPoint x: 693, startPoint y: 336, endPoint x: 641, endPoint y: 354, distance: 54.7
click at [641, 354] on tbody "1/2 NONE 007-001 007-002 007-004 007-009 007-013 007-014 007-015 007-017 007-01…" at bounding box center [579, 361] width 832 height 70
type input "11"
click button "OK" at bounding box center [966, 336] width 17 height 14
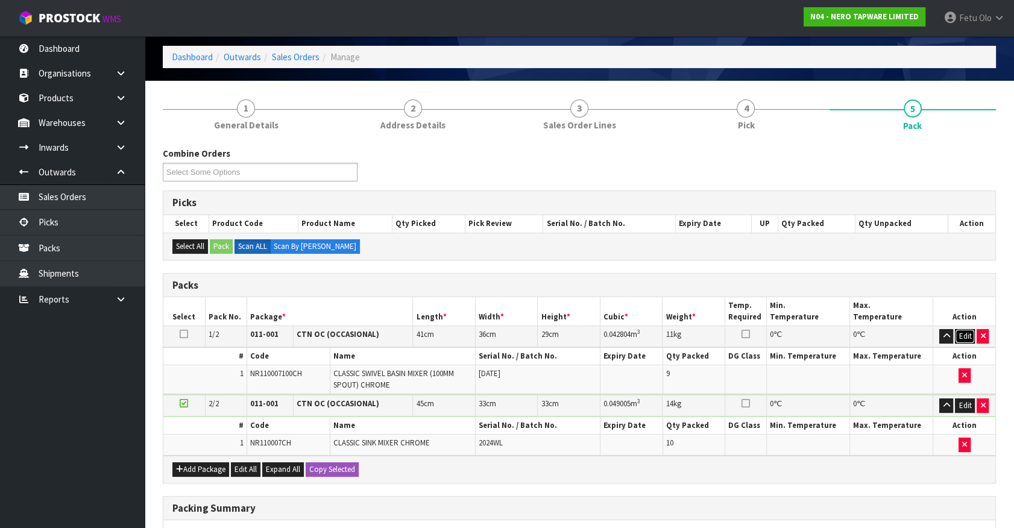
click at [967, 334] on button "Edit" at bounding box center [965, 336] width 20 height 14
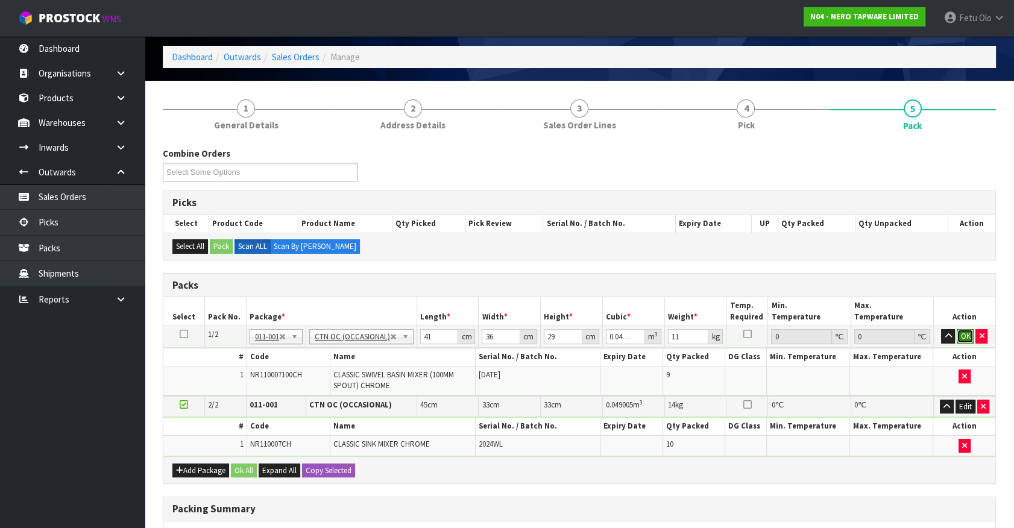
click at [965, 332] on button "OK" at bounding box center [964, 336] width 17 height 14
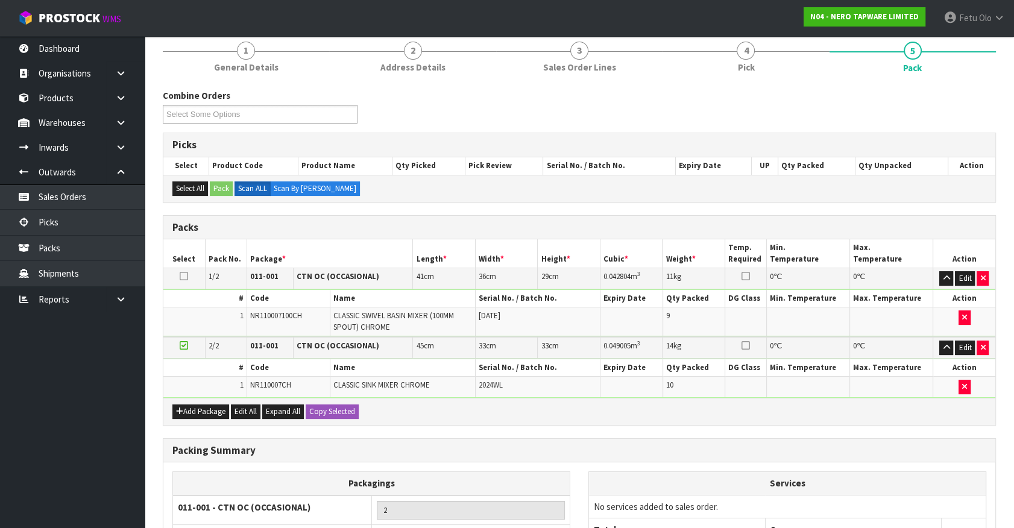
scroll to position [226, 0]
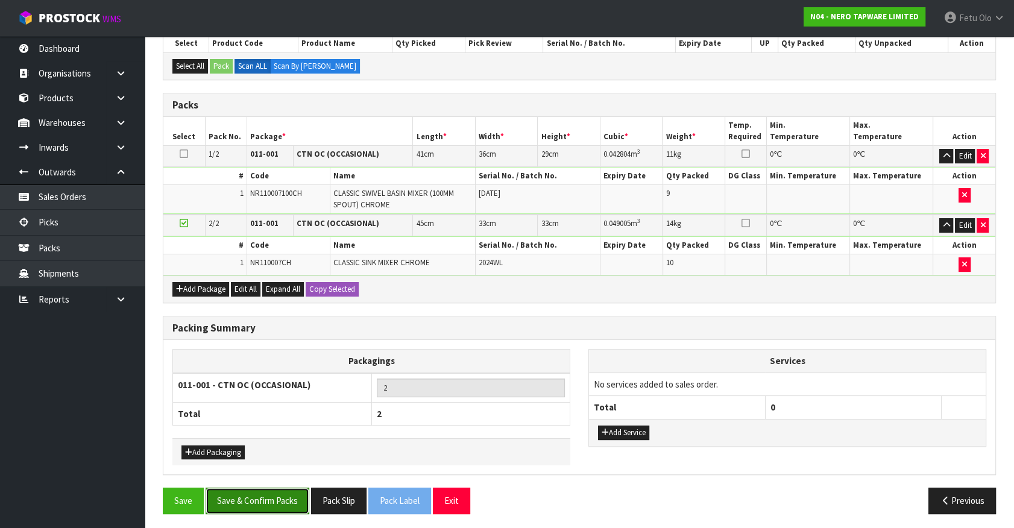
click at [284, 505] on button "Save & Confirm Packs" at bounding box center [258, 501] width 104 height 26
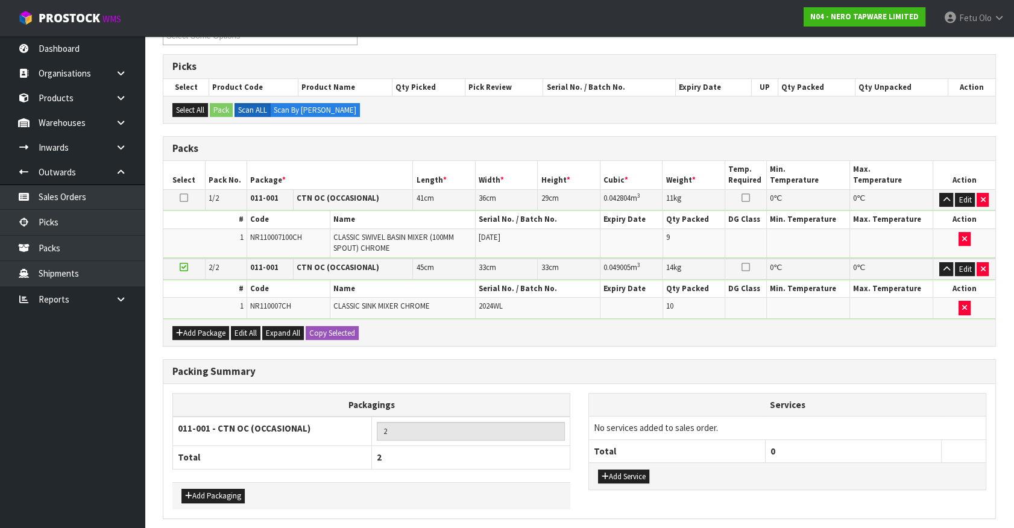
scroll to position [0, 0]
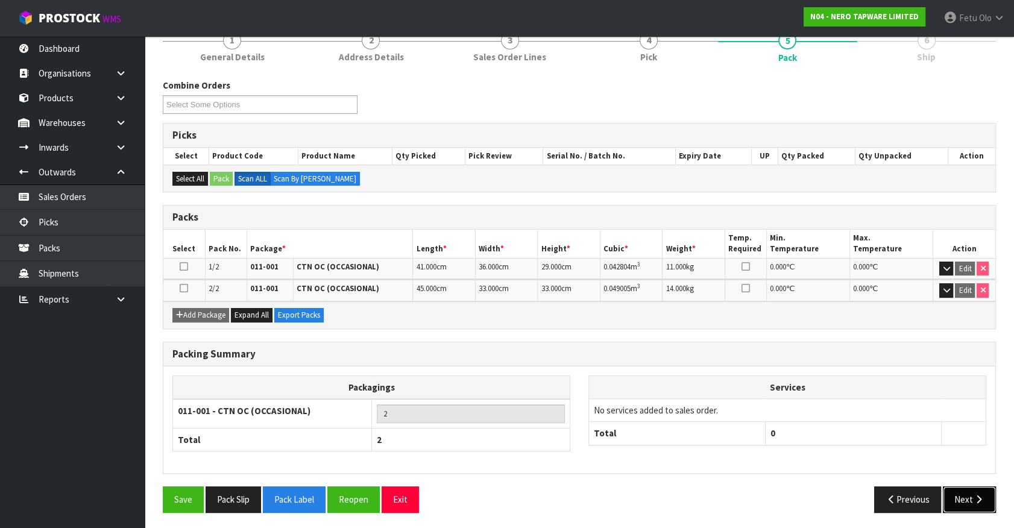
click at [960, 491] on button "Next" at bounding box center [969, 499] width 53 height 26
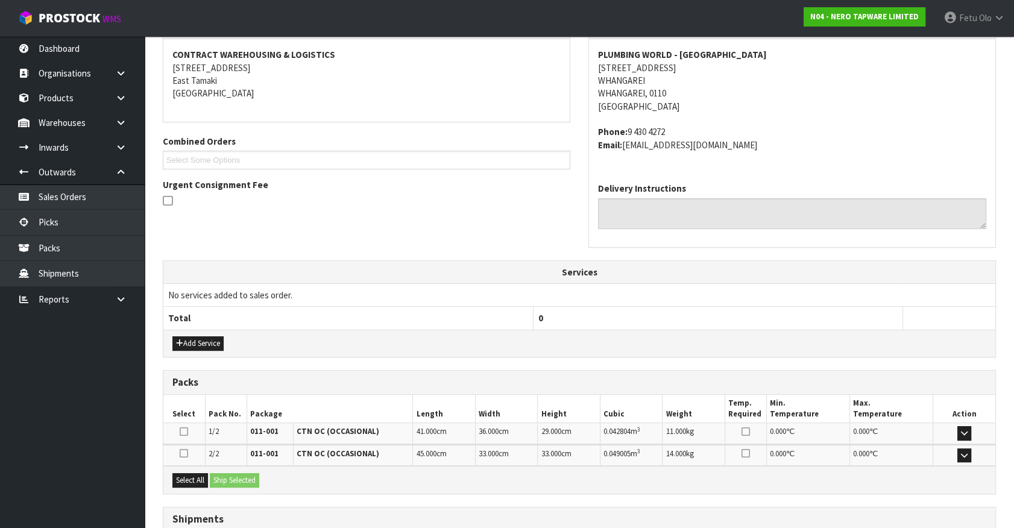
scroll to position [314, 0]
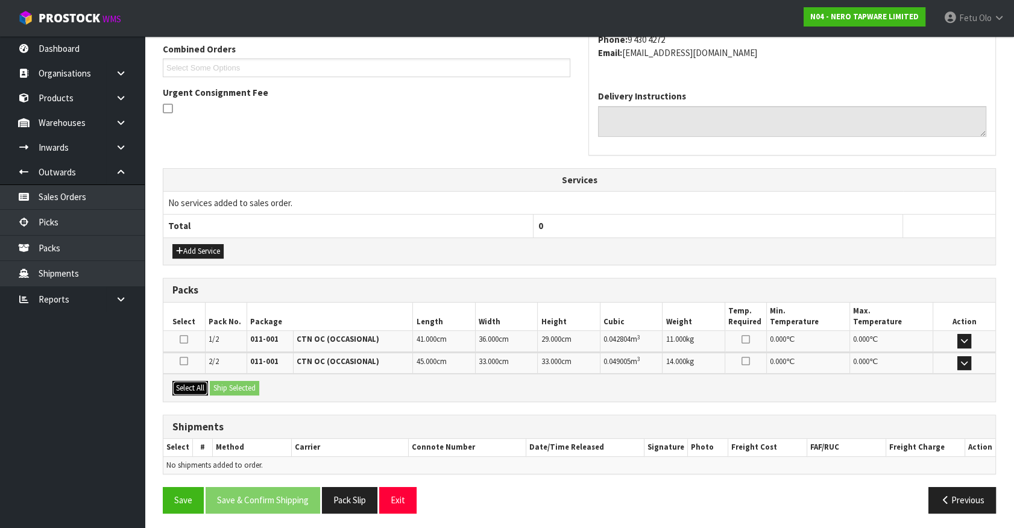
click at [195, 390] on button "Select All" at bounding box center [190, 388] width 36 height 14
click at [218, 388] on button "Ship Selected" at bounding box center [234, 388] width 49 height 14
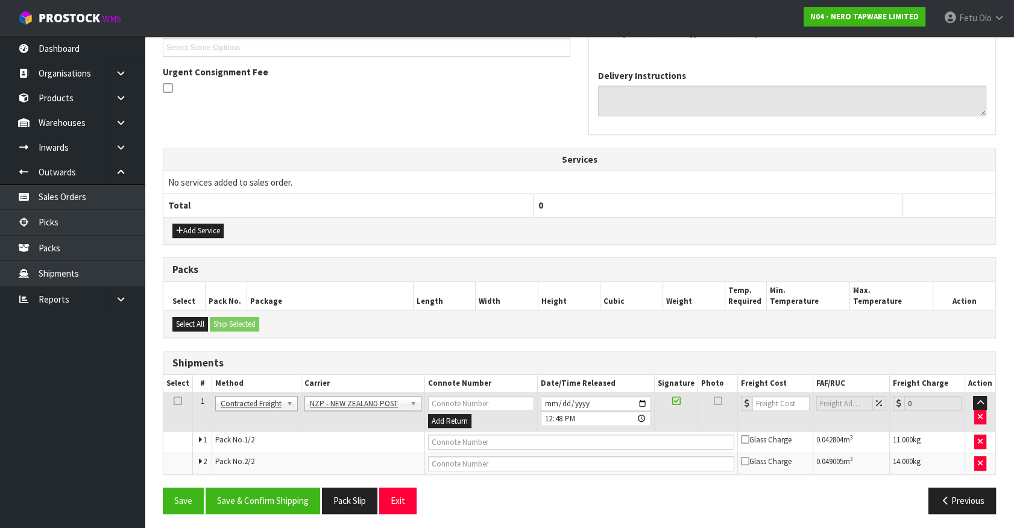
scroll to position [336, 0]
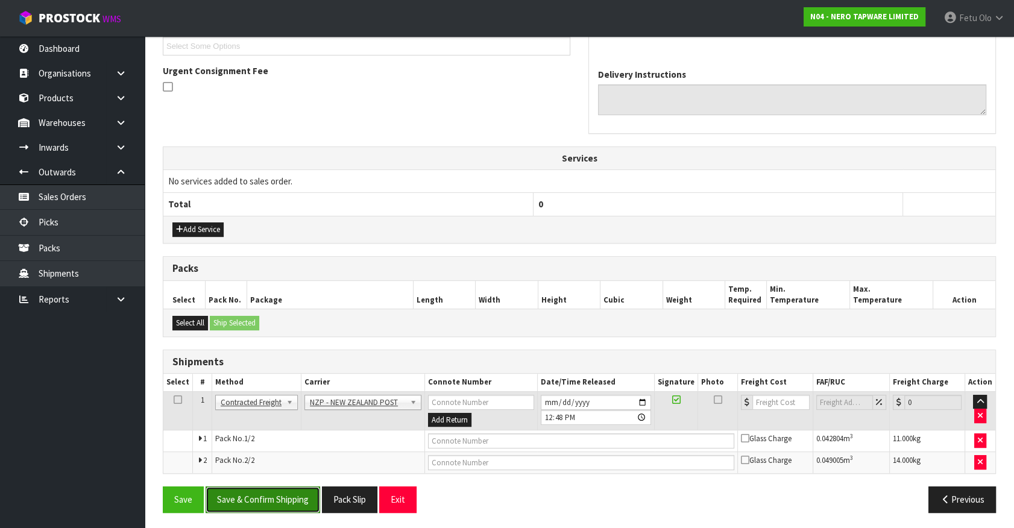
click at [271, 498] on button "Save & Confirm Shipping" at bounding box center [263, 499] width 115 height 26
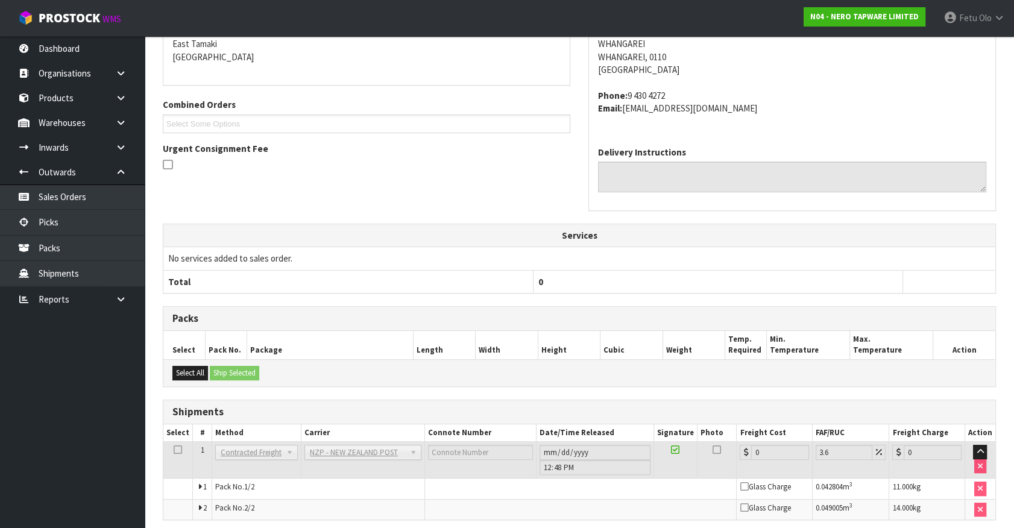
scroll to position [318, 0]
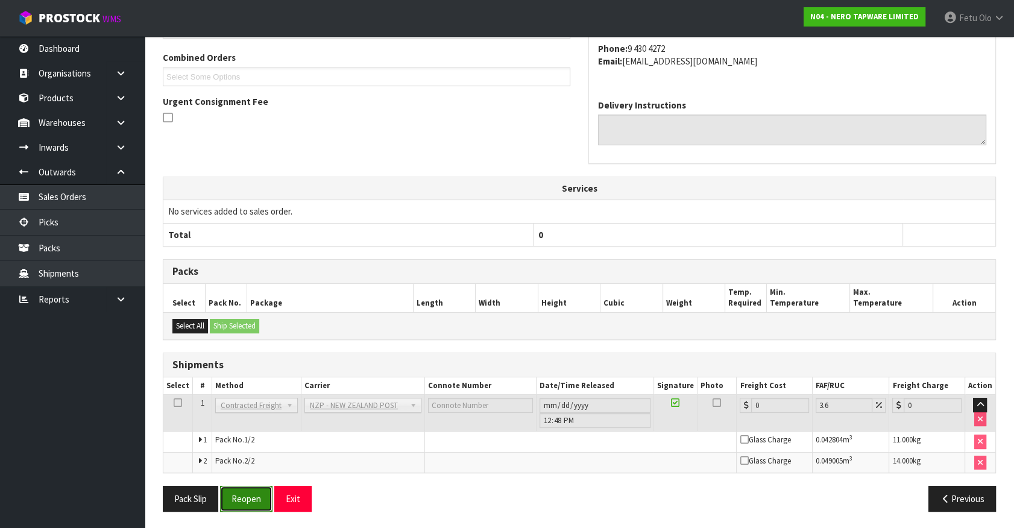
click at [247, 497] on button "Reopen" at bounding box center [246, 499] width 52 height 26
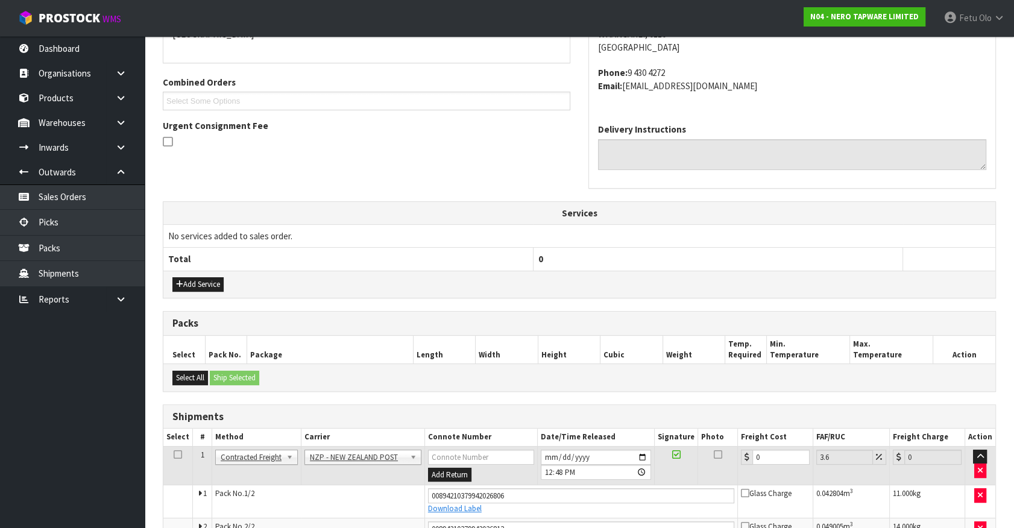
scroll to position [305, 0]
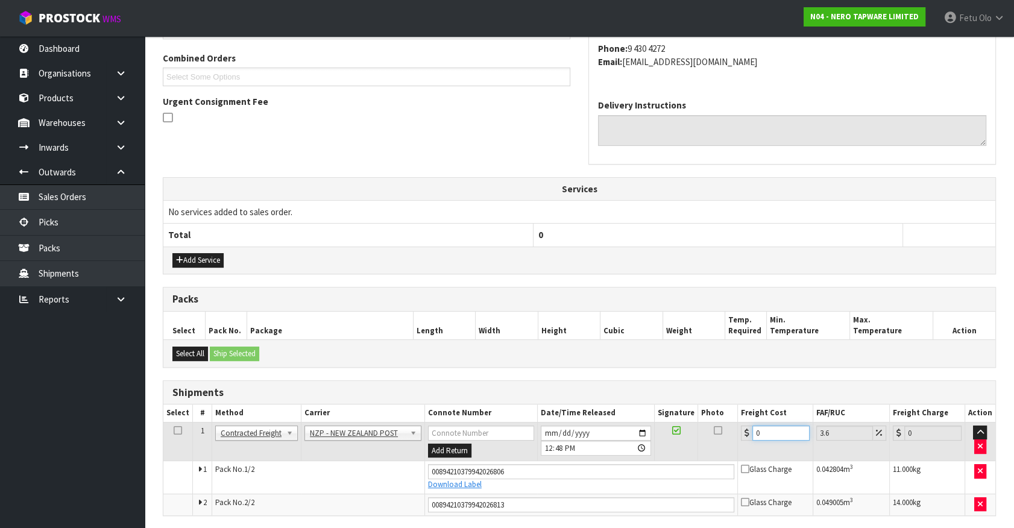
drag, startPoint x: 777, startPoint y: 432, endPoint x: 445, endPoint y: 488, distance: 336.7
click at [438, 488] on tbody "1 Client Local Pickup Customer Local Pickup Company Freight Contracted Freight …" at bounding box center [579, 468] width 832 height 93
type input "1"
type input "1.04"
type input "14"
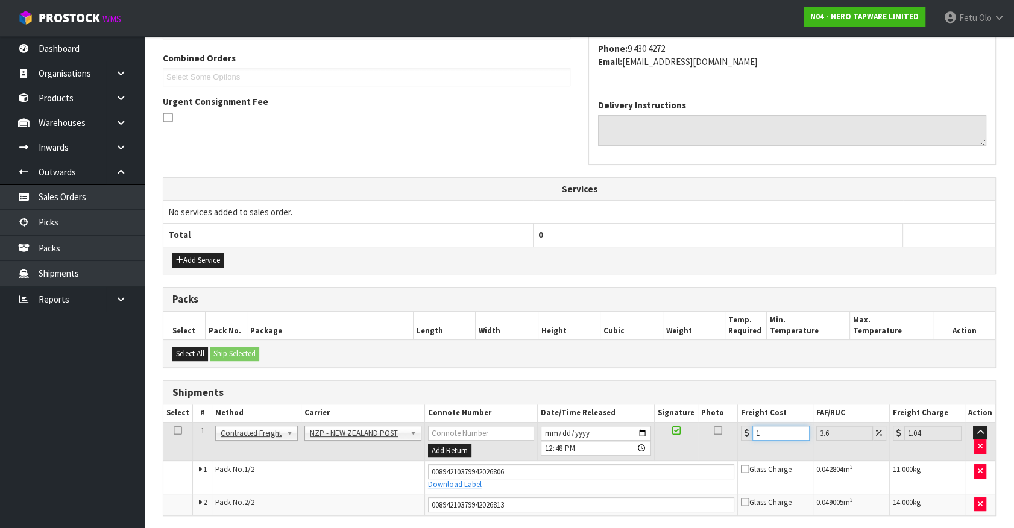
type input "14.5"
type input "14.6"
type input "15.13"
type input "14.62"
type input "15.15"
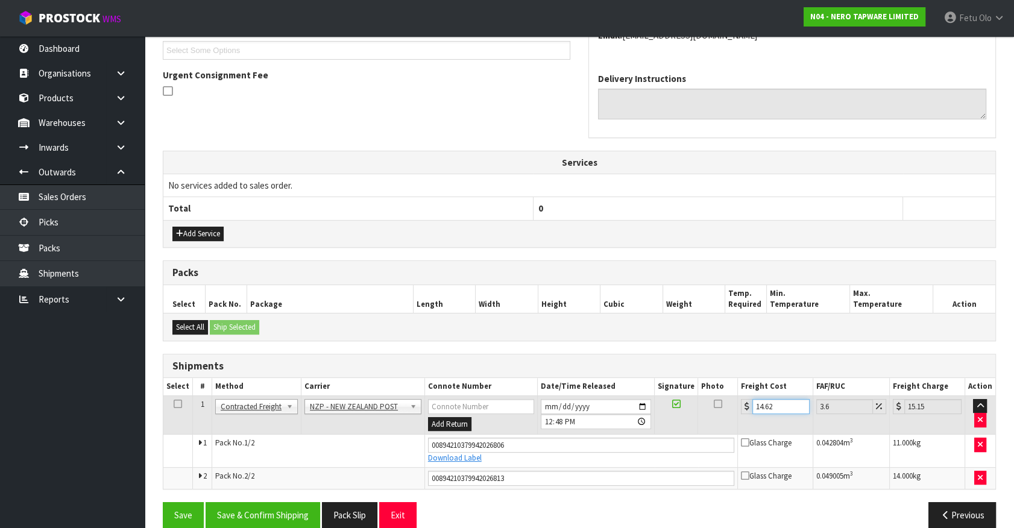
scroll to position [347, 0]
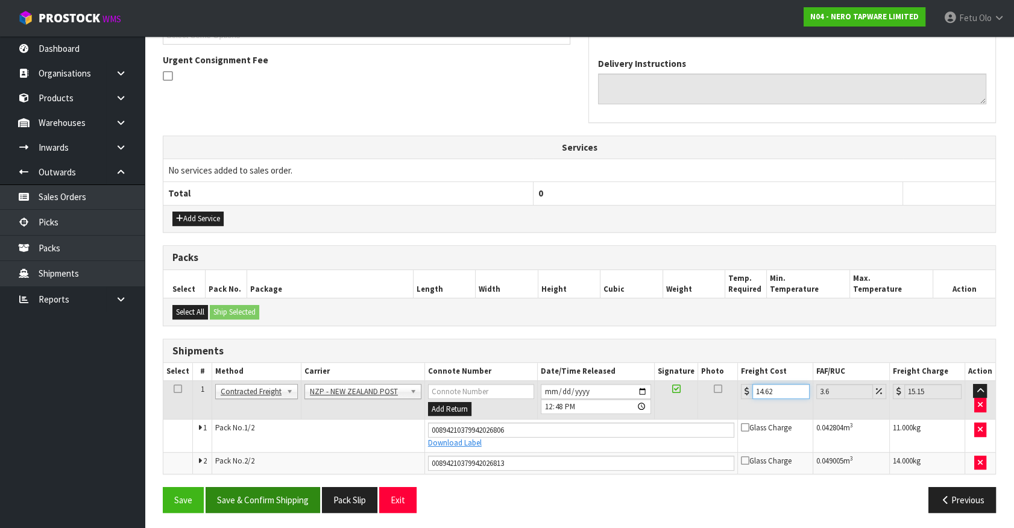
type input "14.62"
click at [257, 494] on button "Save & Confirm Shipping" at bounding box center [263, 500] width 115 height 26
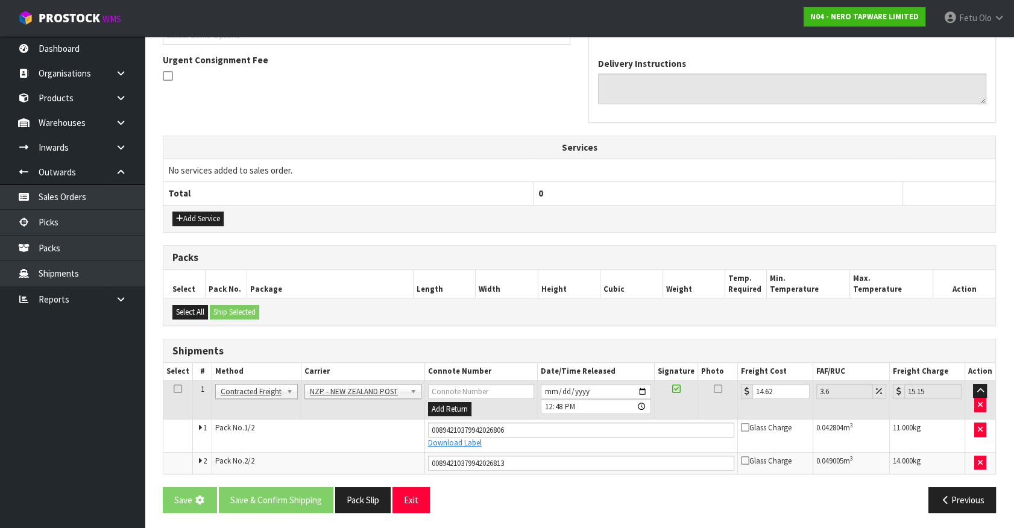
scroll to position [0, 0]
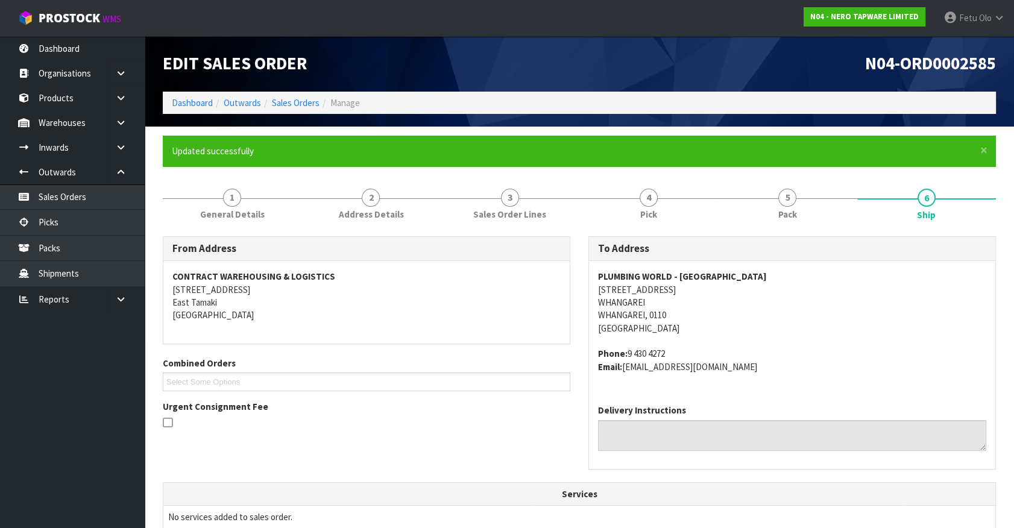
click at [895, 380] on div "PLUMBING WORLD - WHANGAREI 33 OKARA DRIVE WHANGAREI WHANGAREI, 0110 New Zealand…" at bounding box center [792, 328] width 406 height 134
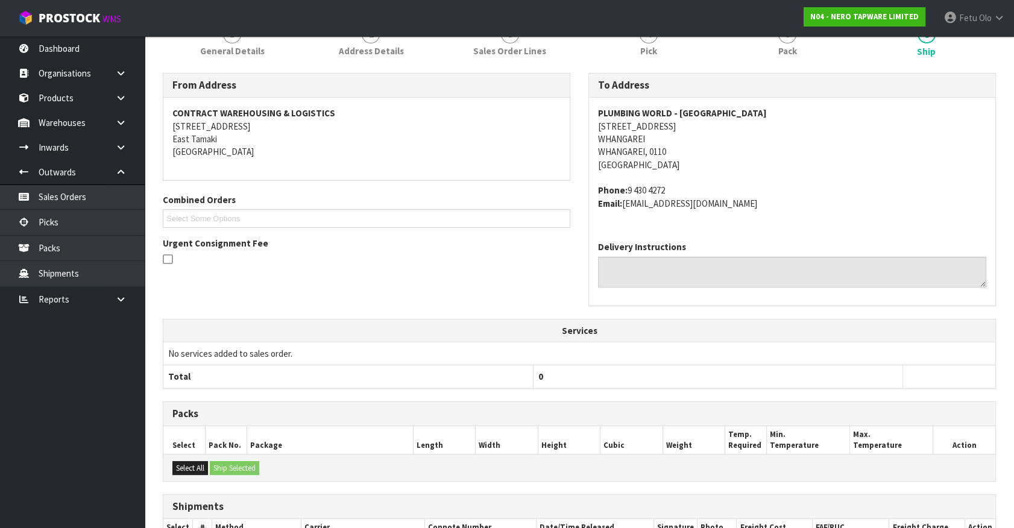
scroll to position [313, 0]
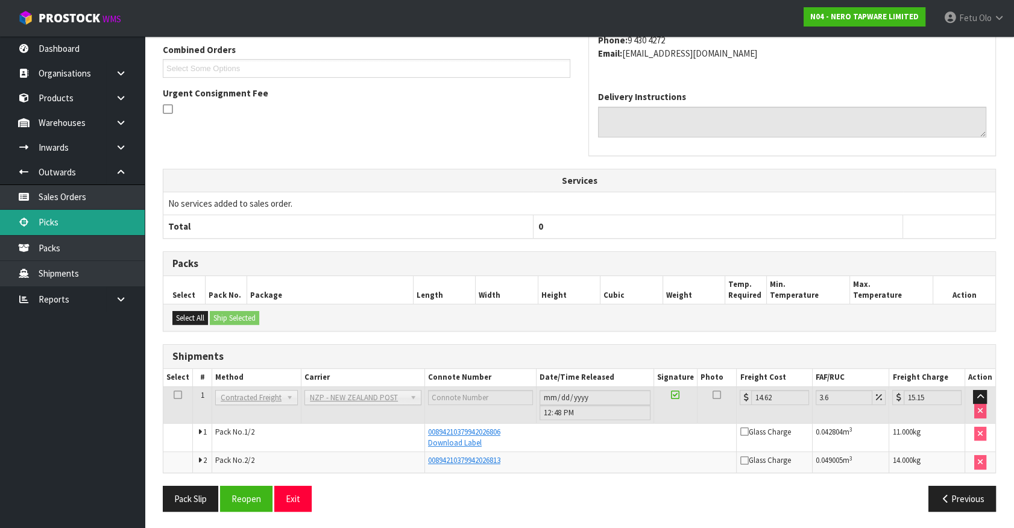
click at [70, 228] on link "Picks" at bounding box center [72, 222] width 145 height 25
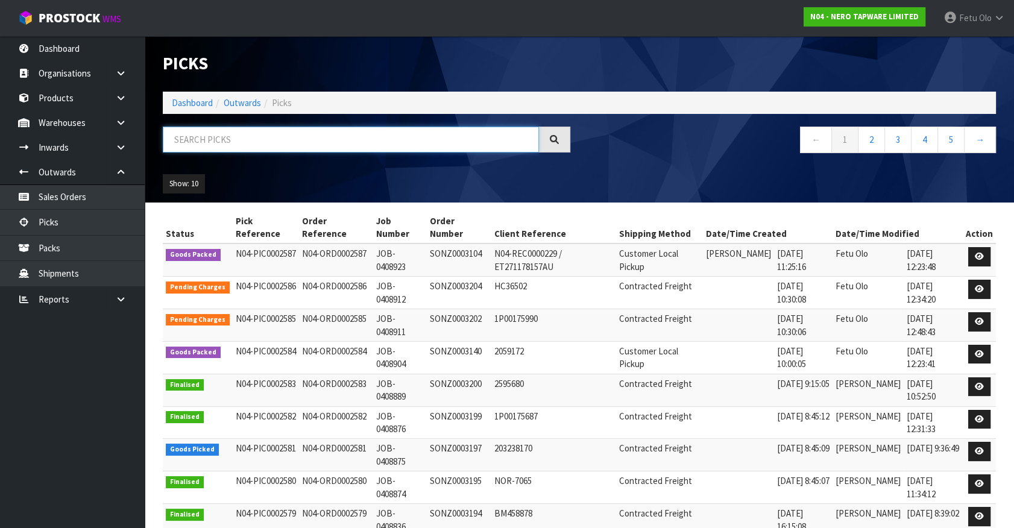
click at [242, 144] on input "text" at bounding box center [351, 140] width 376 height 26
type input "0002581"
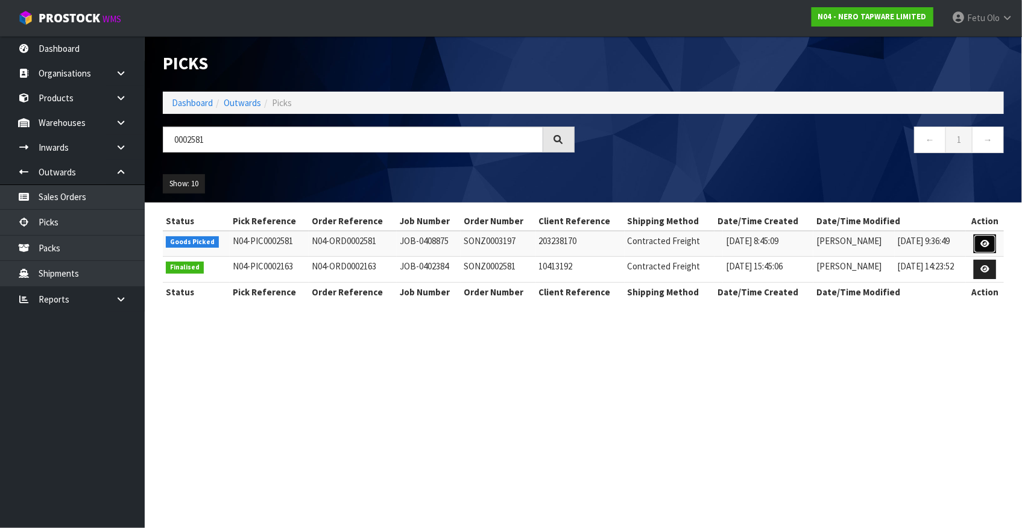
click at [993, 242] on link at bounding box center [984, 243] width 22 height 19
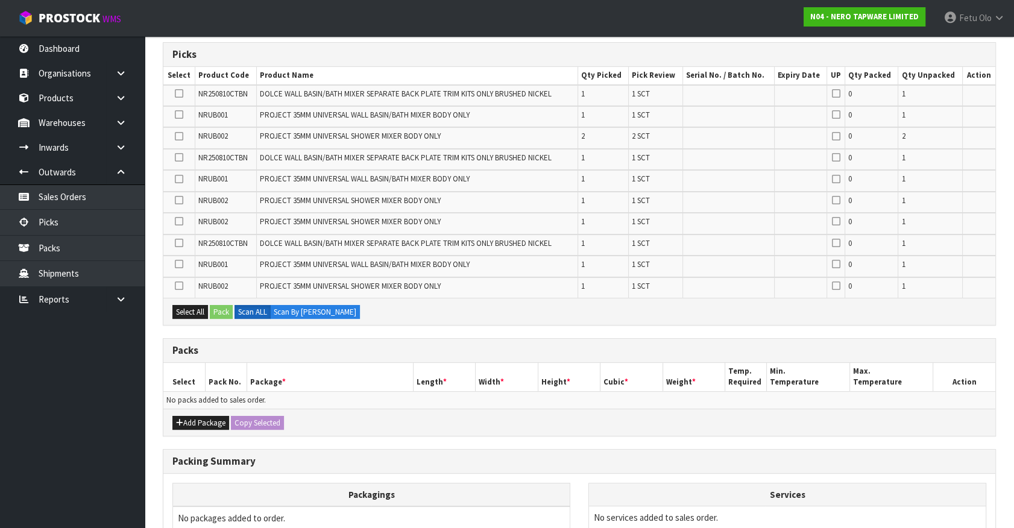
scroll to position [251, 0]
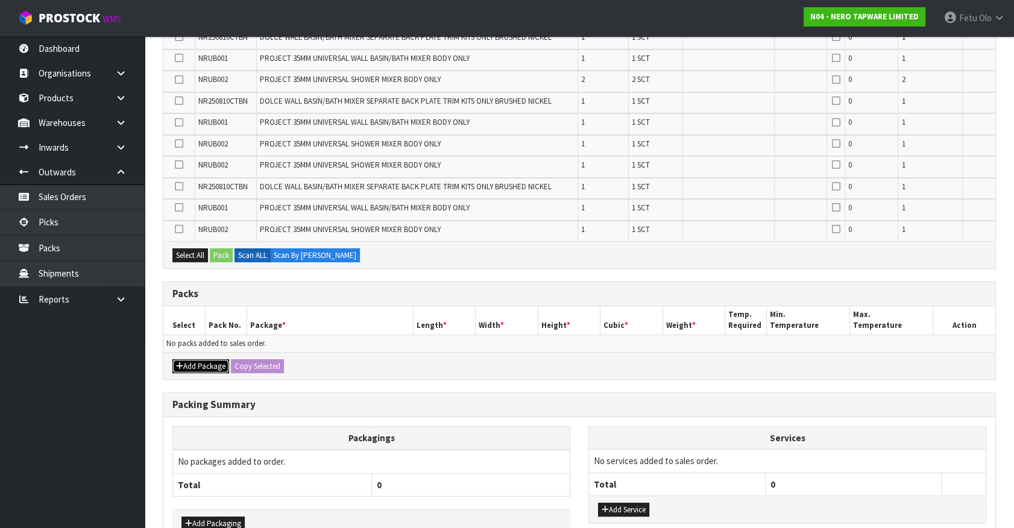
click at [186, 359] on button "Add Package" at bounding box center [200, 366] width 57 height 14
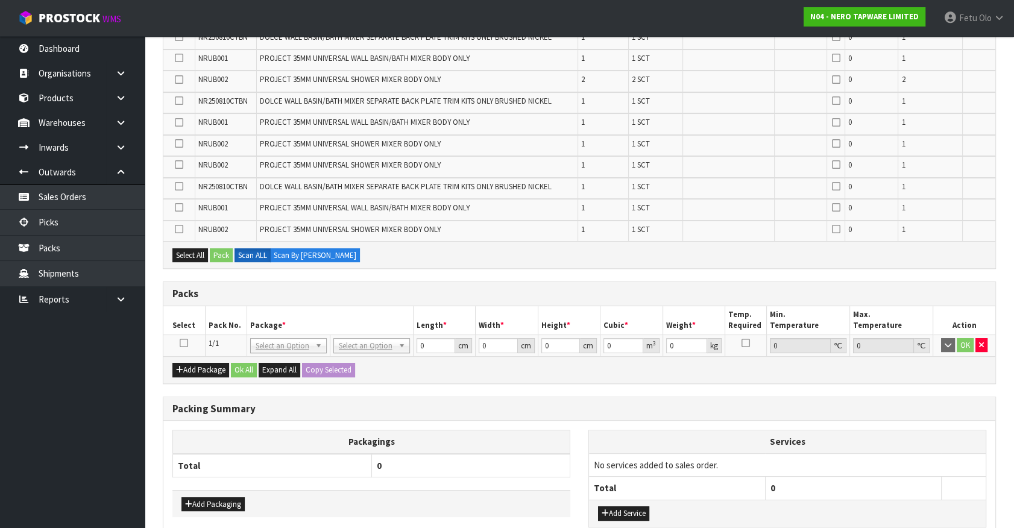
drag, startPoint x: 184, startPoint y: 344, endPoint x: 232, endPoint y: 323, distance: 52.4
click at [184, 344] on icon at bounding box center [184, 343] width 8 height 1
click at [233, 322] on th "Pack No." at bounding box center [226, 320] width 42 height 28
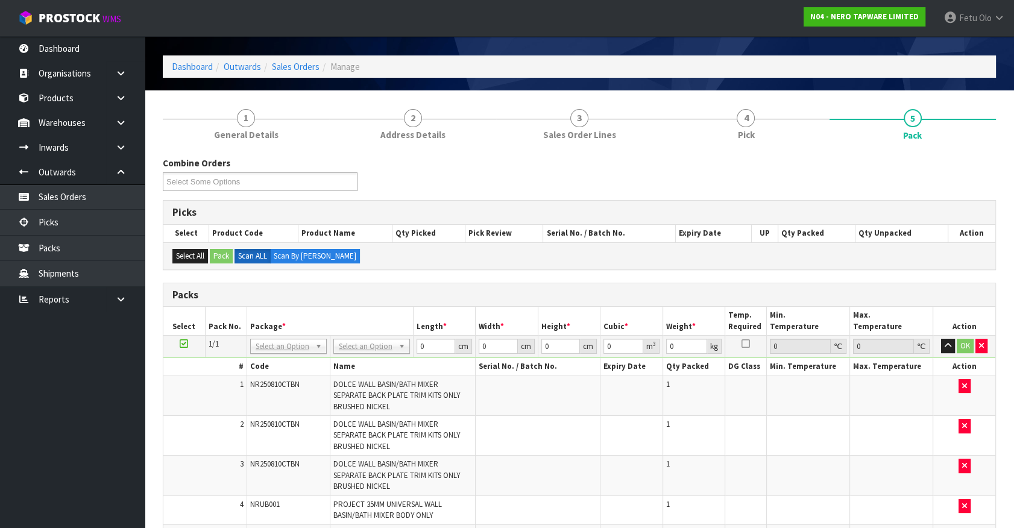
scroll to position [54, 0]
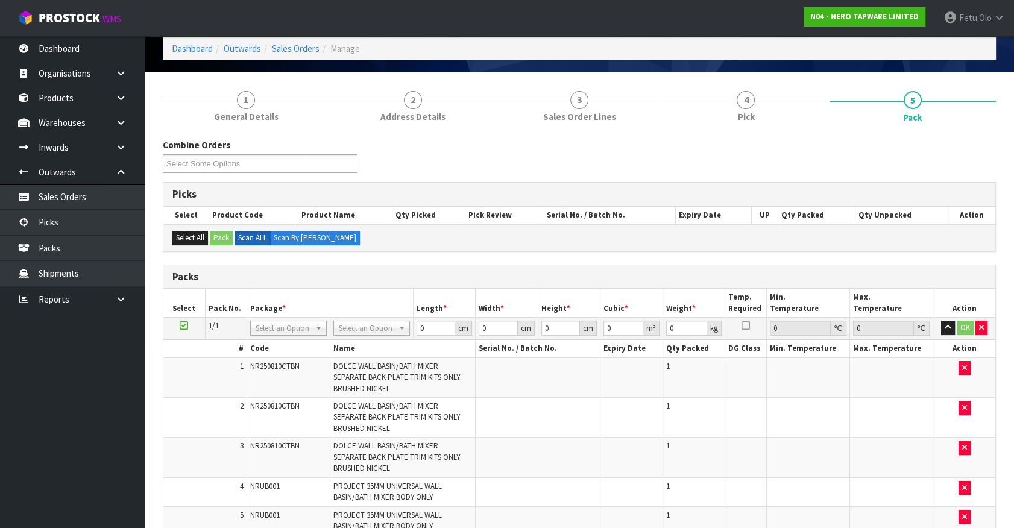
drag, startPoint x: 310, startPoint y: 336, endPoint x: 287, endPoint y: 345, distance: 24.8
click at [307, 338] on tbody "1/1 NONE 007-001 007-002 007-004 007-009 007-013 007-014 007-015 007-017 007-01…" at bounding box center [579, 499] width 832 height 362
click at [275, 348] on input "text" at bounding box center [288, 344] width 71 height 15
type input "011"
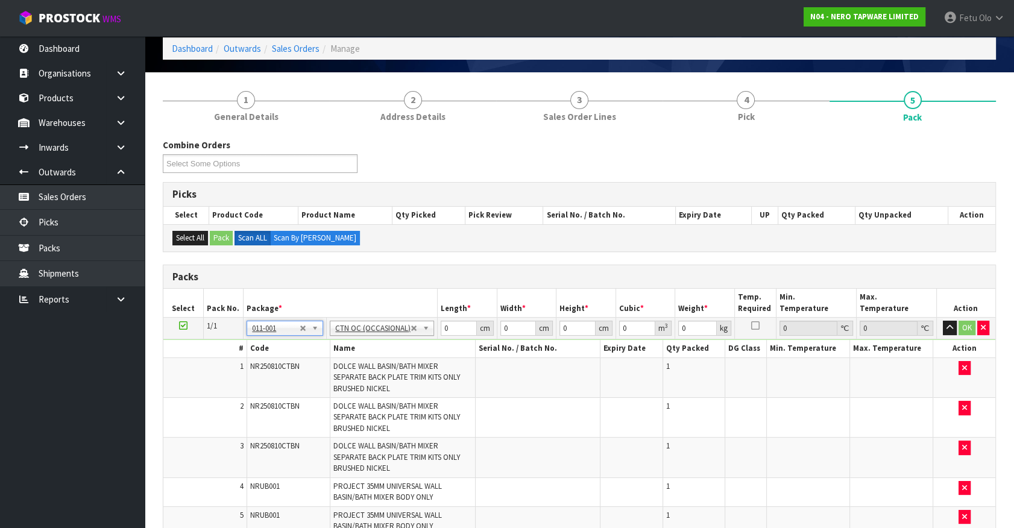
type input "7.8"
drag, startPoint x: 452, startPoint y: 327, endPoint x: 273, endPoint y: 416, distance: 200.0
click at [273, 416] on tbody "1/1 NONE 007-001 007-002 007-004 007-009 007-013 007-014 007-015 007-017 007-01…" at bounding box center [579, 499] width 832 height 362
type input "43"
type input "27"
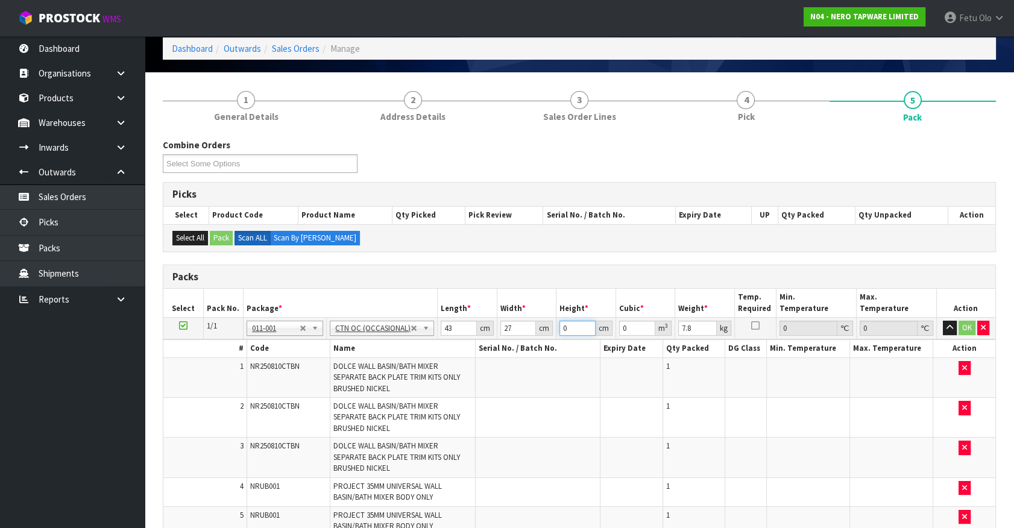
type input "2"
type input "0.002322"
type input "29"
type input "0.033669"
type input "29"
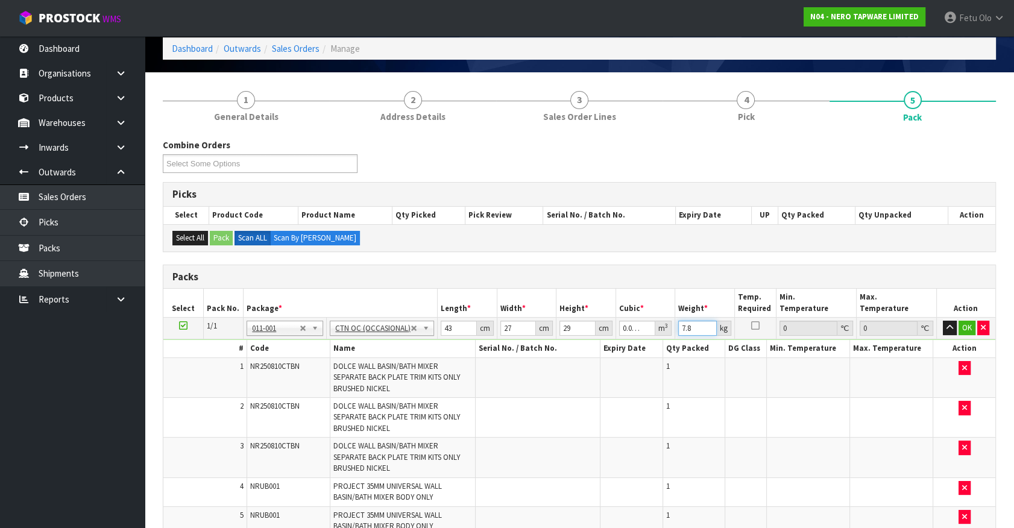
type input "7"
type input "9"
click button "OK" at bounding box center [966, 328] width 17 height 14
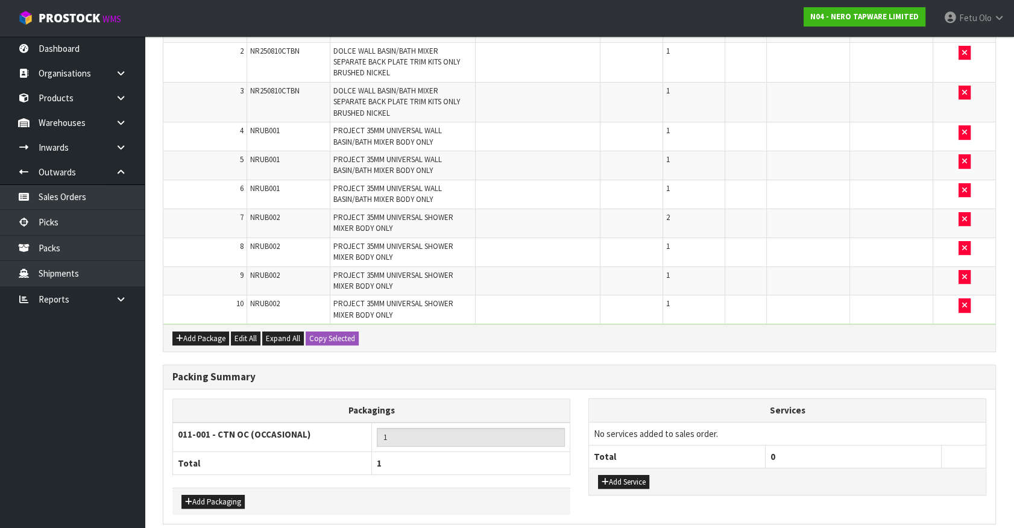
scroll to position [458, 0]
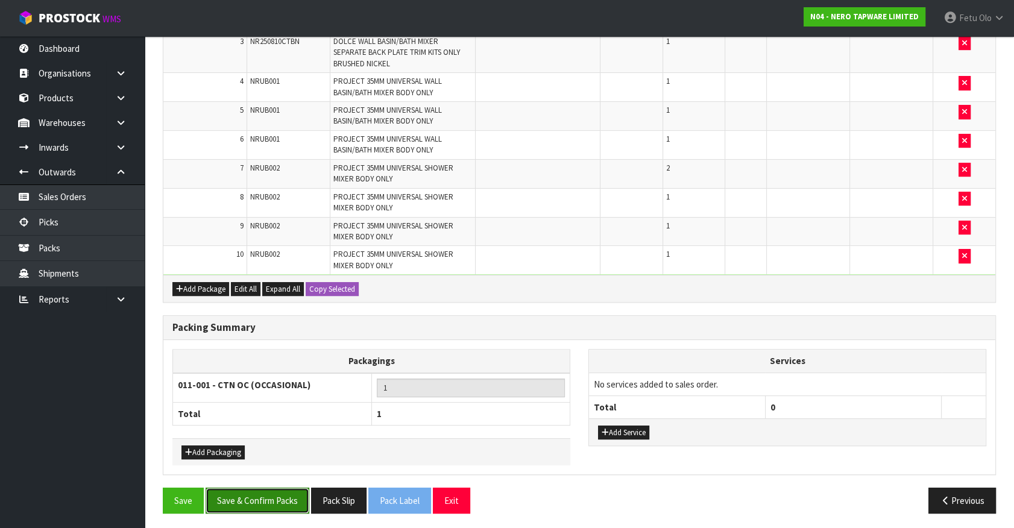
click at [249, 501] on button "Save & Confirm Packs" at bounding box center [258, 501] width 104 height 26
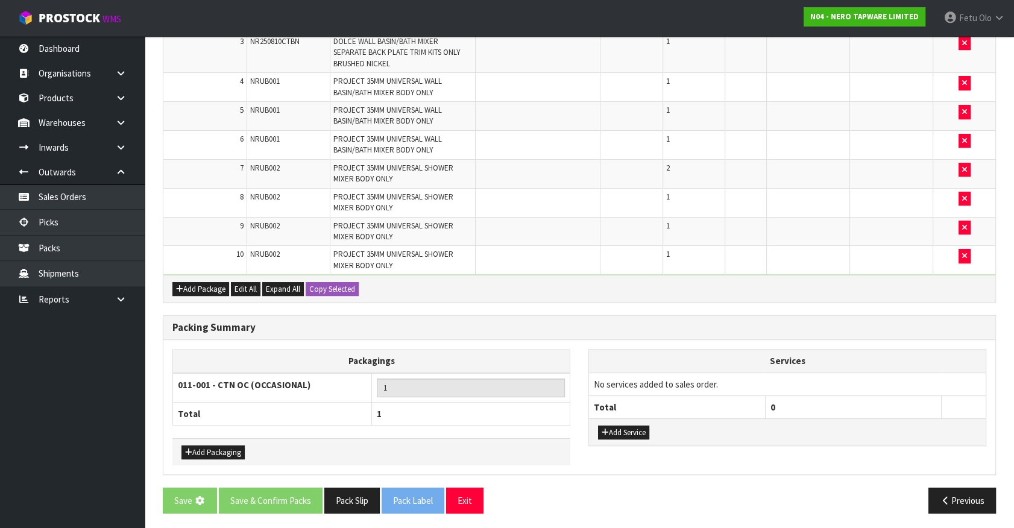
scroll to position [0, 0]
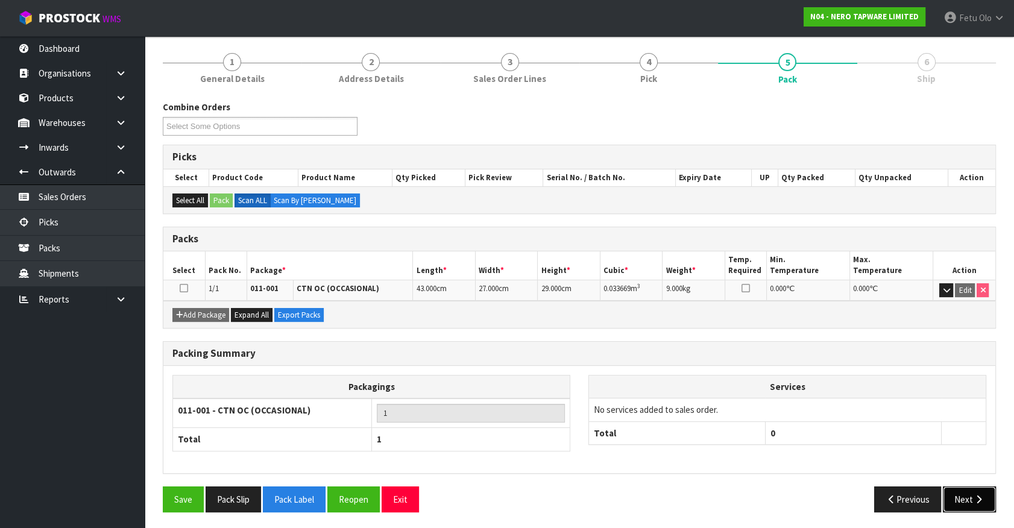
click at [964, 495] on button "Next" at bounding box center [969, 499] width 53 height 26
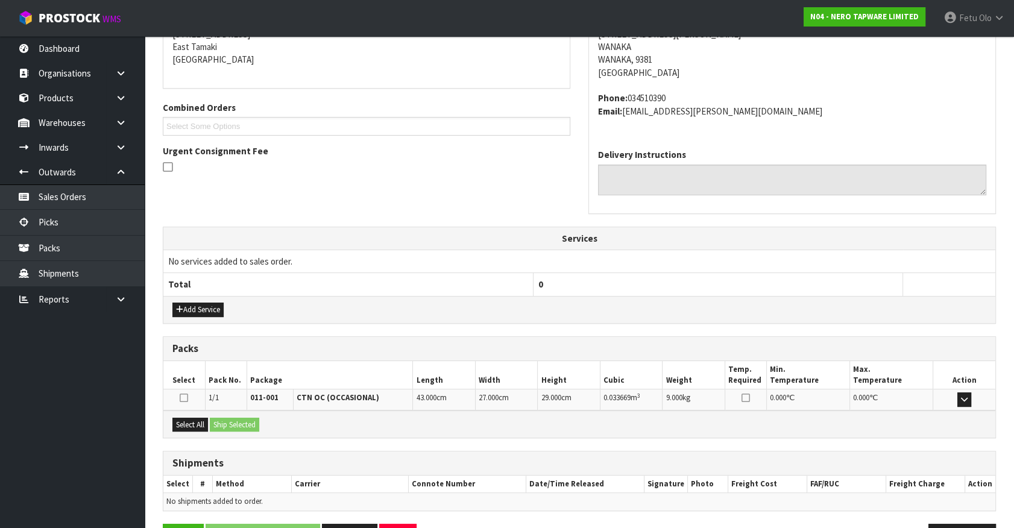
scroll to position [293, 0]
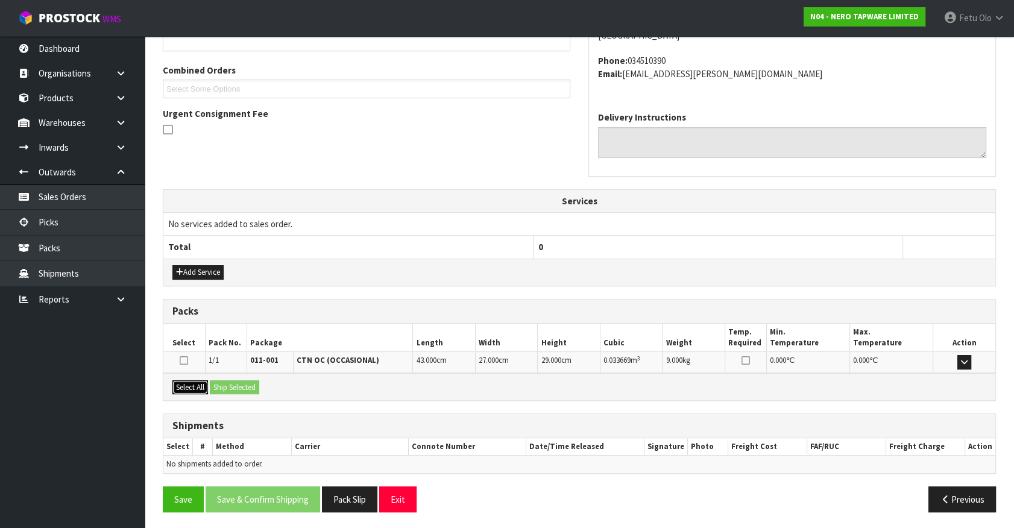
click at [181, 388] on button "Select All" at bounding box center [190, 387] width 36 height 14
click at [230, 388] on button "Ship Selected" at bounding box center [234, 387] width 49 height 14
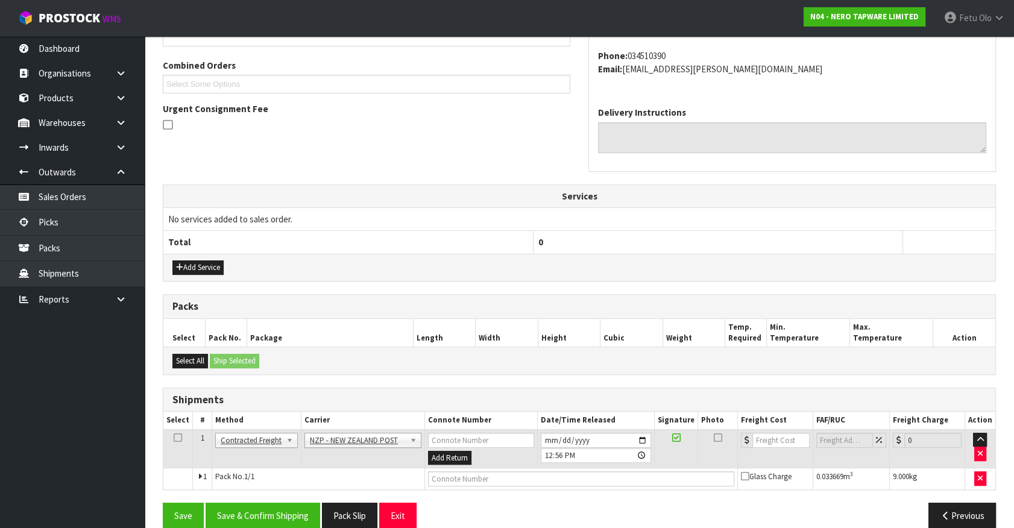
scroll to position [314, 0]
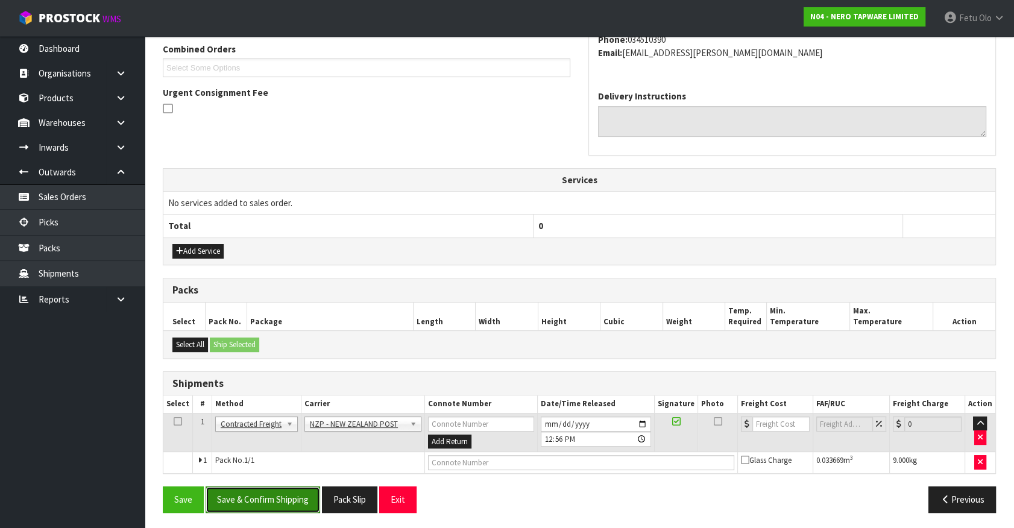
click at [260, 490] on button "Save & Confirm Shipping" at bounding box center [263, 499] width 115 height 26
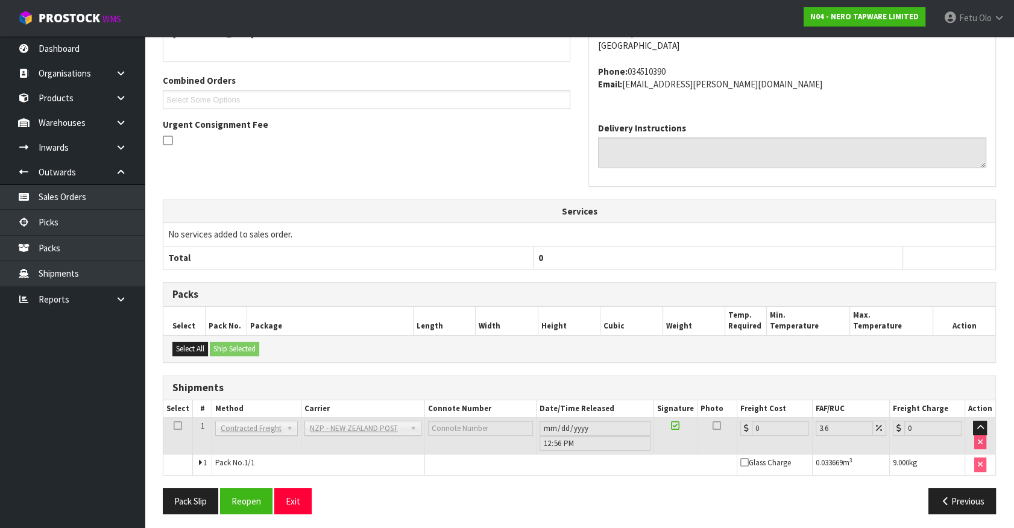
scroll to position [297, 0]
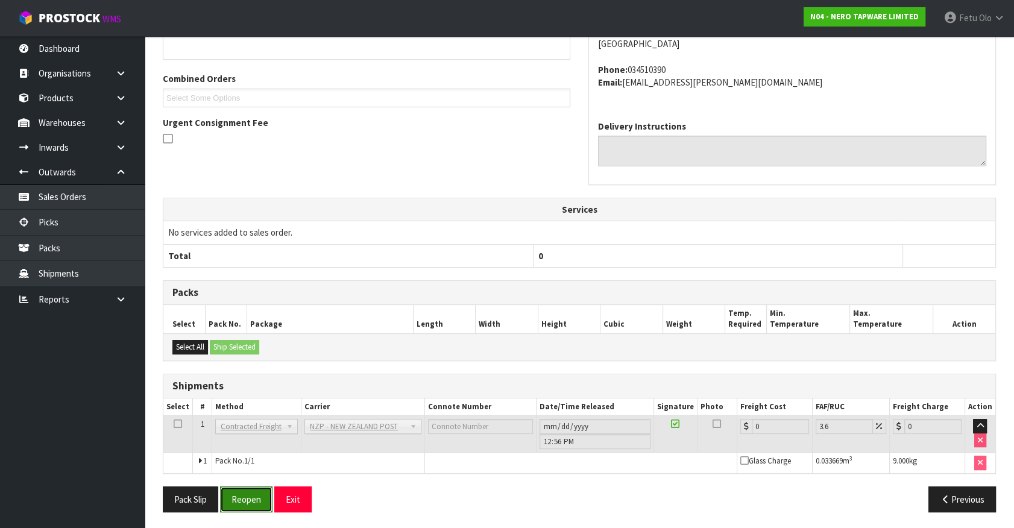
drag, startPoint x: 247, startPoint y: 493, endPoint x: 283, endPoint y: 487, distance: 36.1
click at [247, 493] on button "Reopen" at bounding box center [246, 499] width 52 height 26
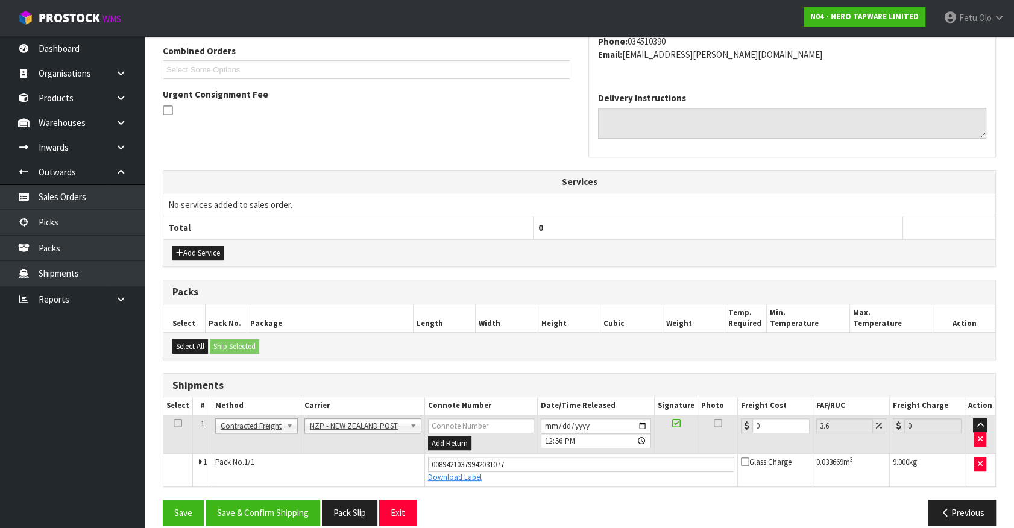
scroll to position [325, 0]
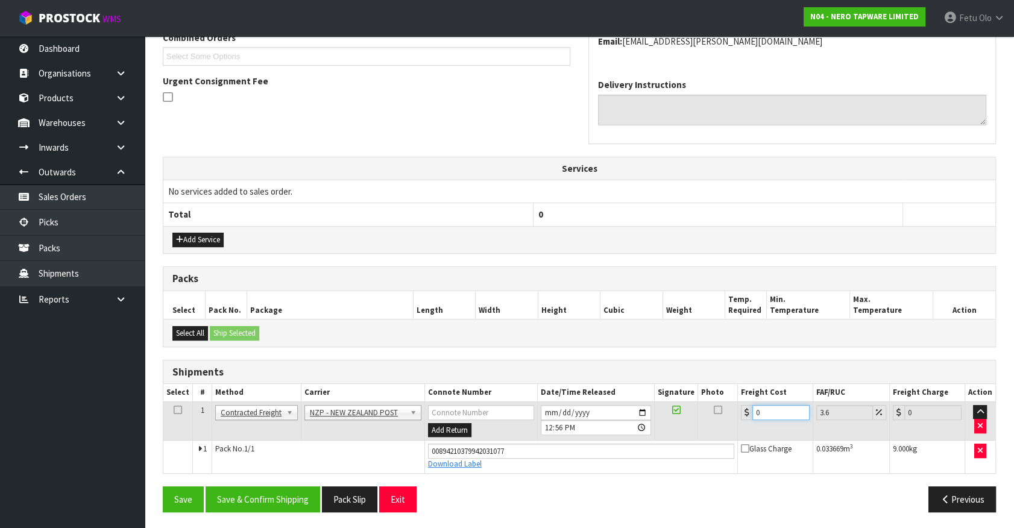
drag, startPoint x: 785, startPoint y: 416, endPoint x: 649, endPoint y: 436, distance: 137.7
click at [649, 436] on tr "1 Client Local Pickup Customer Local Pickup Company Freight Contracted Freight …" at bounding box center [579, 420] width 832 height 39
type input "1"
type input "1.04"
type input "11"
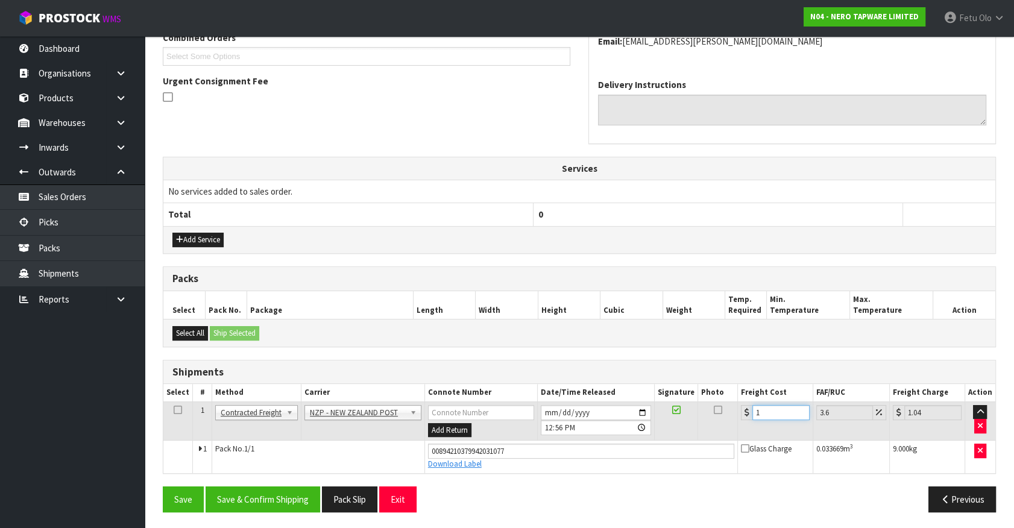
type input "11.4"
type input "11.6"
type input "12.02"
type input "11.61"
type input "12.03"
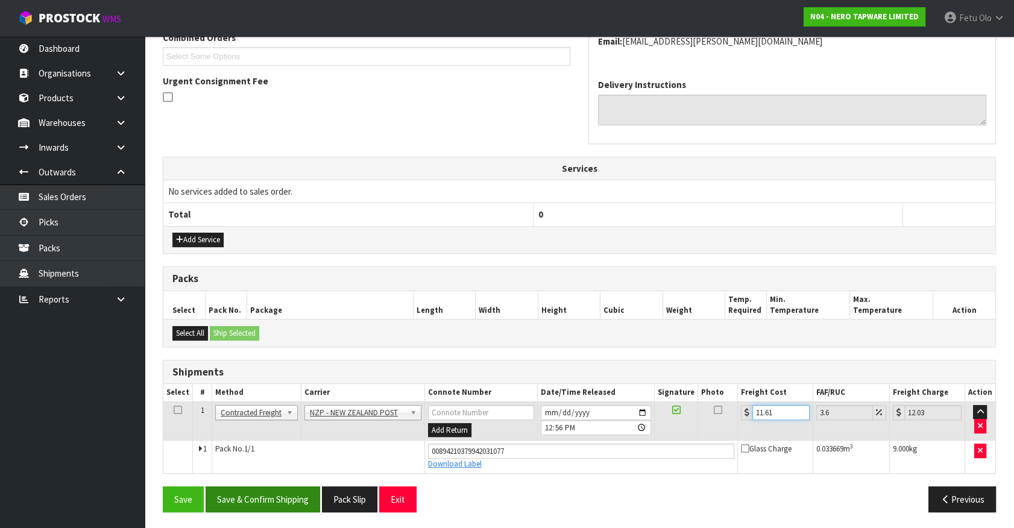
type input "11.61"
drag, startPoint x: 286, startPoint y: 500, endPoint x: 307, endPoint y: 498, distance: 21.2
click at [285, 500] on button "Save & Confirm Shipping" at bounding box center [263, 499] width 115 height 26
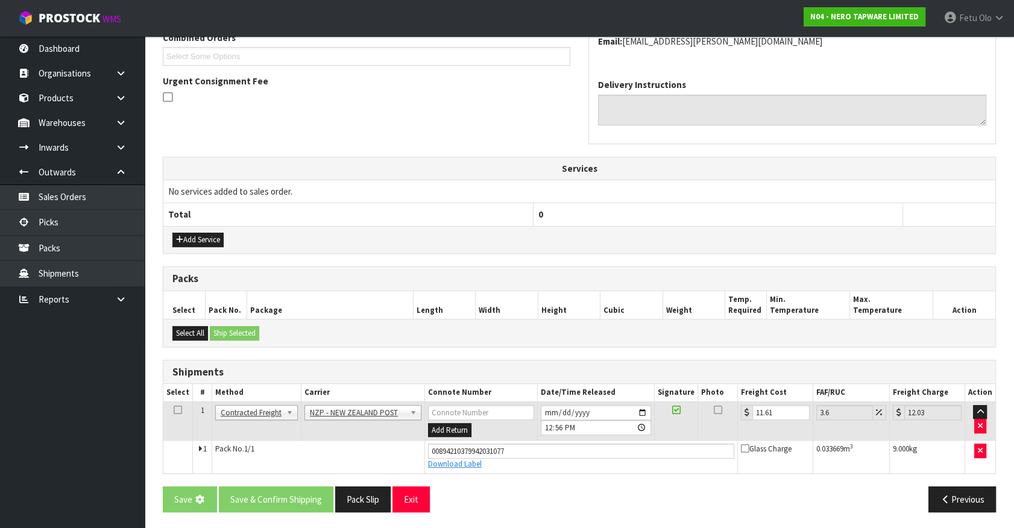
scroll to position [0, 0]
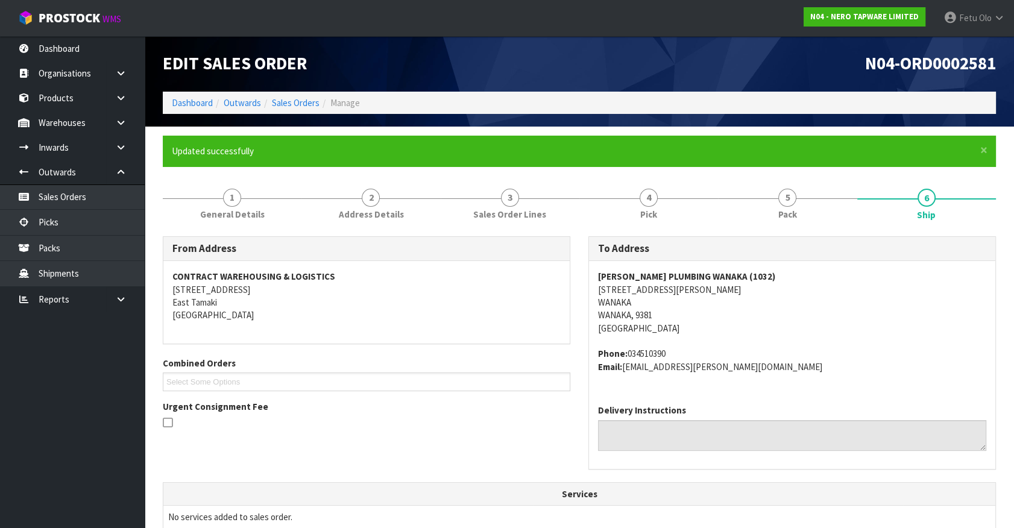
click at [560, 370] on div "Combined Orders N04-ORD0002471 N04-ORD0002574 N04-ORD0002581 N04-ORD0002584 N04…" at bounding box center [366, 374] width 425 height 34
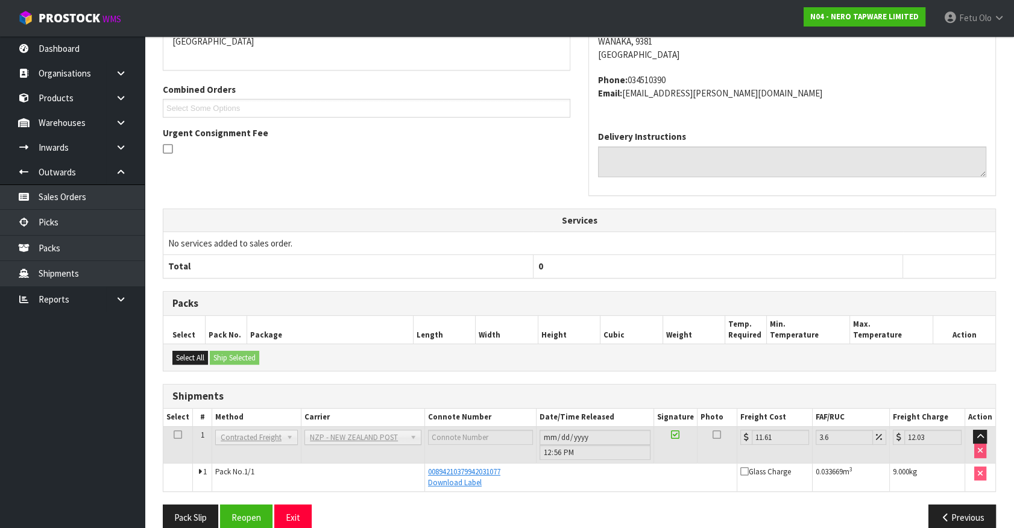
scroll to position [54, 0]
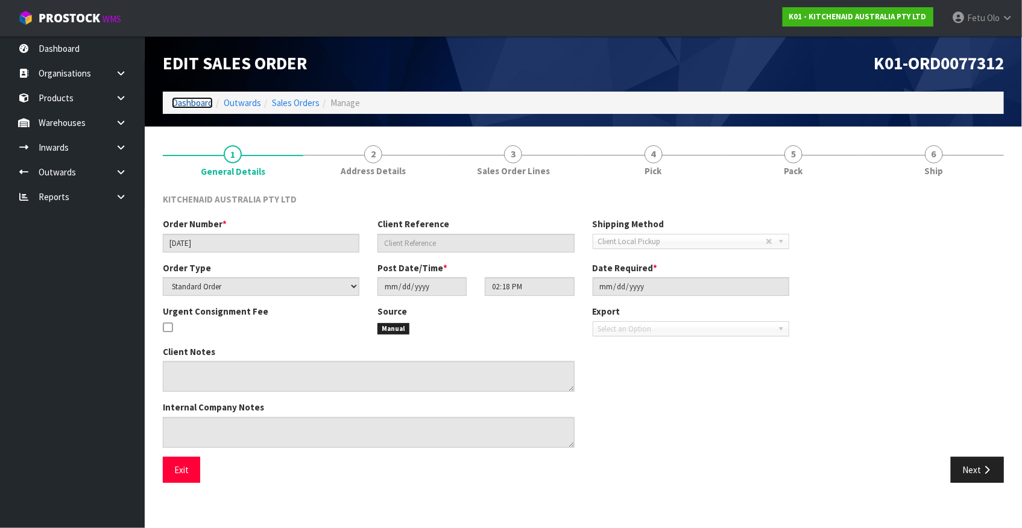
drag, startPoint x: 187, startPoint y: 105, endPoint x: 202, endPoint y: 115, distance: 17.6
click at [187, 105] on link "Dashboard" at bounding box center [192, 102] width 41 height 11
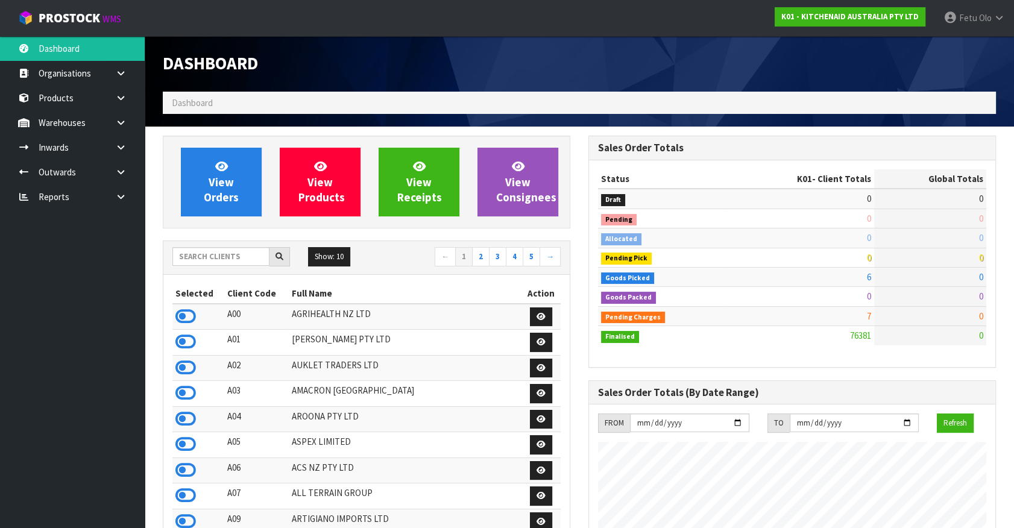
scroll to position [911, 425]
click at [223, 255] on input "text" at bounding box center [220, 256] width 97 height 19
type input "Y01"
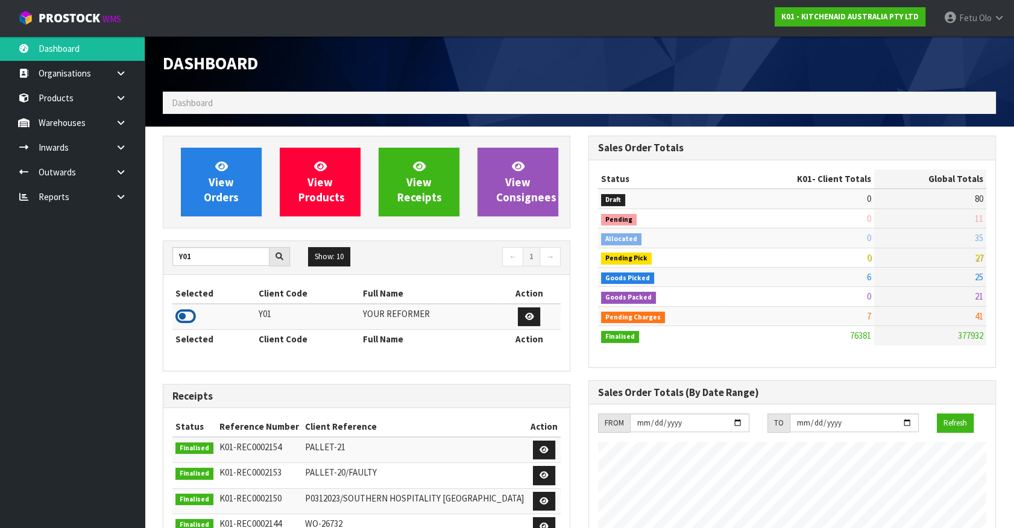
click at [186, 317] on icon at bounding box center [185, 316] width 20 height 18
